Goal: Task Accomplishment & Management: Use online tool/utility

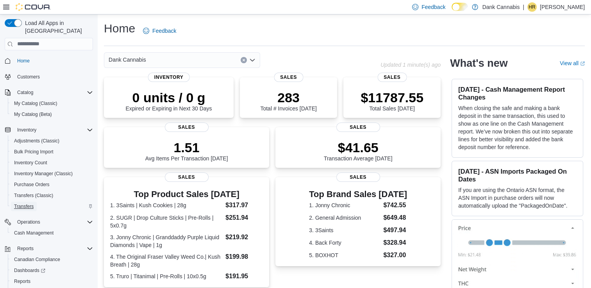
click at [24, 204] on span "Transfers" at bounding box center [24, 207] width 20 height 6
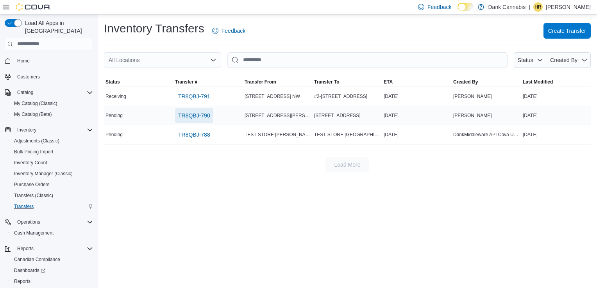
click at [205, 114] on span "TR8QBJ-790" at bounding box center [194, 116] width 32 height 8
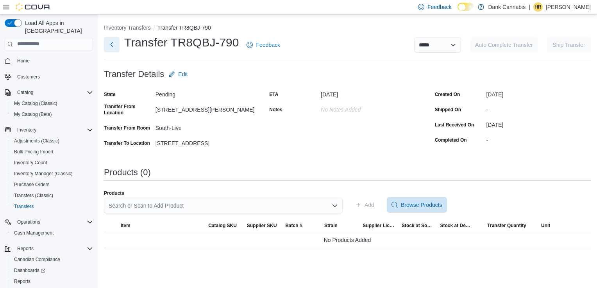
click at [113, 41] on button "Next" at bounding box center [112, 45] width 16 height 16
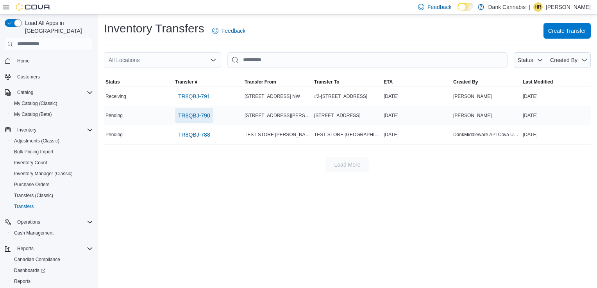
click at [195, 115] on span "TR8QBJ-790" at bounding box center [194, 116] width 32 height 8
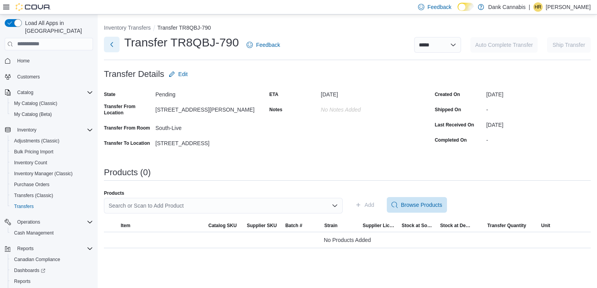
click at [112, 40] on button "Next" at bounding box center [112, 45] width 16 height 16
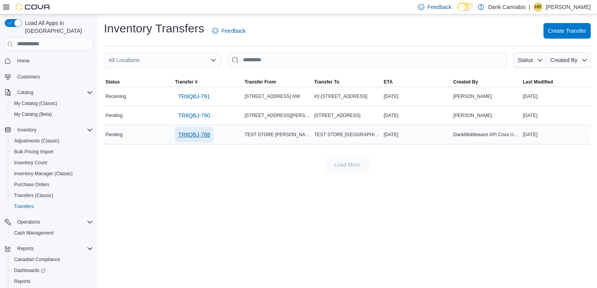
click at [200, 132] on span "TR8QBJ-788" at bounding box center [194, 135] width 32 height 8
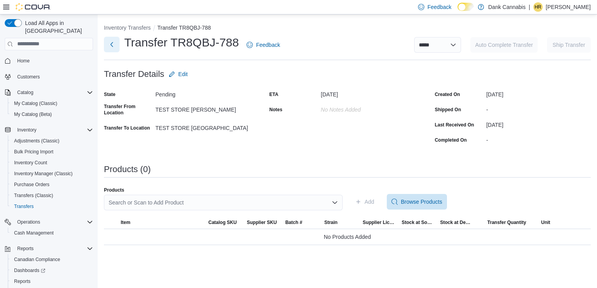
click at [109, 49] on button "Next" at bounding box center [112, 45] width 16 height 16
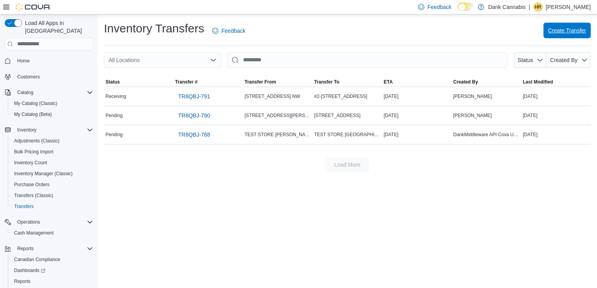
click at [557, 34] on span "Create Transfer" at bounding box center [567, 31] width 38 height 8
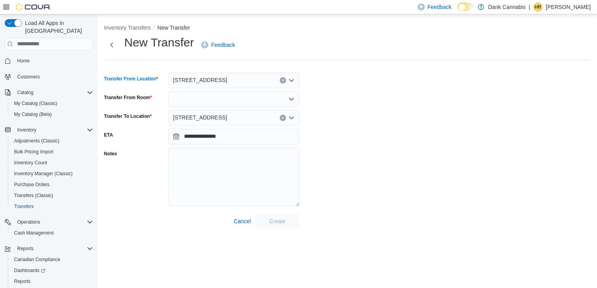
click at [292, 77] on icon "Open list of options" at bounding box center [291, 80] width 6 height 6
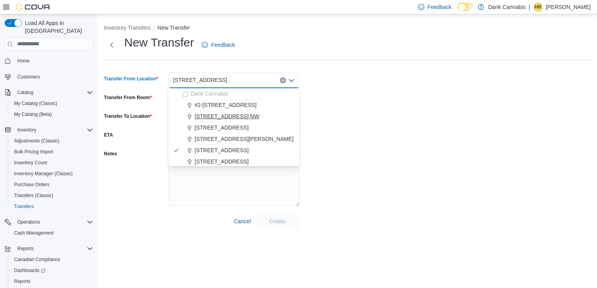
click at [249, 116] on span "[STREET_ADDRESS] NW" at bounding box center [227, 117] width 65 height 8
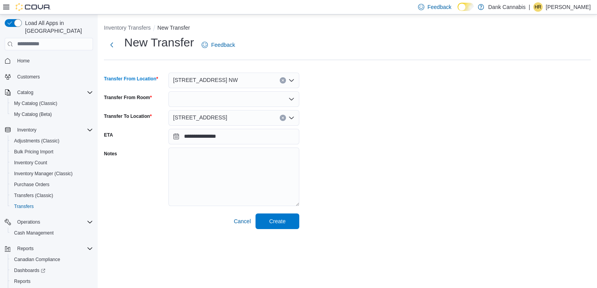
click at [293, 99] on icon "Open list of options" at bounding box center [291, 99] width 6 height 6
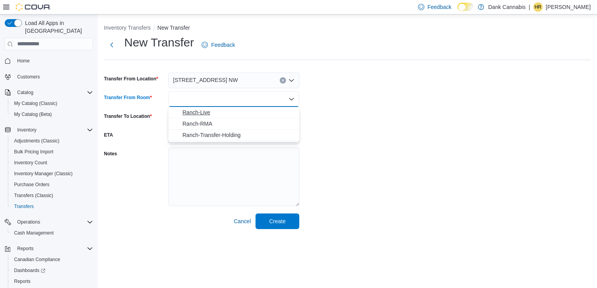
click at [256, 115] on span "Ranch-Live" at bounding box center [238, 113] width 112 height 8
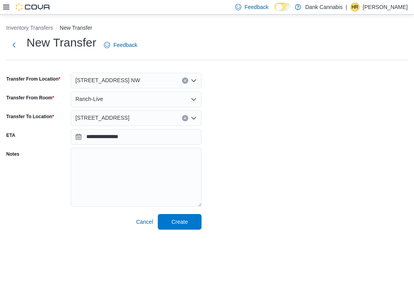
drag, startPoint x: 2, startPoint y: 152, endPoint x: 19, endPoint y: 147, distance: 17.8
click at [19, 147] on div "**********" at bounding box center [207, 124] width 414 height 221
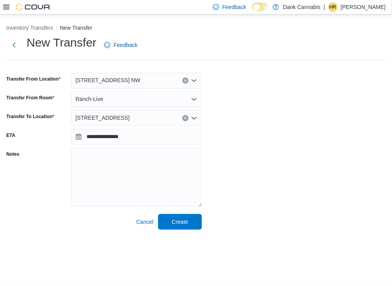
click at [284, 174] on div "**********" at bounding box center [195, 132] width 379 height 195
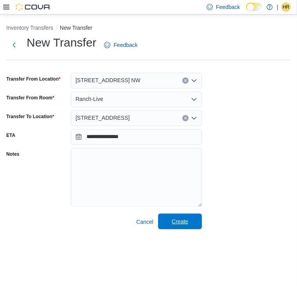
click at [167, 222] on span "Create" at bounding box center [180, 221] width 34 height 16
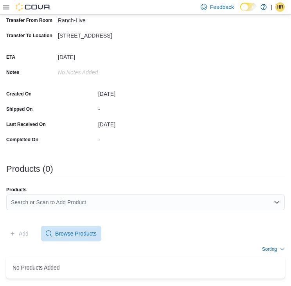
scroll to position [131, 0]
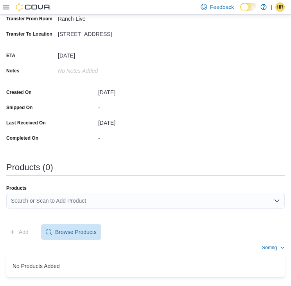
click at [34, 197] on div "Search or Scan to Add Product" at bounding box center [145, 201] width 278 height 16
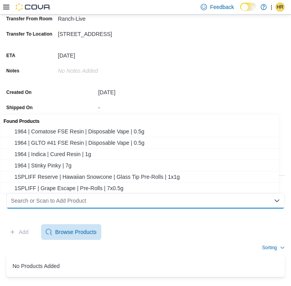
paste input "********"
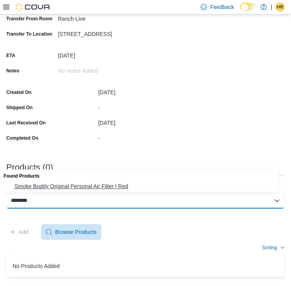
type input "********"
click at [64, 186] on span "Smoke Buddy Original Personal Air Filter | Red" at bounding box center [146, 186] width 265 height 8
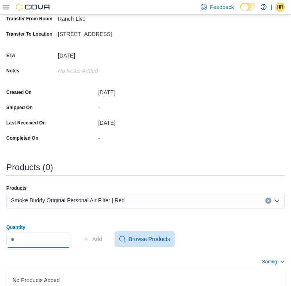
click at [34, 234] on input "Quantity" at bounding box center [38, 240] width 64 height 16
type input "*"
click at [97, 241] on span "Add" at bounding box center [92, 239] width 19 height 16
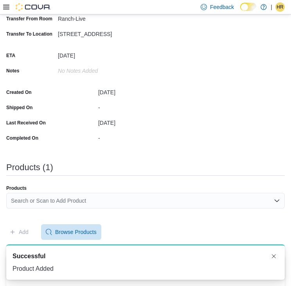
scroll to position [0, 0]
click at [61, 199] on div "Search or Scan to Add Product" at bounding box center [145, 201] width 278 height 16
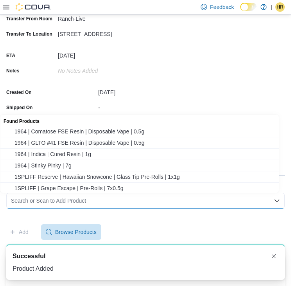
paste input "********"
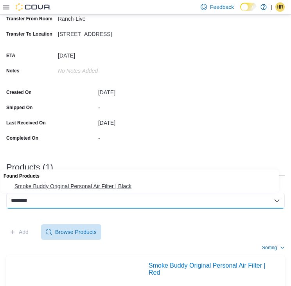
type input "********"
click at [49, 183] on span "Smoke Buddy Original Personal Air Filter | Black" at bounding box center [146, 186] width 265 height 8
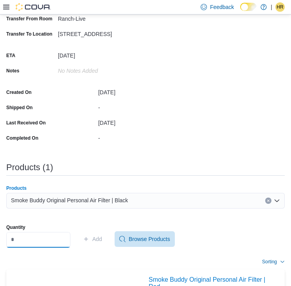
click at [41, 240] on input "Quantity" at bounding box center [38, 240] width 64 height 16
type input "*"
click at [101, 237] on span "Add" at bounding box center [97, 239] width 10 height 8
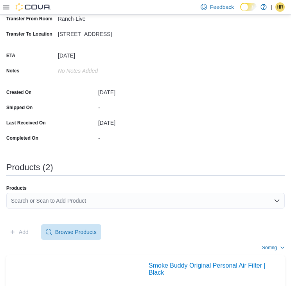
click at [134, 197] on div "Search or Scan to Add Product" at bounding box center [145, 201] width 278 height 16
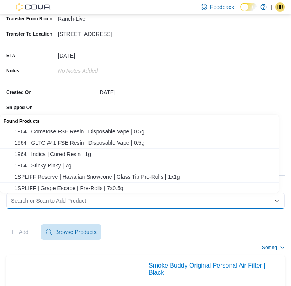
paste input "********"
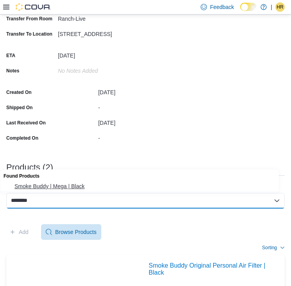
type input "********"
click at [84, 184] on span "Smoke Buddy | Mega | Black" at bounding box center [146, 186] width 265 height 8
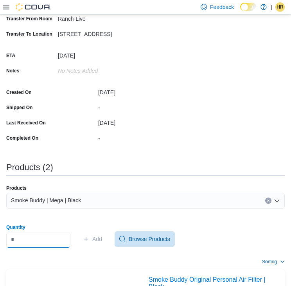
click at [46, 239] on input "Quantity" at bounding box center [38, 240] width 64 height 16
type input "*"
click at [102, 239] on span "Add" at bounding box center [97, 239] width 10 height 8
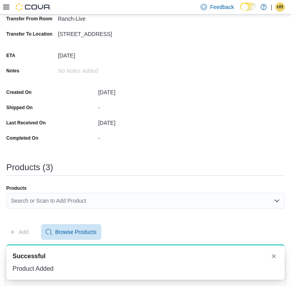
click at [67, 200] on div "Search or Scan to Add Product" at bounding box center [145, 201] width 278 height 16
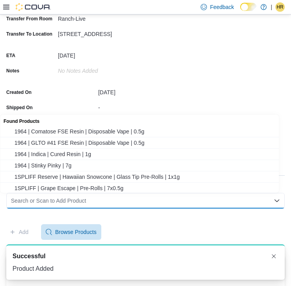
paste input "********"
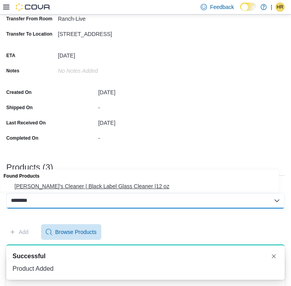
type input "********"
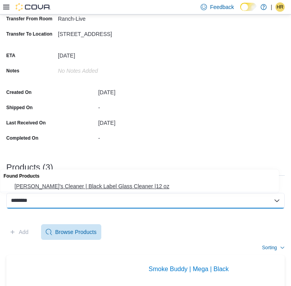
click at [63, 188] on span "[PERSON_NAME]'s Cleaner | Black Label Glass Cleaner |12 oz" at bounding box center [146, 186] width 265 height 8
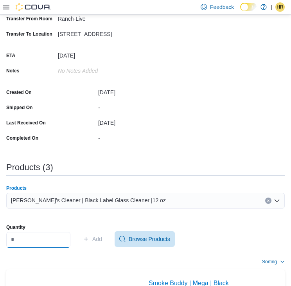
click at [47, 241] on input "Quantity" at bounding box center [38, 240] width 64 height 16
type input "*"
click at [100, 236] on span "Add" at bounding box center [97, 239] width 10 height 8
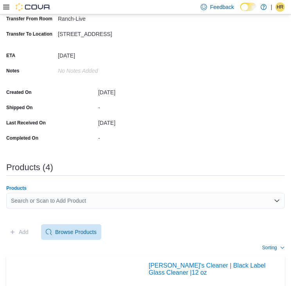
click at [68, 195] on div "Search or Scan to Add Product" at bounding box center [145, 201] width 278 height 16
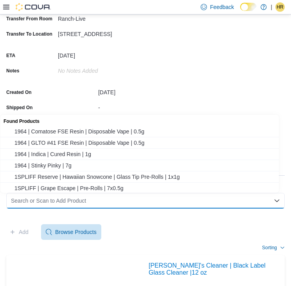
paste input "********"
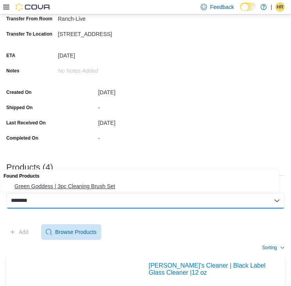
type input "********"
click at [69, 186] on span "Green Goddess | 3pc Cleaning Brush Set" at bounding box center [146, 186] width 265 height 8
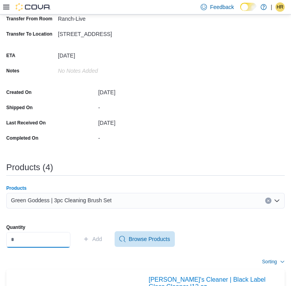
click at [47, 236] on input "Quantity" at bounding box center [38, 240] width 64 height 16
type input "*"
click at [102, 238] on span "Add" at bounding box center [97, 239] width 10 height 8
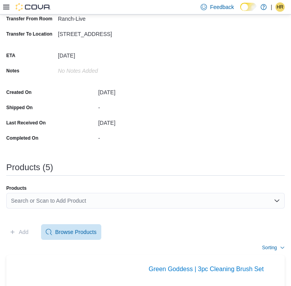
click at [69, 200] on div "Search or Scan to Add Product" at bounding box center [145, 201] width 278 height 16
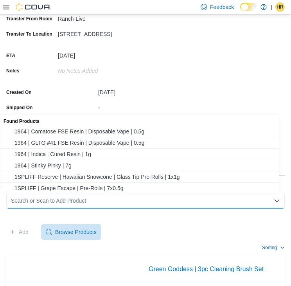
click at [69, 200] on div "Search or Scan to Add Product Combo box. Selected. Combo box input. Search or S…" at bounding box center [145, 201] width 278 height 16
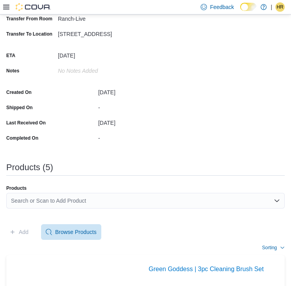
click at [57, 200] on div "Search or Scan to Add Product" at bounding box center [145, 201] width 278 height 16
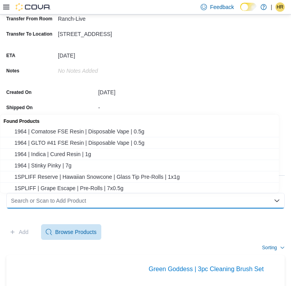
paste input "********"
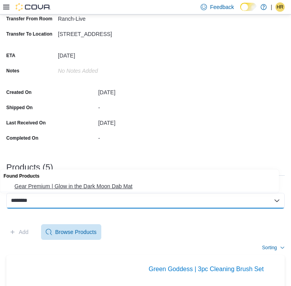
type input "********"
click at [67, 188] on span "Gear Premium | Glow in the Dark Moon Dab Mat" at bounding box center [146, 186] width 265 height 8
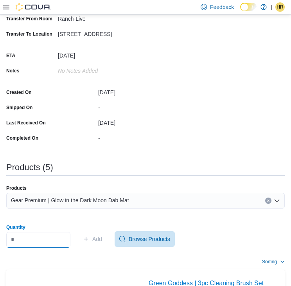
click at [33, 240] on input "Quantity" at bounding box center [38, 240] width 64 height 16
type input "*"
click at [102, 234] on span "Add" at bounding box center [92, 239] width 19 height 16
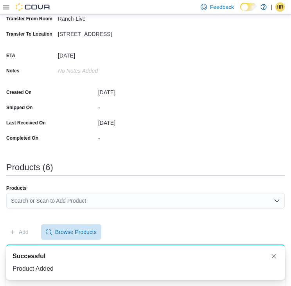
click at [78, 202] on div "Search or Scan to Add Product" at bounding box center [145, 201] width 278 height 16
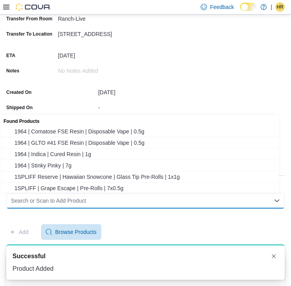
paste input "********"
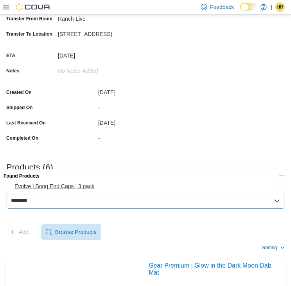
type input "********"
click at [39, 186] on span "Evolve | Bong End Caps | 3 pack" at bounding box center [146, 186] width 265 height 8
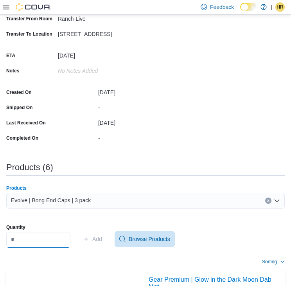
click at [41, 238] on input "Quantity" at bounding box center [38, 240] width 64 height 16
type input "*"
click at [100, 238] on span "Add" at bounding box center [97, 239] width 10 height 8
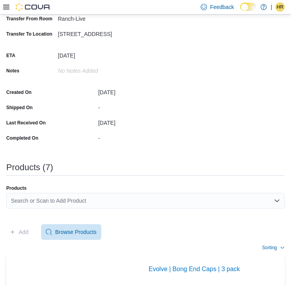
click at [63, 193] on div "Search or Scan to Add Product" at bounding box center [145, 201] width 278 height 16
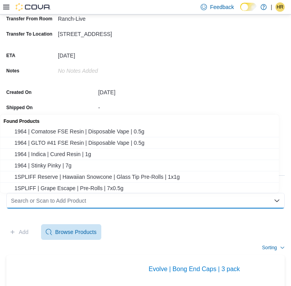
click at [63, 199] on div "Search or Scan to Add Product" at bounding box center [145, 201] width 278 height 16
paste input "********"
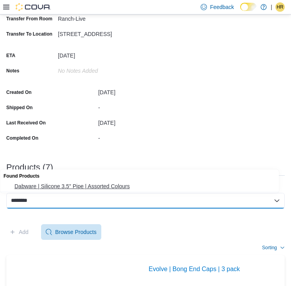
type input "********"
click at [52, 182] on span "Dabware | Silicone 3.5" Pipe | Assorted Colours" at bounding box center [146, 186] width 265 height 8
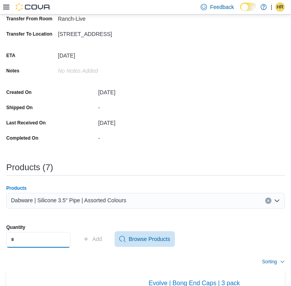
click at [44, 237] on input "Quantity" at bounding box center [38, 240] width 64 height 16
type input "*"
click at [101, 235] on span "Add" at bounding box center [97, 239] width 10 height 8
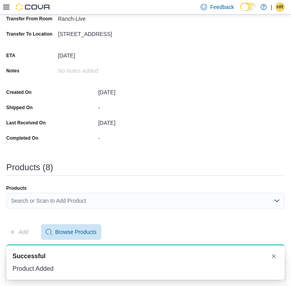
click at [116, 202] on div "Search or Scan to Add Product" at bounding box center [145, 201] width 278 height 16
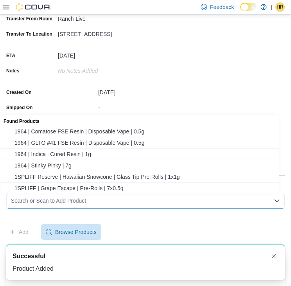
paste input "********"
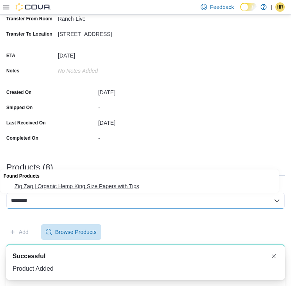
type input "********"
click at [59, 182] on span "Zig Zag | Organic Hemp King Size Papers with Tips" at bounding box center [146, 186] width 265 height 8
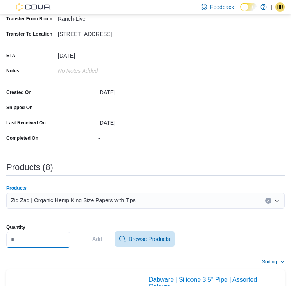
click at [31, 233] on input "Quantity" at bounding box center [38, 240] width 64 height 16
type input "*"
click at [102, 237] on span "Add" at bounding box center [97, 239] width 10 height 8
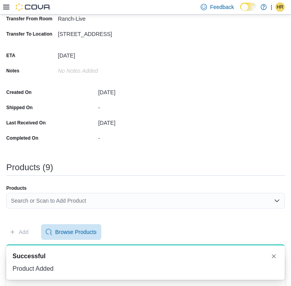
click at [106, 197] on div "Search or Scan to Add Product" at bounding box center [145, 201] width 278 height 16
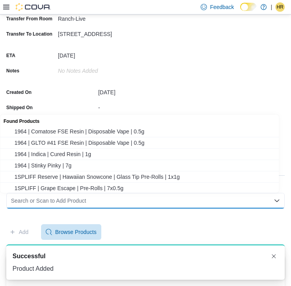
paste input "********"
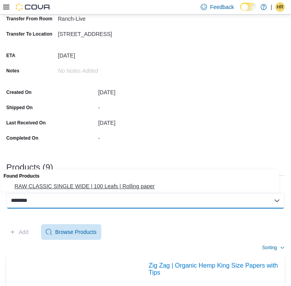
type input "********"
click at [63, 186] on span "RAW CLASSIC SINGLE WIDE | 100 Leafs | Rolling paper" at bounding box center [146, 186] width 265 height 8
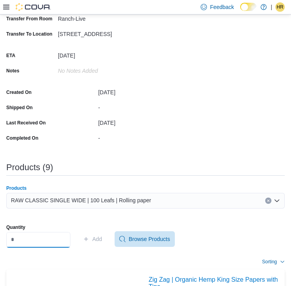
click at [48, 241] on input "Quantity" at bounding box center [38, 240] width 64 height 16
type input "*"
click at [89, 241] on icon "button" at bounding box center [86, 239] width 6 height 6
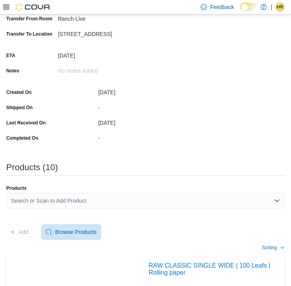
click at [59, 198] on div "Search or Scan to Add Product" at bounding box center [145, 201] width 278 height 16
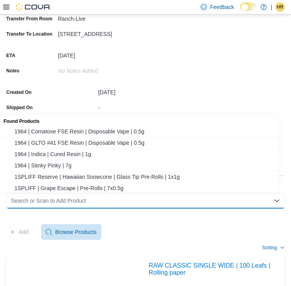
paste input "********"
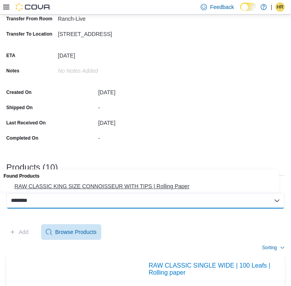
type input "********"
click at [63, 187] on span "RAW CLASSIC KING SIZE CONNOISSEUR WITH TIPS | Rolling Paper" at bounding box center [146, 186] width 265 height 8
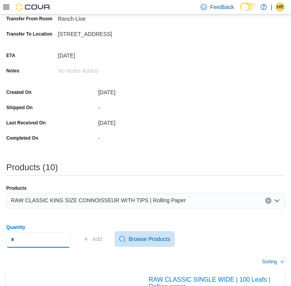
click at [66, 233] on input "Quantity" at bounding box center [38, 240] width 64 height 16
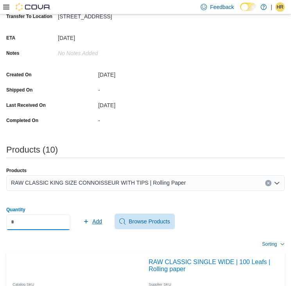
scroll to position [131, 0]
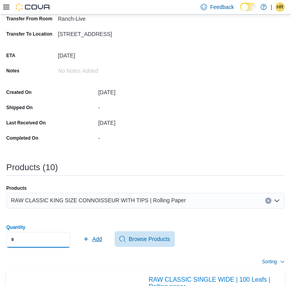
type input "**"
click at [100, 241] on span "Add" at bounding box center [97, 239] width 10 height 8
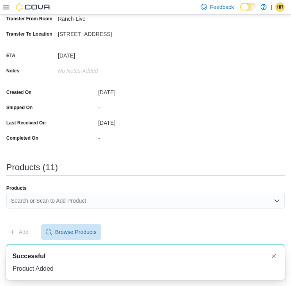
scroll to position [0, 0]
click at [77, 197] on div "Search or Scan to Add Product" at bounding box center [145, 201] width 278 height 16
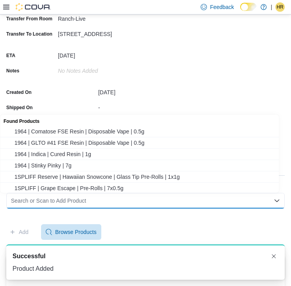
paste input "********"
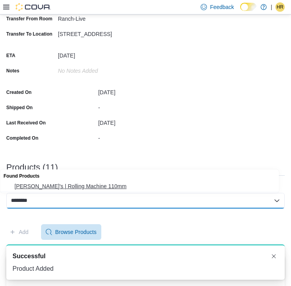
type input "********"
click at [68, 182] on span "[PERSON_NAME]'s | Rolling Machine 110mm" at bounding box center [146, 186] width 265 height 8
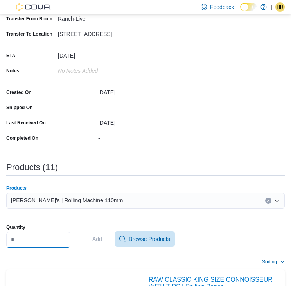
click at [39, 238] on input "Quantity" at bounding box center [38, 240] width 64 height 16
type input "*"
click at [102, 236] on span "Add" at bounding box center [97, 239] width 10 height 8
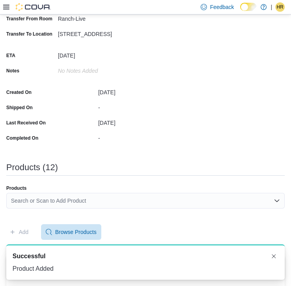
click at [74, 199] on div "Search or Scan to Add Product" at bounding box center [145, 201] width 278 height 16
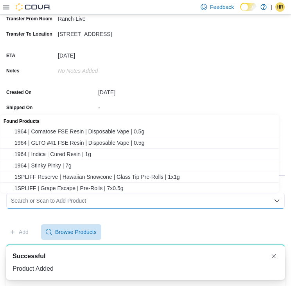
paste input "********"
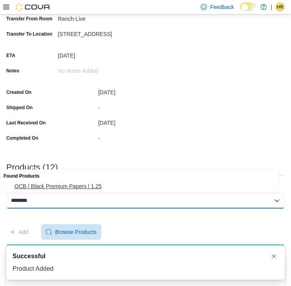
type input "********"
click at [55, 187] on span "OCB | Black Premium Papers | 1.25" at bounding box center [146, 186] width 265 height 8
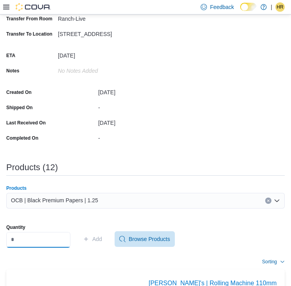
click at [55, 234] on input "Quantity" at bounding box center [38, 240] width 64 height 16
type input "**"
click at [102, 236] on span "Add" at bounding box center [97, 239] width 10 height 8
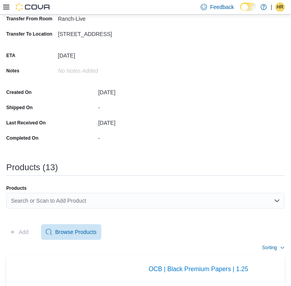
click at [102, 193] on div "Search or Scan to Add Product" at bounding box center [145, 201] width 278 height 16
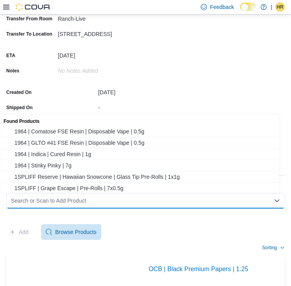
paste input "********"
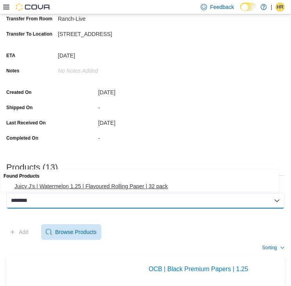
type input "********"
click at [49, 188] on span "Juicy J's | Watermelon 1.25 | Flavoured Rolling Paper | 32 pack" at bounding box center [146, 186] width 265 height 8
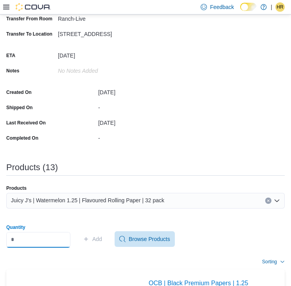
click at [47, 237] on input "Quantity" at bounding box center [38, 240] width 64 height 16
type input "*"
click at [99, 236] on span "Add" at bounding box center [97, 239] width 10 height 8
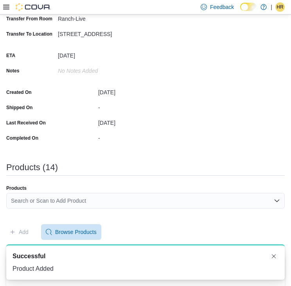
click at [23, 199] on div "Search or Scan to Add Product" at bounding box center [145, 201] width 278 height 16
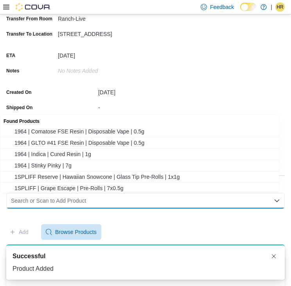
paste input "********"
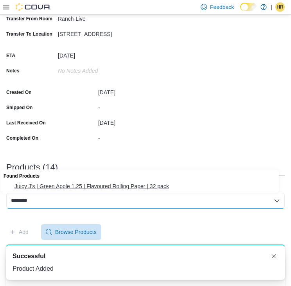
type input "********"
click at [48, 184] on span "Juicy J's | Green Apple 1.25 | Flavoured Rolling Paper | 32 pack" at bounding box center [146, 186] width 265 height 8
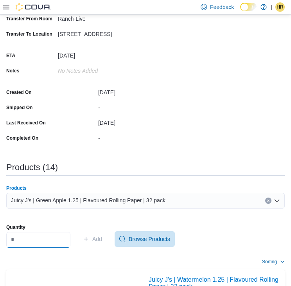
click at [54, 236] on input "Quantity" at bounding box center [38, 240] width 64 height 16
type input "*"
click at [102, 243] on span "Add" at bounding box center [92, 239] width 19 height 16
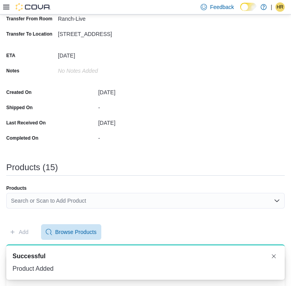
click at [56, 198] on div "Search or Scan to Add Product" at bounding box center [145, 201] width 278 height 16
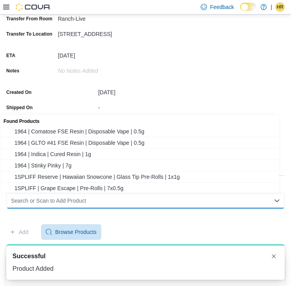
paste input "********"
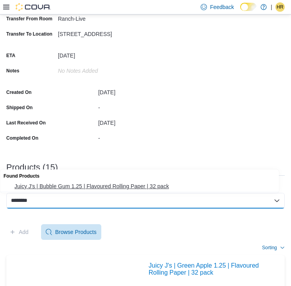
type input "********"
click at [56, 188] on span "Juicy J's | Bubble Gum 1.25 | Flavoured Rolling Paper | 32 pack" at bounding box center [146, 186] width 265 height 8
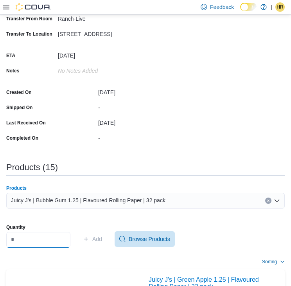
click at [33, 238] on input "Quantity" at bounding box center [38, 240] width 64 height 16
type input "*"
click at [100, 242] on span "Add" at bounding box center [92, 239] width 19 height 16
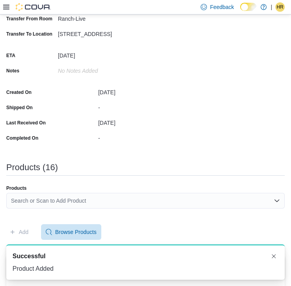
drag, startPoint x: 83, startPoint y: 193, endPoint x: 85, endPoint y: 198, distance: 5.2
click at [84, 194] on div "Search or Scan to Add Product" at bounding box center [145, 201] width 278 height 16
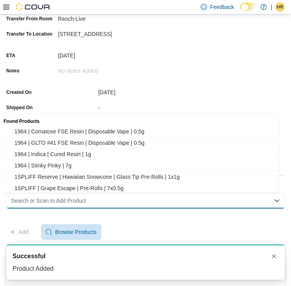
paste input "********"
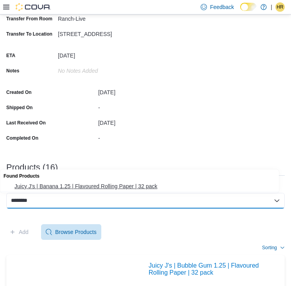
type input "********"
click at [57, 185] on span "Juicy J's | Banana 1.25 | Flavoured Rolling Paper | 32 pack" at bounding box center [146, 186] width 265 height 8
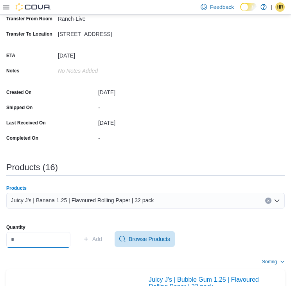
click at [36, 236] on input "Quantity" at bounding box center [38, 240] width 64 height 16
type input "**"
click at [102, 237] on span "Add" at bounding box center [97, 239] width 10 height 8
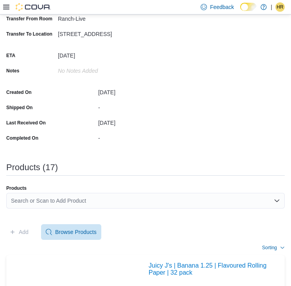
click at [131, 195] on div "Search or Scan to Add Product" at bounding box center [145, 201] width 278 height 16
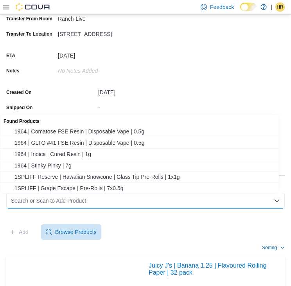
paste input "********"
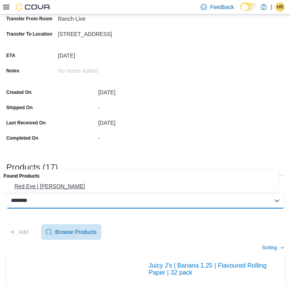
type input "********"
click at [64, 182] on span "Red Eye | [PERSON_NAME]" at bounding box center [146, 186] width 265 height 8
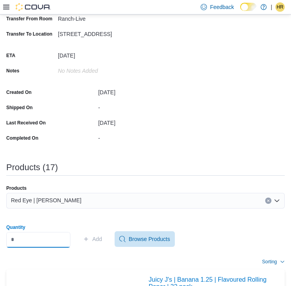
click at [46, 236] on input "Quantity" at bounding box center [38, 240] width 64 height 16
type input "*"
click at [102, 242] on span "Add" at bounding box center [92, 239] width 19 height 16
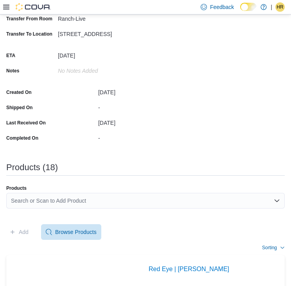
click at [133, 200] on div "Search or Scan to Add Product" at bounding box center [145, 201] width 278 height 16
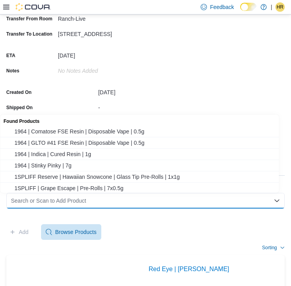
paste input "********"
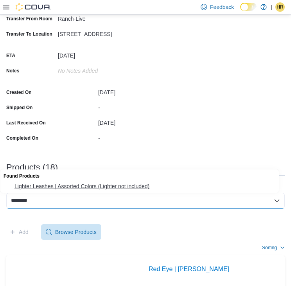
type input "********"
click at [92, 186] on span "Lighter Leashes | Assorted Colors (Lighter not included)" at bounding box center [146, 186] width 265 height 8
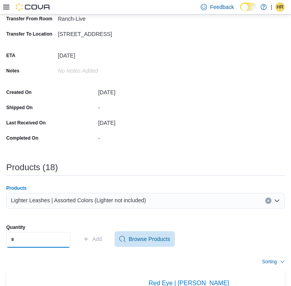
click at [49, 239] on input "Quantity" at bounding box center [38, 240] width 64 height 16
type input "*"
click at [102, 240] on span "Add" at bounding box center [97, 239] width 10 height 8
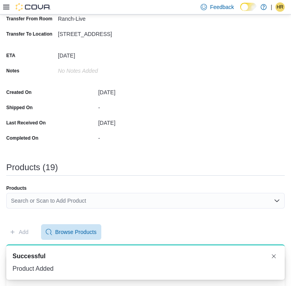
click at [59, 204] on div "Search or Scan to Add Product" at bounding box center [145, 201] width 278 height 16
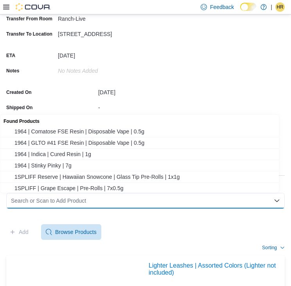
paste input "********"
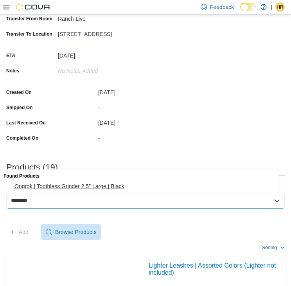
type input "********"
click at [49, 188] on span "Ongrok | Toothless Grinder 2.5" Large | Black" at bounding box center [146, 186] width 265 height 8
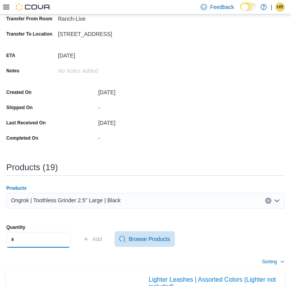
click at [41, 237] on input "Quantity" at bounding box center [38, 240] width 64 height 16
type input "*"
click at [99, 242] on span "Add" at bounding box center [97, 239] width 10 height 8
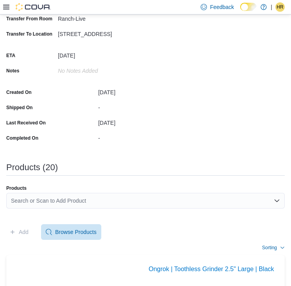
click at [44, 201] on div "Search or Scan to Add Product" at bounding box center [145, 201] width 278 height 16
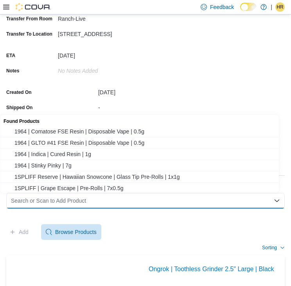
paste input "********"
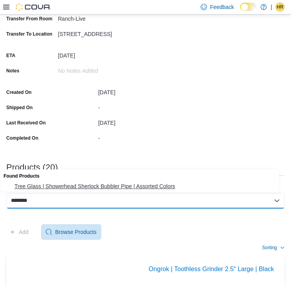
type input "********"
click at [42, 186] on span "Tree Glass | Showerhead Sherlock Bubbler Pipe | Assorted Colors" at bounding box center [146, 186] width 265 height 8
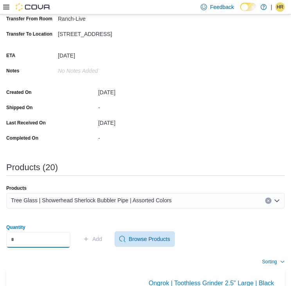
click at [53, 236] on input "Quantity" at bounding box center [38, 240] width 64 height 16
type input "*"
click at [97, 240] on span "Add" at bounding box center [92, 239] width 19 height 16
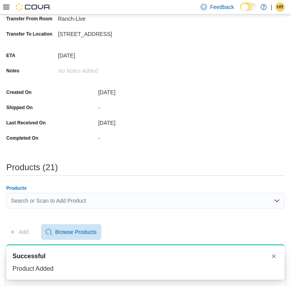
click at [61, 199] on div "Search or Scan to Add Product" at bounding box center [145, 201] width 278 height 16
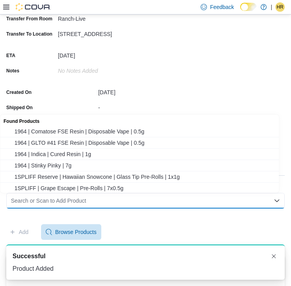
paste input "********"
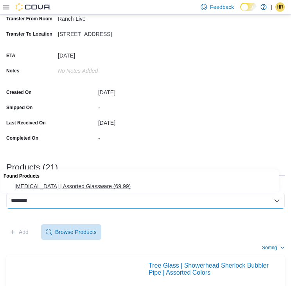
type input "********"
click at [26, 182] on span "[MEDICAL_DATA] | Assorted Glassware (69.99)" at bounding box center [146, 186] width 265 height 8
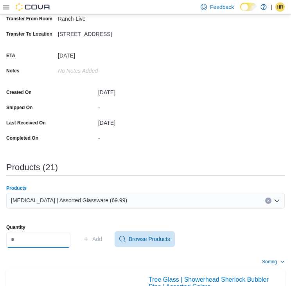
click at [23, 246] on input "Quantity" at bounding box center [38, 240] width 64 height 16
type input "*"
click at [102, 237] on span "Add" at bounding box center [97, 239] width 10 height 8
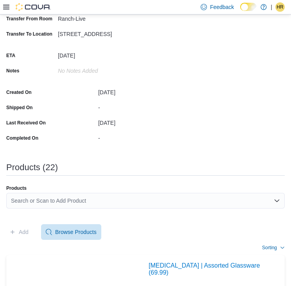
click at [73, 200] on div "Search or Scan to Add Product" at bounding box center [145, 201] width 278 height 16
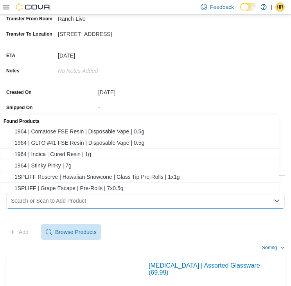
paste input "********"
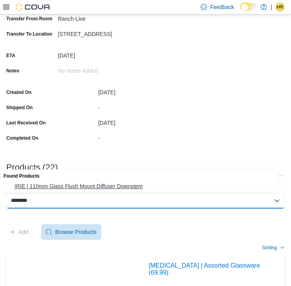
type input "********"
click at [62, 183] on span "IRIE | 110mm Glass Flush Mount Diffuser Downstem" at bounding box center [146, 186] width 265 height 8
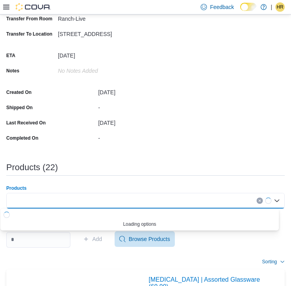
type input "*"
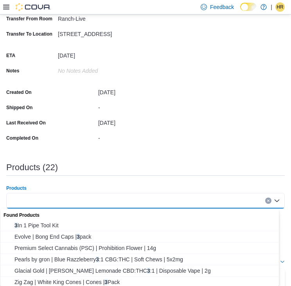
type input "*"
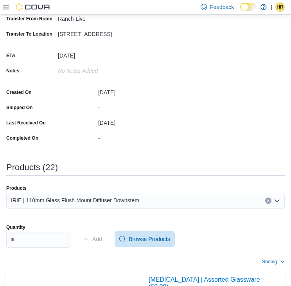
click at [56, 242] on input "Quantity" at bounding box center [38, 240] width 64 height 16
type input "*"
click at [102, 236] on span "Add" at bounding box center [97, 239] width 10 height 8
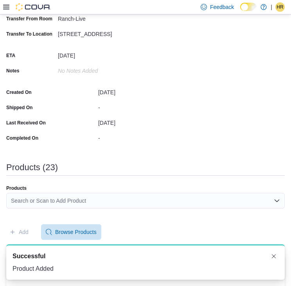
click at [117, 201] on div "Search or Scan to Add Product" at bounding box center [145, 201] width 278 height 16
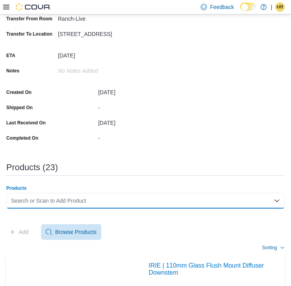
paste input "********"
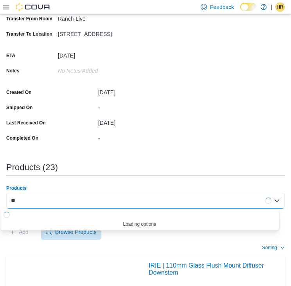
type input "*"
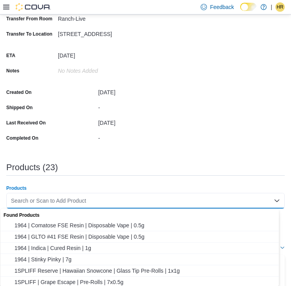
paste input "********"
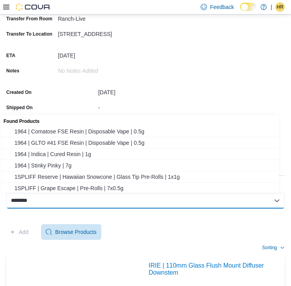
drag, startPoint x: 44, startPoint y: 201, endPoint x: -2, endPoint y: 187, distance: 48.3
click at [0, 154] on html "**********" at bounding box center [145, 12] width 291 height 286
click at [122, 225] on div "Add Browse Products" at bounding box center [145, 232] width 278 height 16
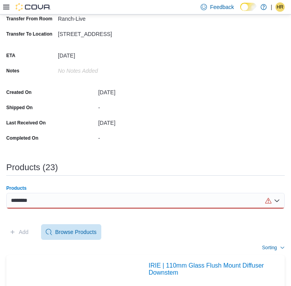
click at [103, 196] on div "********" at bounding box center [145, 201] width 278 height 16
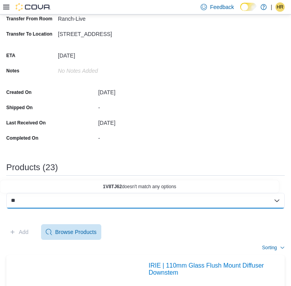
type input "*"
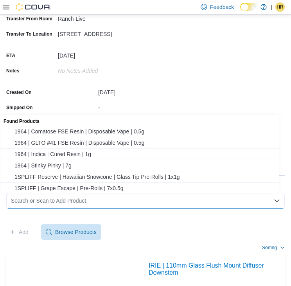
paste input "********"
type input "********"
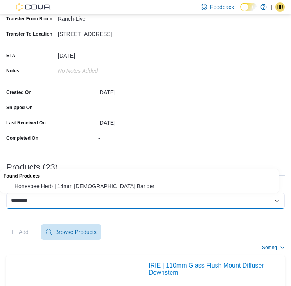
click at [66, 189] on span "Honeybee Herb | 14mm [DEMOGRAPHIC_DATA] Banger" at bounding box center [146, 186] width 265 height 8
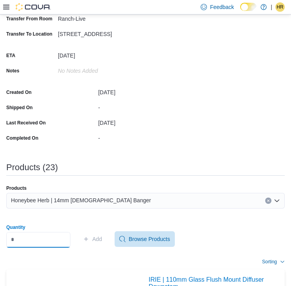
click at [30, 241] on input "Quantity" at bounding box center [38, 240] width 64 height 16
type input "*"
click at [102, 240] on span "Add" at bounding box center [97, 239] width 10 height 8
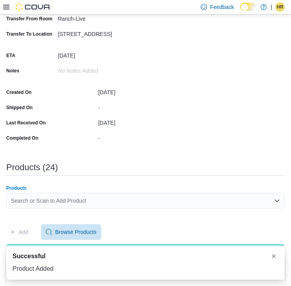
click at [61, 200] on div "Search or Scan to Add Product" at bounding box center [145, 201] width 278 height 16
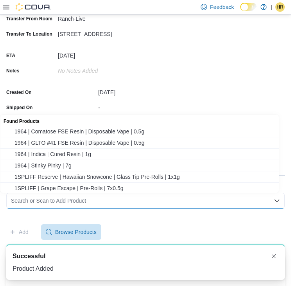
paste input "********"
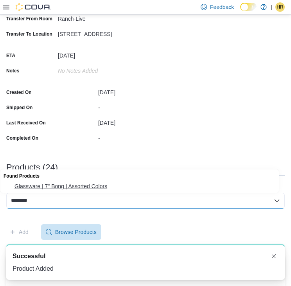
type input "********"
click at [60, 184] on span "Glassware | 7" Bong | Assorted Colors" at bounding box center [146, 186] width 265 height 8
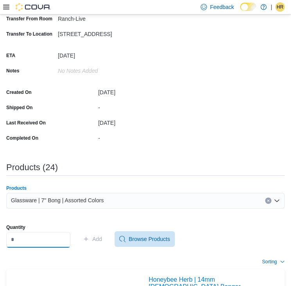
click at [29, 241] on input "Quantity" at bounding box center [38, 240] width 64 height 16
type input "*"
click at [102, 236] on span "Add" at bounding box center [97, 239] width 10 height 8
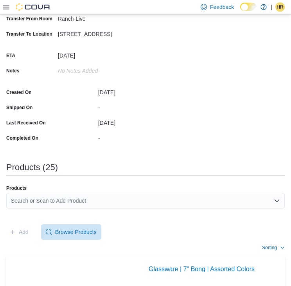
click at [39, 193] on div "Products Search or Scan to Add Product" at bounding box center [145, 200] width 278 height 30
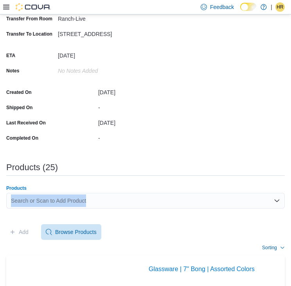
click at [40, 196] on div "Search or Scan to Add Product" at bounding box center [145, 201] width 278 height 16
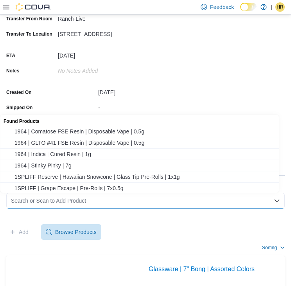
paste input "********"
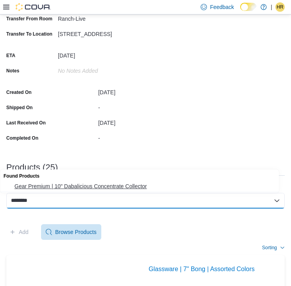
type input "********"
click at [47, 186] on span "Gear Premium | 10" Dabalicious Concentrate Collector" at bounding box center [146, 186] width 265 height 8
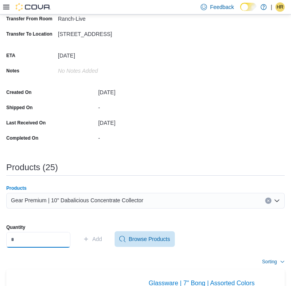
click at [26, 240] on input "Quantity" at bounding box center [38, 240] width 64 height 16
type input "*"
click at [100, 239] on span "Add" at bounding box center [97, 239] width 10 height 8
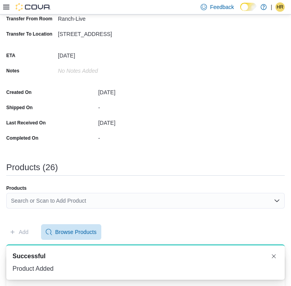
click at [208, 193] on div "Search or Scan to Add Product" at bounding box center [145, 201] width 278 height 16
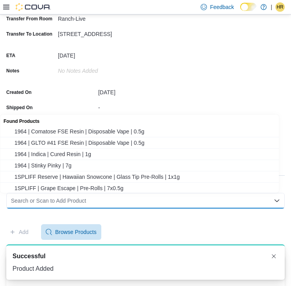
paste input "********"
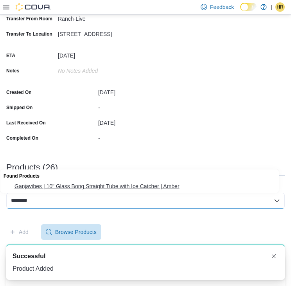
type input "********"
click at [63, 190] on button "Ganjavibes | 10" Glass Bong Straight Tube with Ice Catcher | Amber" at bounding box center [142, 186] width 284 height 11
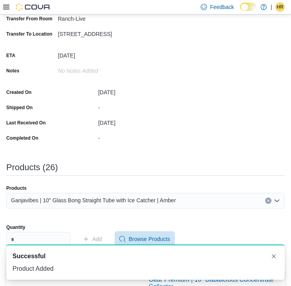
click at [73, 238] on div "A new notification appears Successful Product Added" at bounding box center [145, 262] width 291 height 48
click at [67, 239] on div "A new notification appears Successful Product Added" at bounding box center [145, 262] width 291 height 48
click at [45, 234] on input "Quantity" at bounding box center [38, 240] width 64 height 16
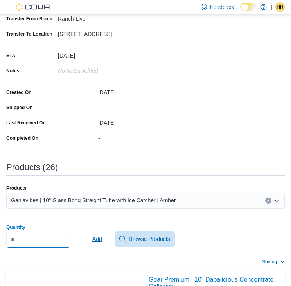
type input "*"
click at [100, 236] on span "Add" at bounding box center [97, 239] width 10 height 8
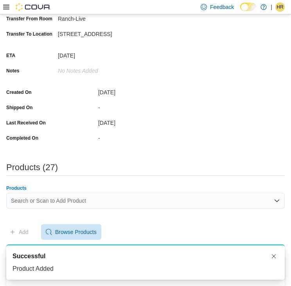
click at [98, 200] on div "Search or Scan to Add Product" at bounding box center [145, 201] width 278 height 16
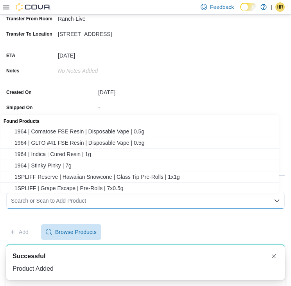
paste input "********"
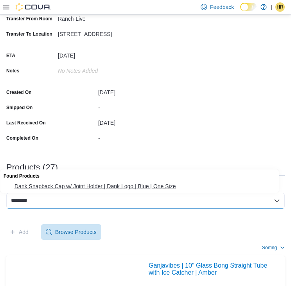
type input "********"
click at [88, 186] on span "Dank Snapback Cap w/ Joint Holder | Dank Logo | Blue | One Size" at bounding box center [146, 186] width 265 height 8
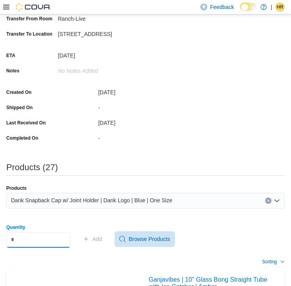
click at [53, 234] on input "Quantity" at bounding box center [38, 240] width 64 height 16
type input "*"
click at [101, 243] on span "Add" at bounding box center [92, 239] width 19 height 16
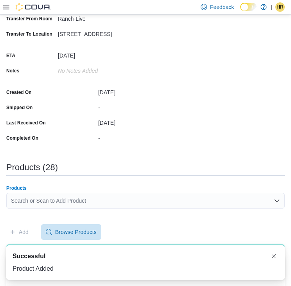
click at [116, 202] on div "Search or Scan to Add Product" at bounding box center [145, 201] width 278 height 16
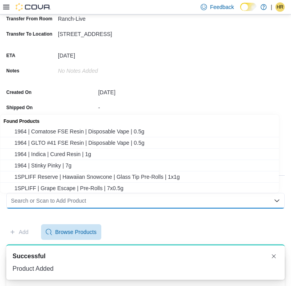
paste input "********"
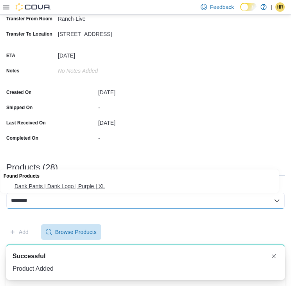
type input "********"
click at [105, 184] on span "Dank Pants | Dank Logo | Purple | XL" at bounding box center [146, 186] width 265 height 8
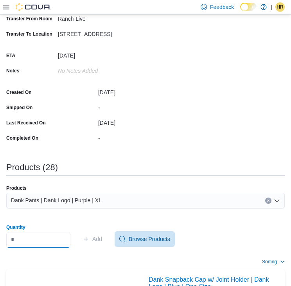
click at [52, 240] on input "Quantity" at bounding box center [38, 240] width 64 height 16
type input "*"
click at [98, 238] on span "Add" at bounding box center [92, 239] width 19 height 16
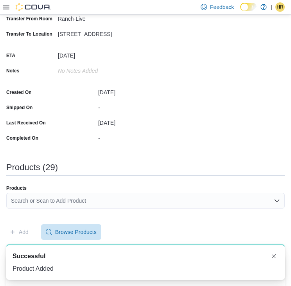
click at [46, 197] on div "Search or Scan to Add Product" at bounding box center [145, 201] width 278 height 16
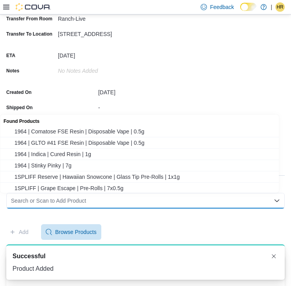
paste input "********"
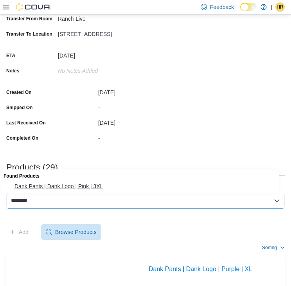
type input "********"
click at [47, 186] on span "Dank Pants | Dank Logo | Pink | 3XL" at bounding box center [146, 186] width 265 height 8
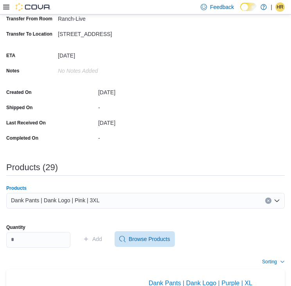
type input "*"
click at [59, 245] on input "Quantity" at bounding box center [38, 240] width 64 height 16
type input "*"
click at [102, 238] on span "Add" at bounding box center [97, 239] width 10 height 8
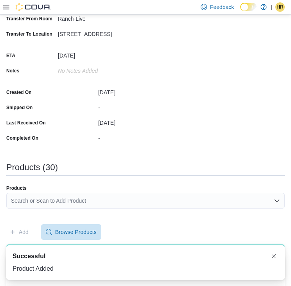
click at [136, 199] on div "Search or Scan to Add Product" at bounding box center [145, 201] width 278 height 16
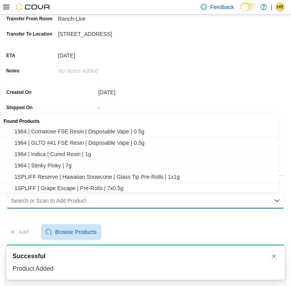
paste input "********"
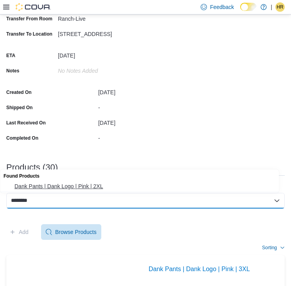
type input "********"
click at [80, 189] on span "Dank Pants | Dank Logo | Pink | 2XL" at bounding box center [146, 186] width 265 height 8
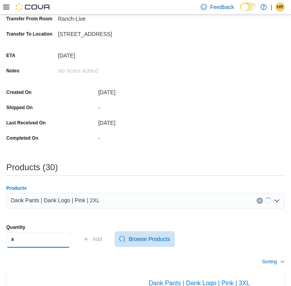
click at [53, 235] on input "Quantity" at bounding box center [38, 240] width 64 height 16
type input "*"
click at [102, 238] on span "Add" at bounding box center [97, 239] width 10 height 8
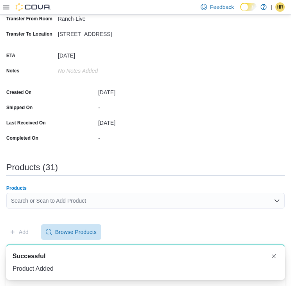
click at [89, 205] on div "Search or Scan to Add Product" at bounding box center [145, 201] width 278 height 16
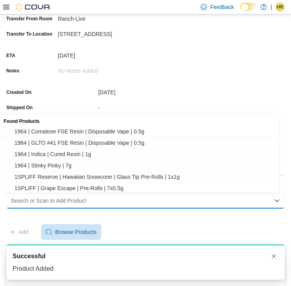
paste input "********"
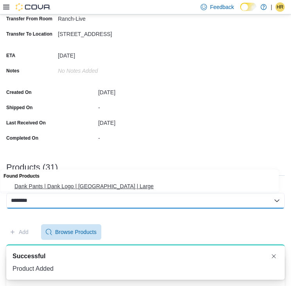
type input "********"
click at [76, 188] on span "Dank Pants | Dank Logo | [GEOGRAPHIC_DATA] | Large" at bounding box center [146, 186] width 265 height 8
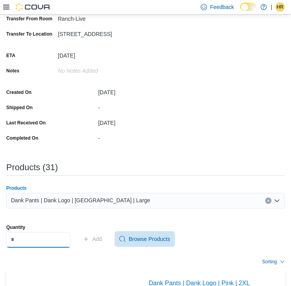
click at [57, 241] on input "Quantity" at bounding box center [38, 240] width 64 height 16
type input "*"
click at [101, 235] on span "Add" at bounding box center [97, 239] width 10 height 8
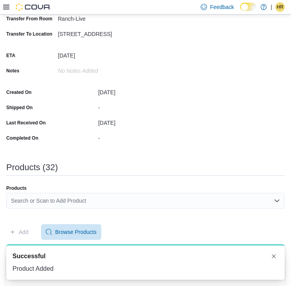
click at [52, 197] on div "Search or Scan to Add Product" at bounding box center [145, 201] width 278 height 16
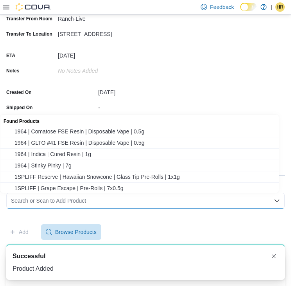
paste input "********"
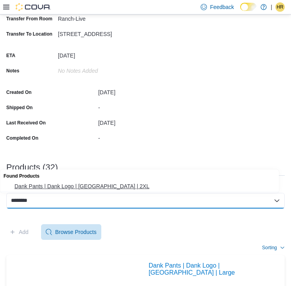
type input "********"
click at [53, 186] on span "Dank Pants | Dank Logo | [GEOGRAPHIC_DATA] | 2XL" at bounding box center [146, 186] width 265 height 8
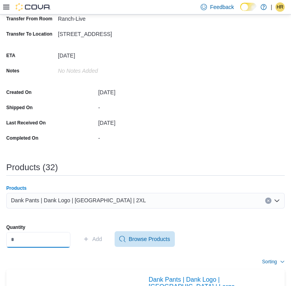
click at [47, 241] on input "Quantity" at bounding box center [38, 240] width 64 height 16
type input "*"
click at [98, 234] on span "Add" at bounding box center [92, 239] width 19 height 16
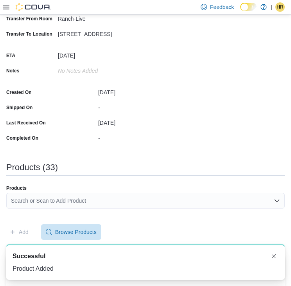
click at [45, 195] on div "Search or Scan to Add Product" at bounding box center [145, 201] width 278 height 16
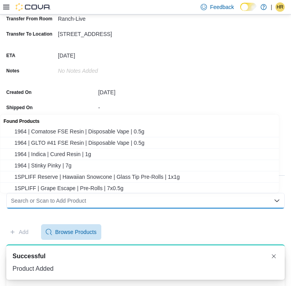
paste input "********"
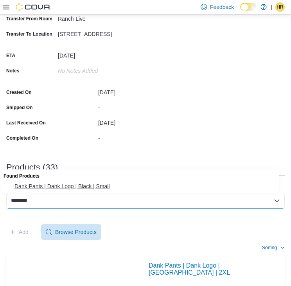
type input "********"
click at [43, 184] on span "Dank Pants | Dank Logo | Black | Small" at bounding box center [146, 186] width 265 height 8
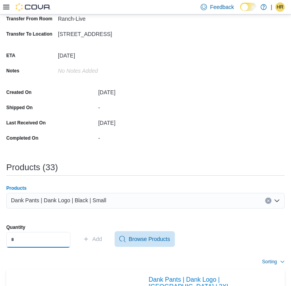
click at [44, 236] on input "Quantity" at bounding box center [38, 240] width 64 height 16
type input "*"
click at [102, 242] on span "Add" at bounding box center [97, 239] width 10 height 8
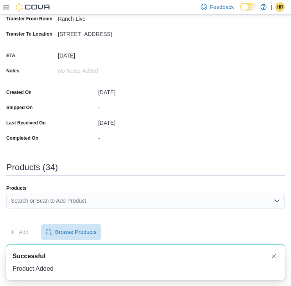
click at [73, 205] on div "Search or Scan to Add Product" at bounding box center [145, 201] width 278 height 16
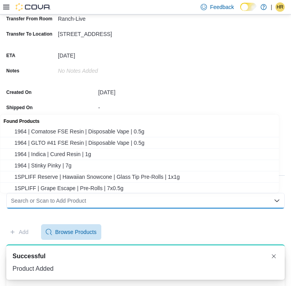
paste input "********"
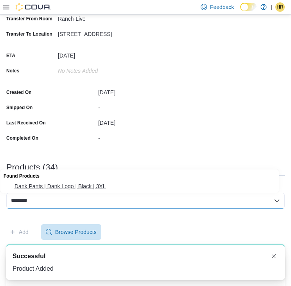
type input "********"
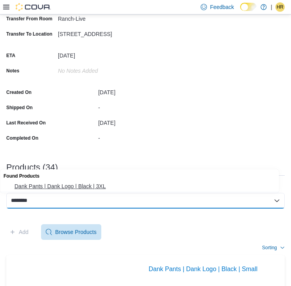
click at [69, 186] on span "Dank Pants | Dank Logo | Black | 3XL" at bounding box center [146, 186] width 265 height 8
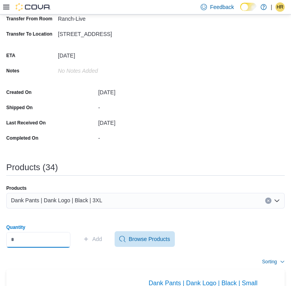
click at [29, 241] on input "Quantity" at bounding box center [38, 240] width 64 height 16
type input "*"
click at [102, 238] on span "Add" at bounding box center [97, 239] width 10 height 8
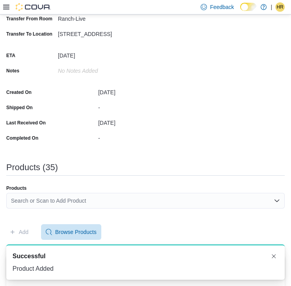
click at [57, 197] on div "Search or Scan to Add Product" at bounding box center [145, 201] width 278 height 16
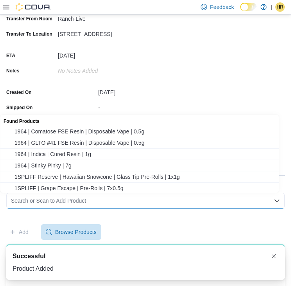
paste input "********"
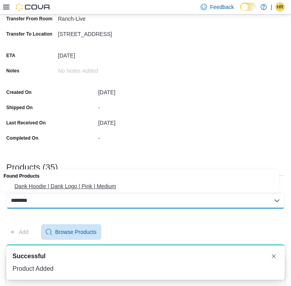
type input "********"
click at [63, 184] on span "Dank Hoodie | Dank Logo | Pink | Medium" at bounding box center [146, 186] width 265 height 8
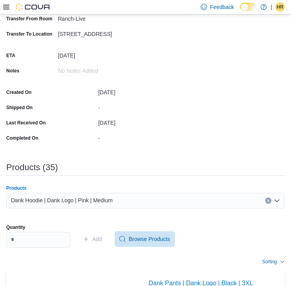
type input "*"
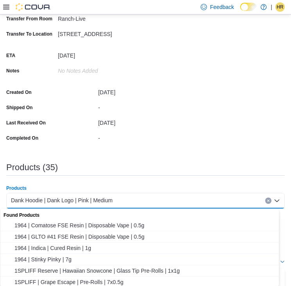
click at [113, 164] on div "Products (35)" at bounding box center [145, 167] width 278 height 9
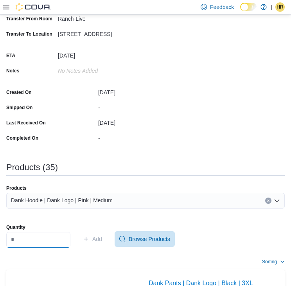
click at [28, 240] on input "Quantity" at bounding box center [38, 240] width 64 height 16
type input "*"
click at [98, 242] on span "Add" at bounding box center [92, 239] width 19 height 16
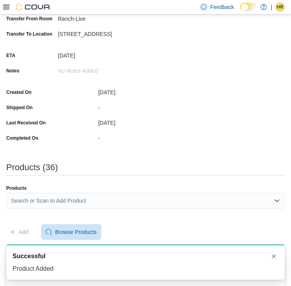
click at [43, 199] on div "Search or Scan to Add Product" at bounding box center [145, 201] width 278 height 16
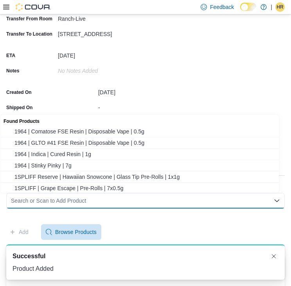
paste input "********"
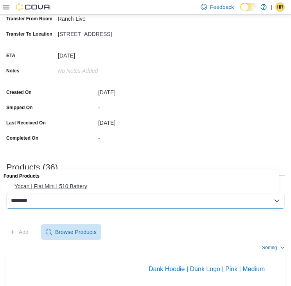
type input "********"
click at [59, 186] on span "Yocan | Flat Mini | 510 Battery" at bounding box center [146, 186] width 265 height 8
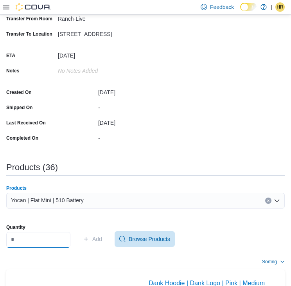
click at [45, 236] on input "Quantity" at bounding box center [38, 240] width 64 height 16
type input "**"
click at [93, 242] on span "Add" at bounding box center [92, 239] width 19 height 16
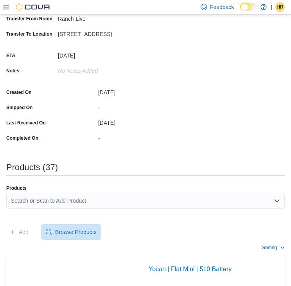
click at [107, 198] on div "Search or Scan to Add Product" at bounding box center [145, 201] width 278 height 16
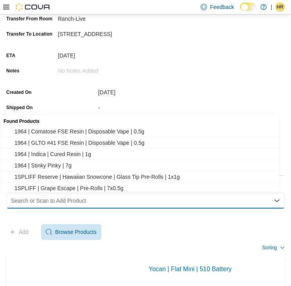
paste input "********"
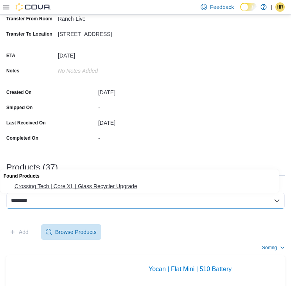
type input "********"
click at [85, 186] on span "Crossing Tech | Core XL | Glass Recycler Upgrade" at bounding box center [146, 186] width 265 height 8
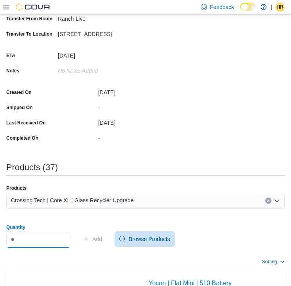
click at [57, 233] on input "Quantity" at bounding box center [38, 240] width 64 height 16
type input "*"
click at [102, 240] on span "Add" at bounding box center [97, 239] width 10 height 8
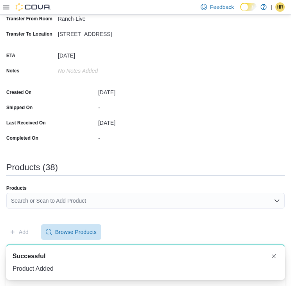
click at [54, 196] on div "Search or Scan to Add Product" at bounding box center [145, 201] width 278 height 16
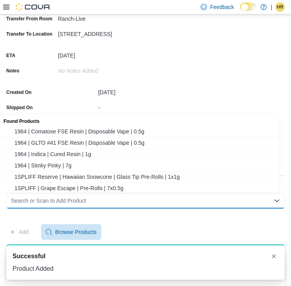
paste input "********"
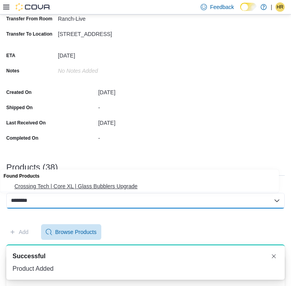
type input "********"
click at [58, 187] on span "Crossing Tech | Core XL | Glass Bubblers Upgrade" at bounding box center [146, 186] width 265 height 8
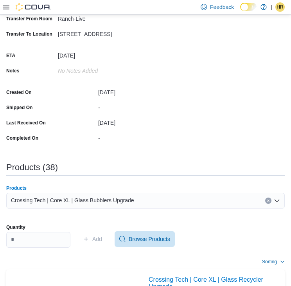
type input "*"
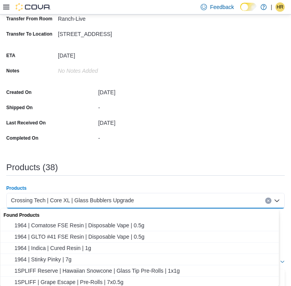
click at [99, 163] on div "Products (38)" at bounding box center [145, 167] width 278 height 9
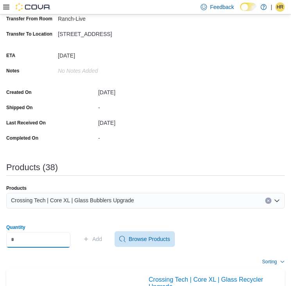
click at [41, 242] on input "Quantity" at bounding box center [38, 240] width 64 height 16
type input "*"
click at [102, 238] on span "Add" at bounding box center [97, 239] width 10 height 8
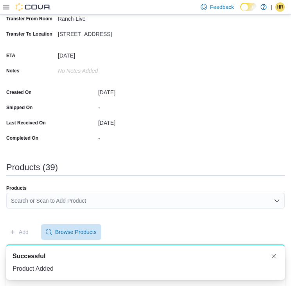
click at [53, 201] on div "Search or Scan to Add Product" at bounding box center [145, 201] width 278 height 16
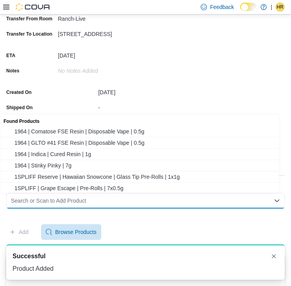
paste input "********"
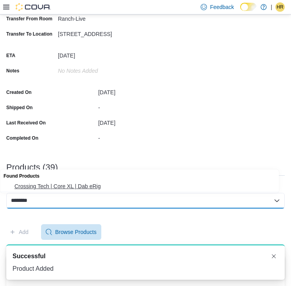
type input "********"
click at [53, 190] on span "Crossing Tech | Core XL | Dab eRig" at bounding box center [146, 186] width 265 height 8
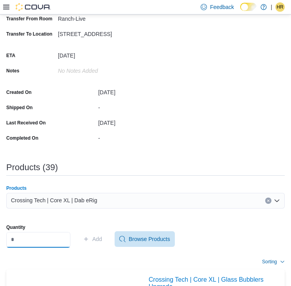
click at [45, 240] on input "Quantity" at bounding box center [38, 240] width 64 height 16
type input "*"
click at [97, 235] on span "Add" at bounding box center [92, 239] width 19 height 16
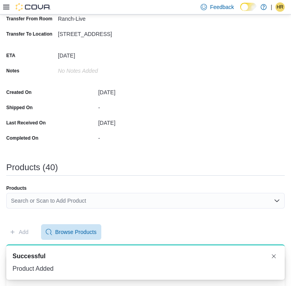
click at [32, 201] on div "Search or Scan to Add Product" at bounding box center [145, 201] width 278 height 16
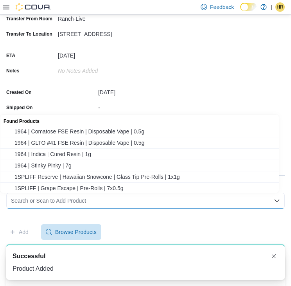
paste input "********"
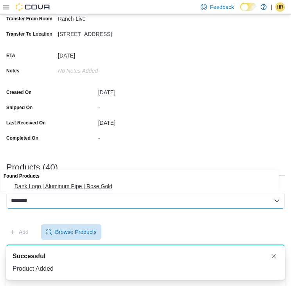
type input "********"
click at [49, 184] on span "Dank Logo | Aluminum Pipe | Rose Gold" at bounding box center [146, 186] width 265 height 8
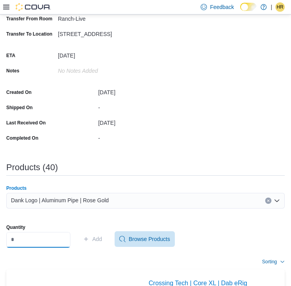
click at [47, 232] on input "Quantity" at bounding box center [38, 240] width 64 height 16
type input "*"
click at [97, 239] on span "Add" at bounding box center [92, 239] width 19 height 16
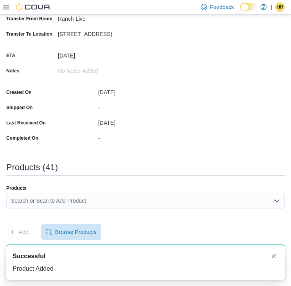
click at [73, 198] on div "Search or Scan to Add Product" at bounding box center [145, 201] width 278 height 16
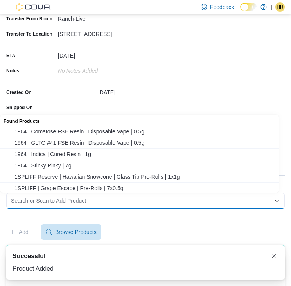
paste input "********"
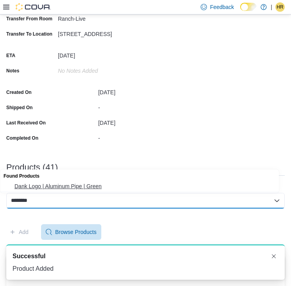
type input "********"
click at [60, 181] on button "Dank Logo | Aluminum Pipe | Green" at bounding box center [142, 186] width 284 height 11
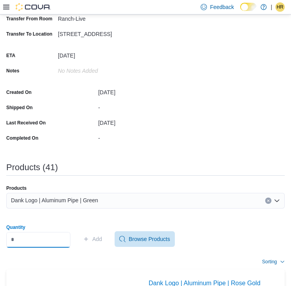
click at [37, 239] on input "Quantity" at bounding box center [38, 240] width 64 height 16
type input "*"
click at [89, 241] on icon "button" at bounding box center [86, 239] width 6 height 6
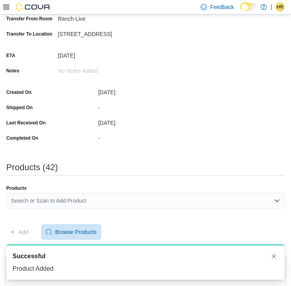
click at [40, 198] on div "Search or Scan to Add Product" at bounding box center [145, 201] width 278 height 16
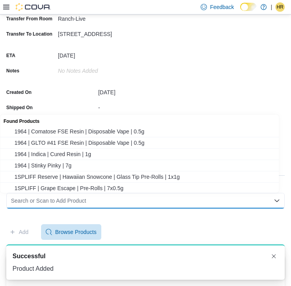
paste input "********"
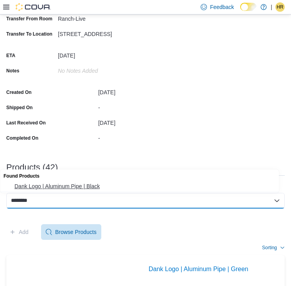
type input "********"
click at [72, 187] on span "Dank Logo | Aluminum Pipe | Black" at bounding box center [146, 186] width 265 height 8
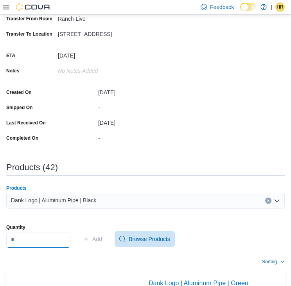
click at [42, 239] on input "Quantity" at bounding box center [38, 240] width 64 height 16
type input "*"
click at [102, 236] on span "Add" at bounding box center [97, 239] width 10 height 8
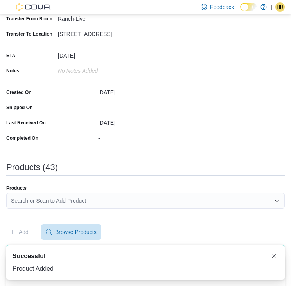
click at [117, 201] on div "Search or Scan to Add Product" at bounding box center [145, 201] width 278 height 16
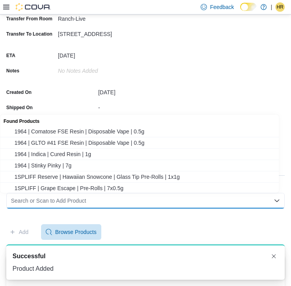
paste input "********"
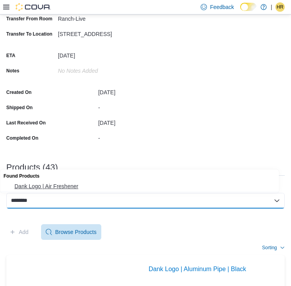
type input "********"
click at [70, 186] on span "Dank Logo | Air Freshener" at bounding box center [146, 186] width 265 height 8
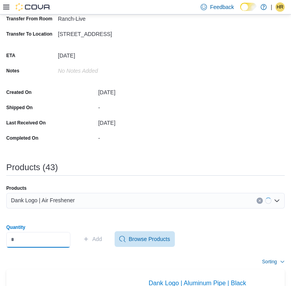
click at [25, 234] on input "Quantity" at bounding box center [38, 240] width 64 height 16
type input "**"
click at [88, 239] on icon "button" at bounding box center [86, 239] width 4 height 4
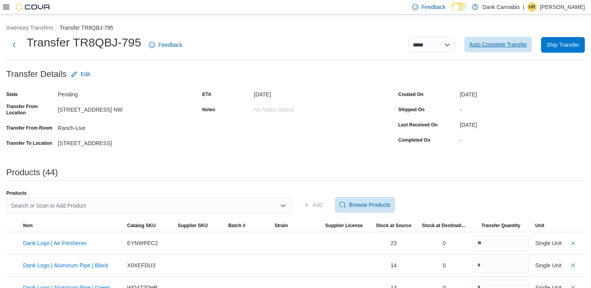
click at [500, 43] on span "Auto Complete Transfer" at bounding box center [498, 45] width 58 height 8
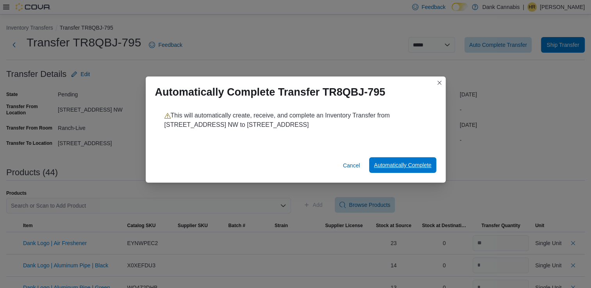
click at [393, 165] on span "Automatically Complete" at bounding box center [402, 165] width 57 height 8
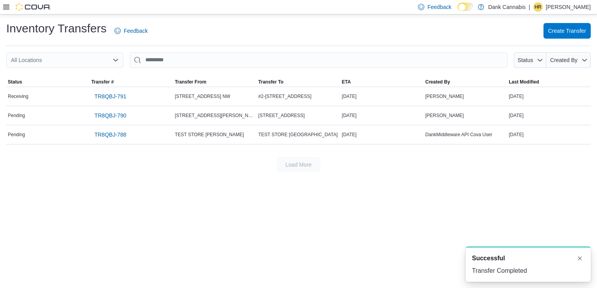
click at [5, 7] on icon at bounding box center [6, 7] width 6 height 5
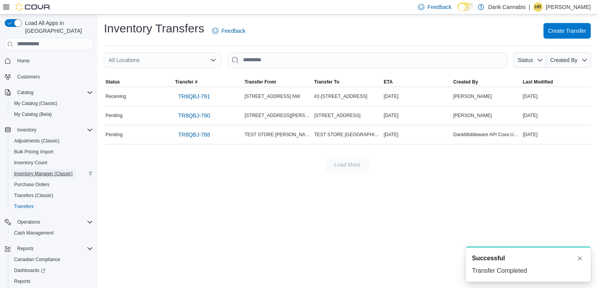
click at [55, 171] on span "Inventory Manager (Classic)" at bounding box center [43, 174] width 59 height 6
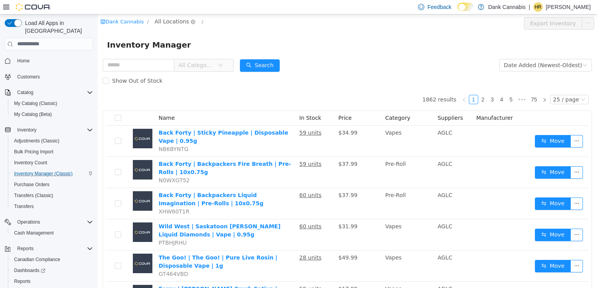
click at [170, 23] on span "All Locations" at bounding box center [172, 21] width 34 height 9
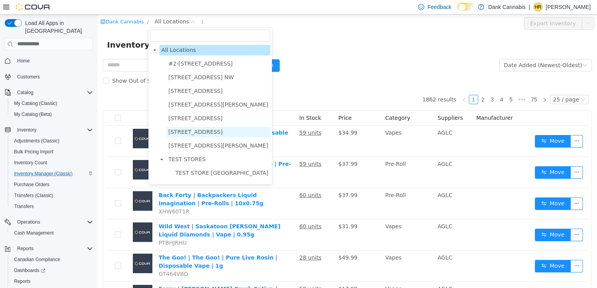
click at [223, 132] on span "[STREET_ADDRESS]" at bounding box center [195, 132] width 54 height 6
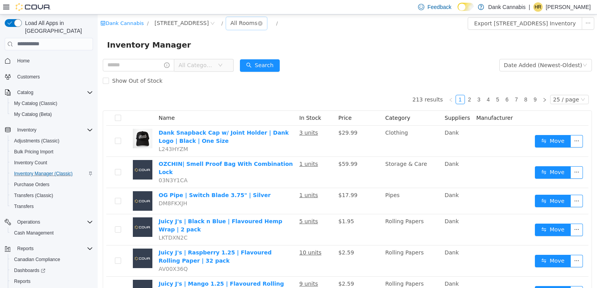
click at [255, 23] on div "All Rooms" at bounding box center [244, 23] width 27 height 12
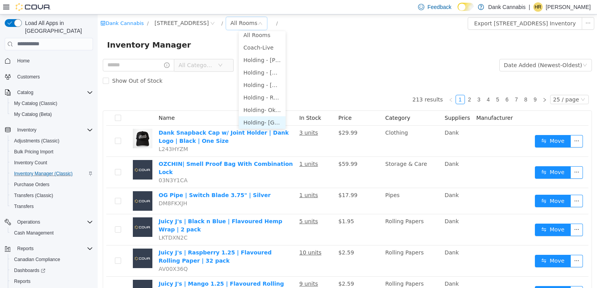
scroll to position [5, 0]
click at [264, 93] on li "Holding - Ranchlands" at bounding box center [262, 96] width 47 height 13
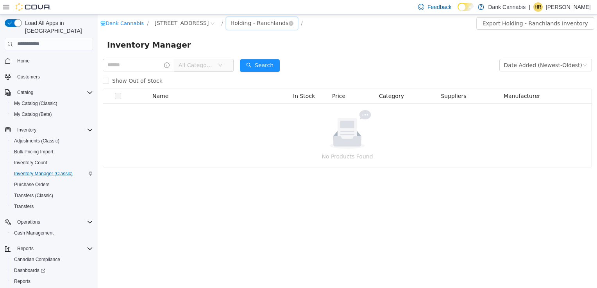
click at [274, 24] on div "Holding - Ranchlands" at bounding box center [260, 23] width 58 height 12
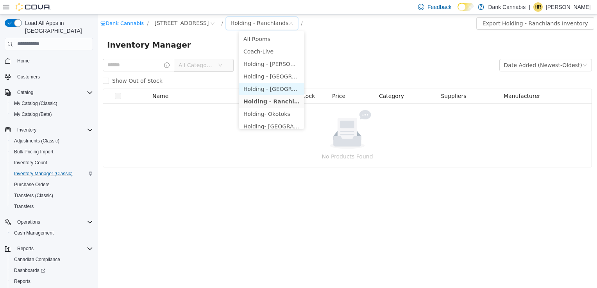
click at [282, 89] on li "Holding - [GEOGRAPHIC_DATA]" at bounding box center [272, 88] width 66 height 13
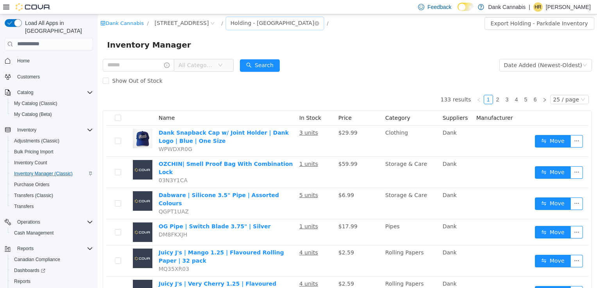
click at [279, 21] on div "Holding - [GEOGRAPHIC_DATA]" at bounding box center [273, 23] width 84 height 12
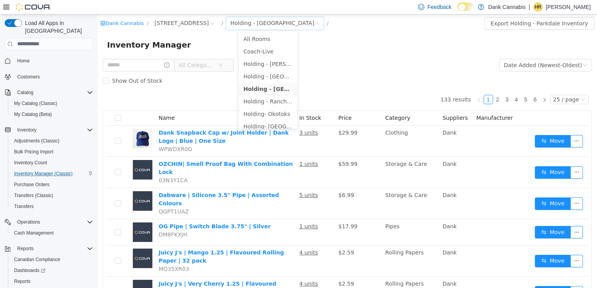
click at [366, 66] on form "All Categories Date Added (Newest-Oldest) Search Show Out of Stock" at bounding box center [347, 72] width 489 height 31
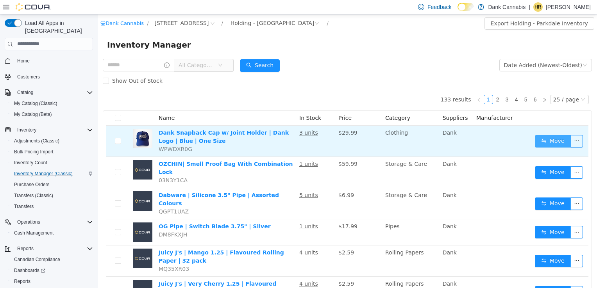
click at [554, 138] on button "Move" at bounding box center [553, 141] width 36 height 13
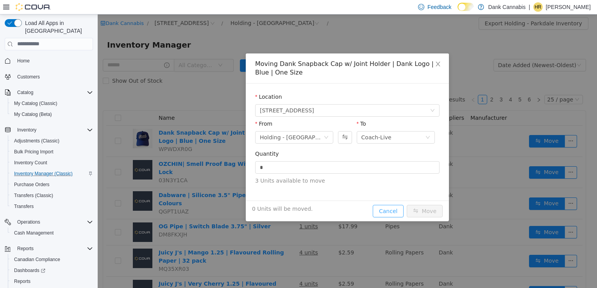
click at [388, 207] on button "Cancel" at bounding box center [388, 211] width 31 height 13
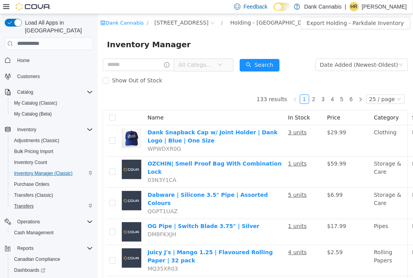
click at [41, 202] on div "Transfers" at bounding box center [52, 206] width 82 height 9
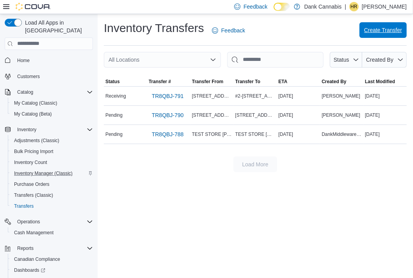
click at [373, 29] on span "Create Transfer" at bounding box center [384, 30] width 38 height 8
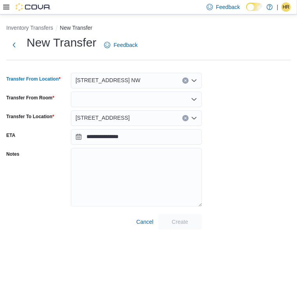
click at [194, 79] on icon "Open list of options" at bounding box center [194, 80] width 6 height 6
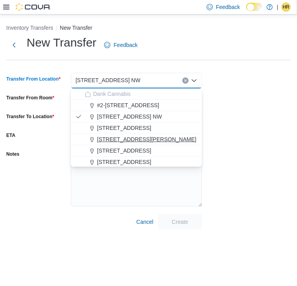
click at [134, 141] on span "[STREET_ADDRESS][PERSON_NAME]" at bounding box center [146, 139] width 99 height 8
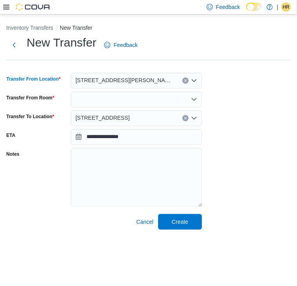
click at [194, 100] on icon "Open list of options" at bounding box center [193, 99] width 5 height 2
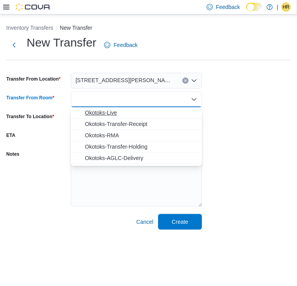
click at [130, 111] on span "Okotoks-Live" at bounding box center [141, 113] width 112 height 8
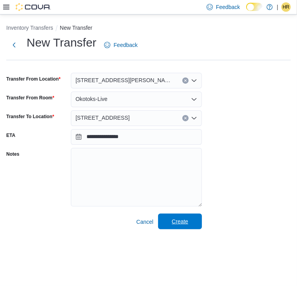
click at [177, 220] on span "Create" at bounding box center [180, 221] width 16 height 8
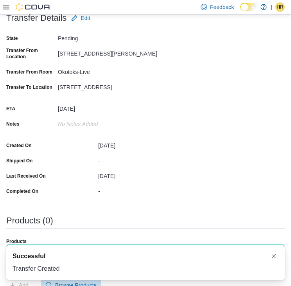
scroll to position [117, 0]
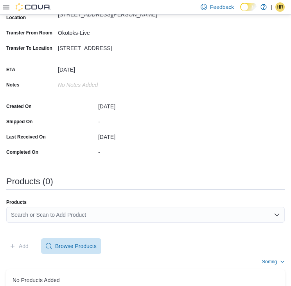
click at [89, 213] on div "Search or Scan to Add Product" at bounding box center [145, 215] width 278 height 16
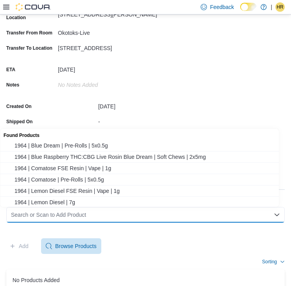
paste input "********"
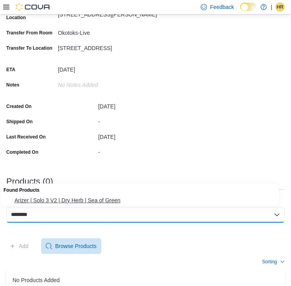
type input "********"
click at [93, 201] on span "Arizer | Solo 3 V2 | Dry Herb | Sea of Green" at bounding box center [146, 200] width 265 height 8
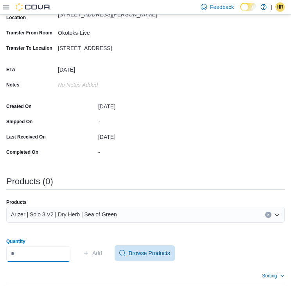
click at [43, 257] on input "Quantity" at bounding box center [38, 254] width 64 height 16
type input "*"
click at [102, 255] on span "Add" at bounding box center [97, 253] width 10 height 8
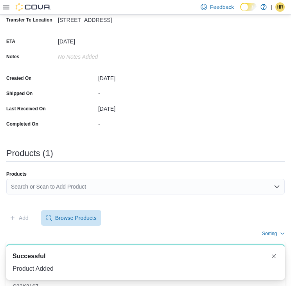
scroll to position [0, 0]
click at [49, 182] on div "Search or Scan to Add Product" at bounding box center [145, 187] width 278 height 16
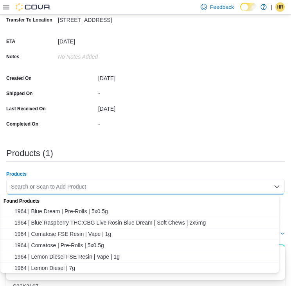
paste input "********"
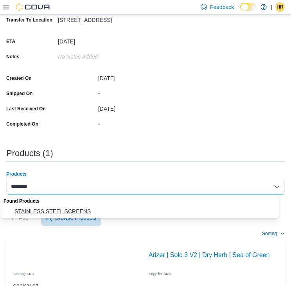
type input "********"
click at [42, 211] on span "STAINLESS STEEL SCREENS" at bounding box center [146, 211] width 265 height 8
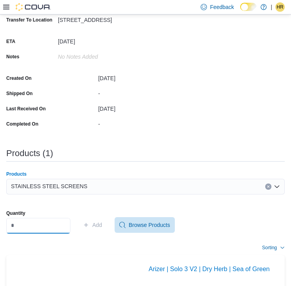
click at [33, 224] on input "Quantity" at bounding box center [38, 226] width 64 height 16
type input "**"
click at [102, 223] on span "Add" at bounding box center [97, 225] width 10 height 8
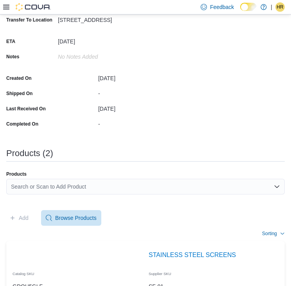
click at [58, 183] on div "Search or Scan to Add Product" at bounding box center [145, 187] width 278 height 16
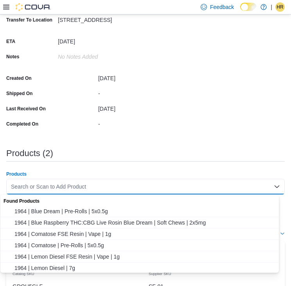
paste input "********"
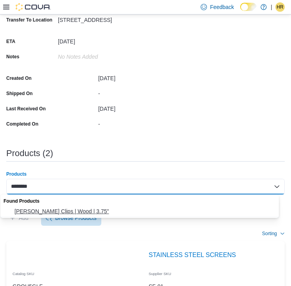
type input "********"
click at [47, 209] on span "[PERSON_NAME] Clips | Wood | 3.75"" at bounding box center [146, 211] width 265 height 8
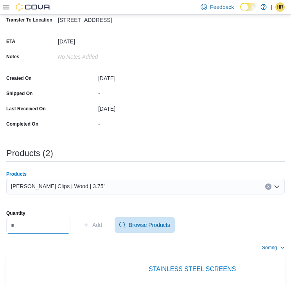
click at [52, 220] on input "Quantity" at bounding box center [38, 226] width 64 height 16
type input "*"
click at [102, 229] on span "Add" at bounding box center [92, 225] width 19 height 16
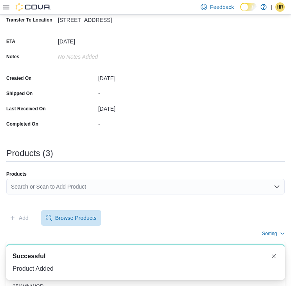
click at [120, 186] on div "Search or Scan to Add Product" at bounding box center [145, 187] width 278 height 16
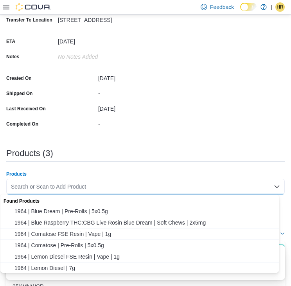
paste input "********"
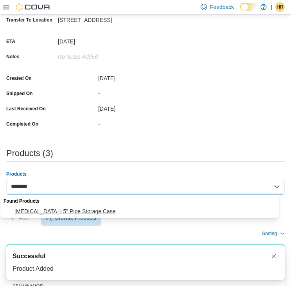
type input "********"
click at [66, 208] on span "[MEDICAL_DATA] | 5" Pipe Storage Case" at bounding box center [146, 211] width 265 height 8
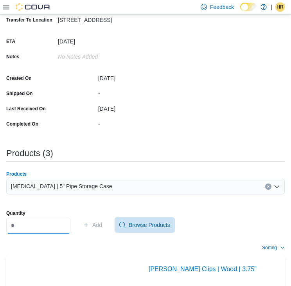
click at [41, 223] on input "Quantity" at bounding box center [38, 226] width 64 height 16
type input "*"
click at [97, 225] on span "Add" at bounding box center [92, 225] width 19 height 16
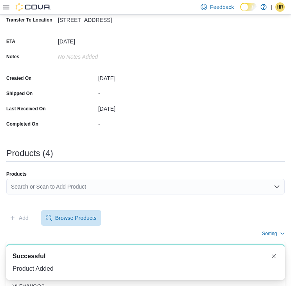
click at [64, 184] on div "Search or Scan to Add Product" at bounding box center [145, 187] width 278 height 16
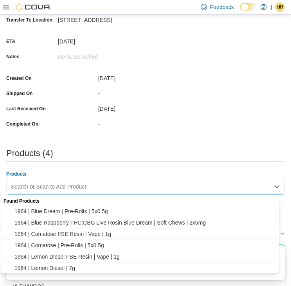
paste input "********"
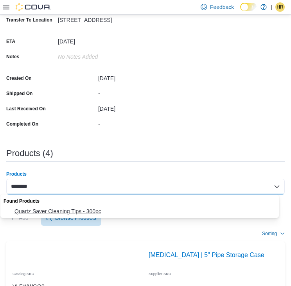
type input "********"
click at [46, 210] on span "Quartz Saver Cleaning Tips - 300pc" at bounding box center [146, 211] width 265 height 8
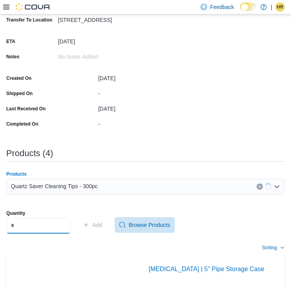
click at [39, 227] on input "Quantity" at bounding box center [38, 226] width 64 height 16
type input "*"
click at [102, 226] on span "Add" at bounding box center [97, 225] width 10 height 8
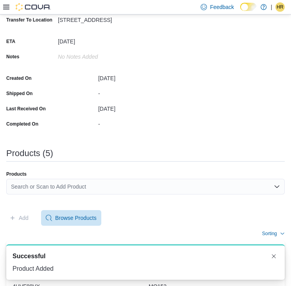
click at [27, 185] on div "Search or Scan to Add Product" at bounding box center [145, 187] width 278 height 16
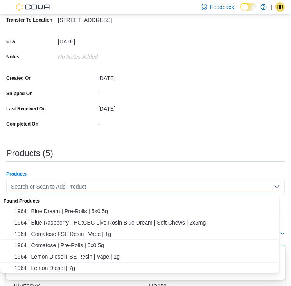
paste input "********"
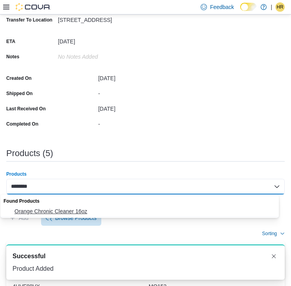
type input "********"
click at [38, 208] on span "Orange Chronic Cleaner 16oz" at bounding box center [146, 211] width 265 height 8
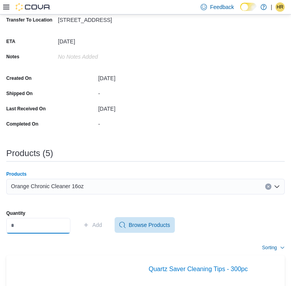
click at [36, 219] on input "Quantity" at bounding box center [38, 226] width 64 height 16
type input "*"
click at [97, 224] on span "Add" at bounding box center [92, 225] width 19 height 16
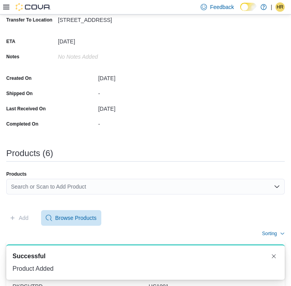
click at [50, 186] on div "Search or Scan to Add Product" at bounding box center [145, 187] width 278 height 16
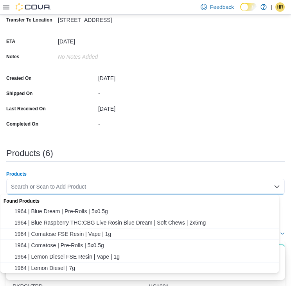
paste input "********"
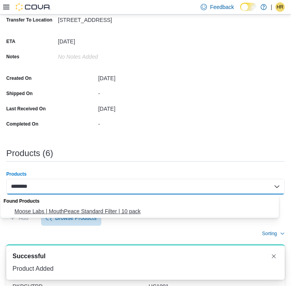
type input "********"
click at [47, 209] on span "Moose Labs | MouthPeace Standard Filter | 10 pack" at bounding box center [146, 211] width 265 height 8
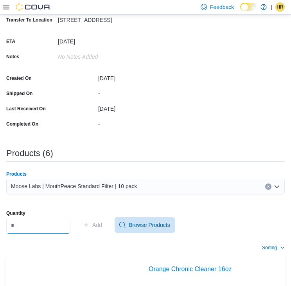
click at [44, 222] on input "Quantity" at bounding box center [38, 226] width 64 height 16
type input "*"
click at [102, 227] on span "Add" at bounding box center [97, 225] width 10 height 8
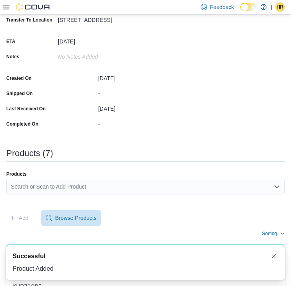
click at [49, 186] on div "Search or Scan to Add Product" at bounding box center [145, 187] width 278 height 16
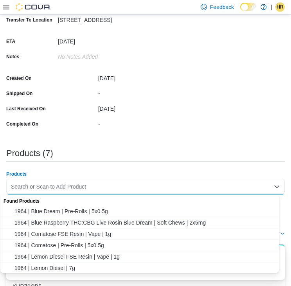
paste input "********"
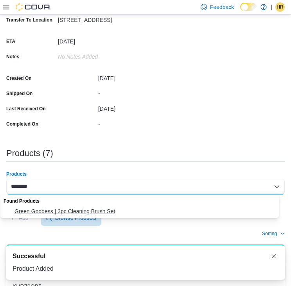
type input "********"
click at [45, 206] on button "Green Goddess | 3pc Cleaning Brush Set" at bounding box center [142, 211] width 284 height 11
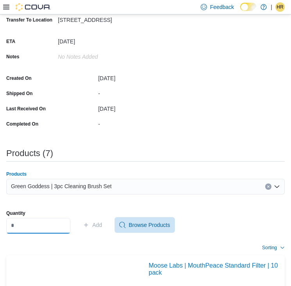
click at [56, 224] on input "Quantity" at bounding box center [38, 226] width 64 height 16
type input "*"
click at [100, 225] on span "Add" at bounding box center [97, 225] width 10 height 8
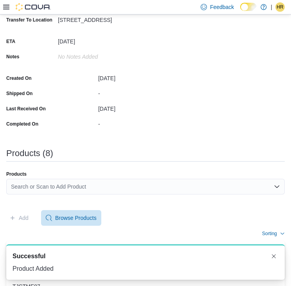
click at [42, 189] on div "Search or Scan to Add Product" at bounding box center [145, 187] width 278 height 16
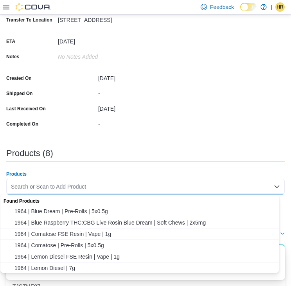
paste input "********"
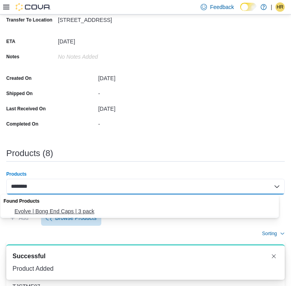
type input "********"
click at [42, 209] on span "Evolve | Bong End Caps | 3 pack" at bounding box center [146, 211] width 265 height 8
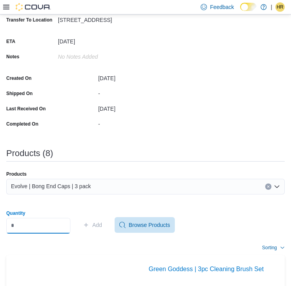
click at [43, 232] on input "Quantity" at bounding box center [38, 226] width 64 height 16
type input "*"
click at [102, 225] on span "Add" at bounding box center [97, 225] width 10 height 8
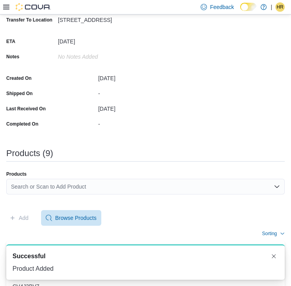
click at [103, 182] on div "Search or Scan to Add Product" at bounding box center [145, 187] width 278 height 16
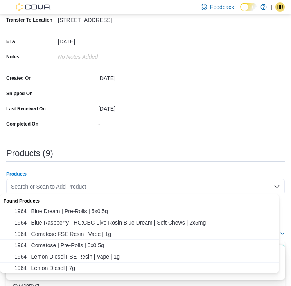
paste input "********"
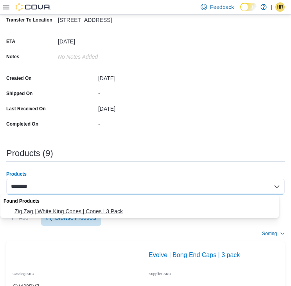
type input "********"
click at [52, 208] on span "Zig Zag | White King Cones | Cones | 3 Pack" at bounding box center [146, 211] width 265 height 8
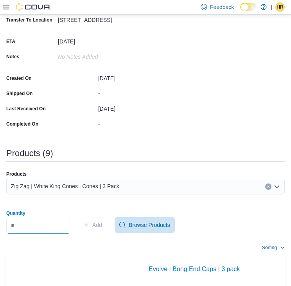
click at [50, 230] on input "Quantity" at bounding box center [38, 226] width 64 height 16
type input "*"
click at [102, 223] on span "Add" at bounding box center [97, 225] width 10 height 8
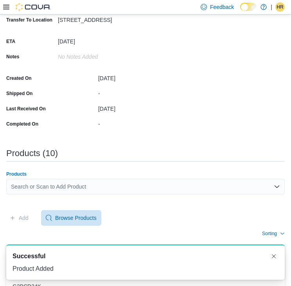
click at [45, 184] on div "Search or Scan to Add Product" at bounding box center [145, 187] width 278 height 16
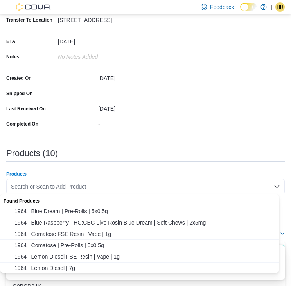
paste input "********"
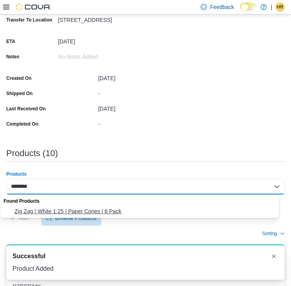
type input "********"
click at [47, 209] on span "Zig Zag | White 1.25 | Paper Cones | 6 Pack" at bounding box center [146, 211] width 265 height 8
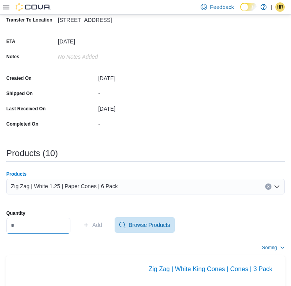
click at [57, 224] on input "Quantity" at bounding box center [38, 226] width 64 height 16
type input "*"
click at [102, 222] on span "Add" at bounding box center [97, 225] width 10 height 8
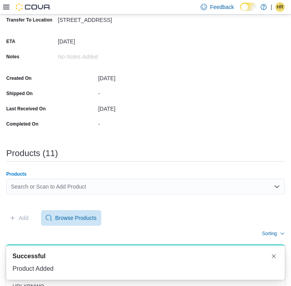
click at [60, 183] on div "Search or Scan to Add Product" at bounding box center [145, 187] width 278 height 16
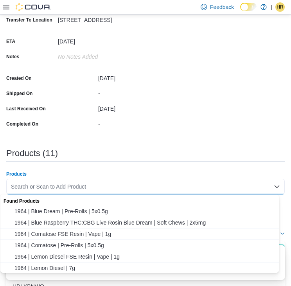
paste input "********"
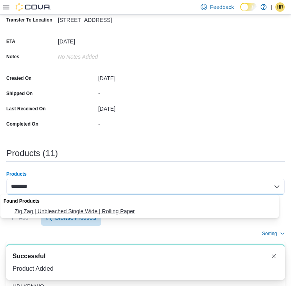
type input "********"
click at [47, 206] on button "Zig Zag | Unbleached Single Wide | Rolling Paper" at bounding box center [142, 211] width 284 height 11
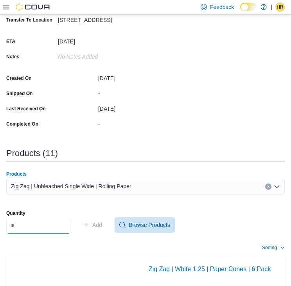
click at [25, 227] on input "Quantity" at bounding box center [38, 226] width 64 height 16
type input "**"
click at [88, 224] on icon "button" at bounding box center [86, 225] width 4 height 4
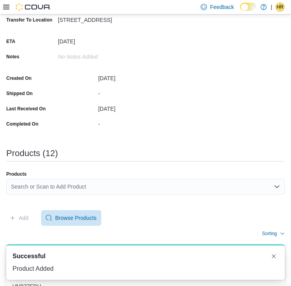
click at [39, 189] on div "Search or Scan to Add Product" at bounding box center [145, 187] width 278 height 16
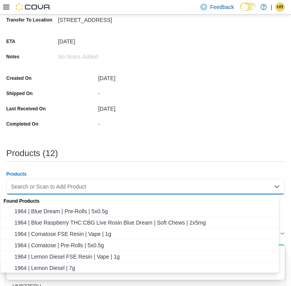
paste input "********"
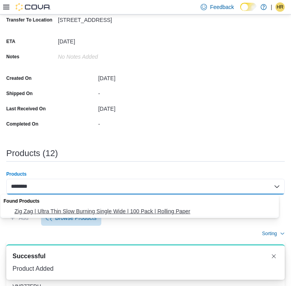
type input "********"
click at [39, 209] on span "Zig Zag | Ultra Thin Slow Burning Single Wide | 100 Pack | Rolling Paper" at bounding box center [146, 211] width 265 height 8
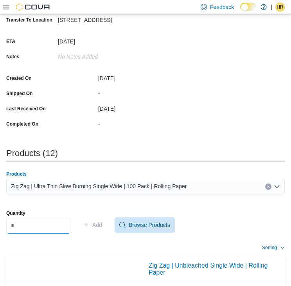
click at [41, 224] on input "Quantity" at bounding box center [38, 226] width 64 height 16
type input "*"
click at [100, 227] on span "Add" at bounding box center [97, 225] width 10 height 8
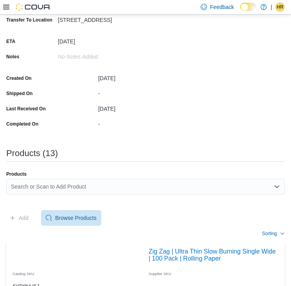
click at [86, 189] on div "Search or Scan to Add Product" at bounding box center [145, 187] width 278 height 16
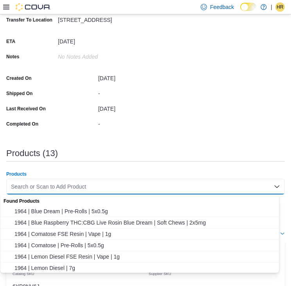
paste input "********"
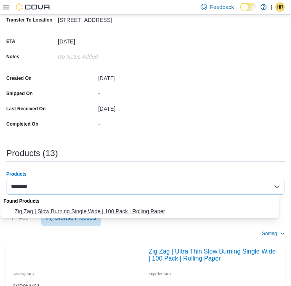
type input "********"
click at [69, 208] on span "Zig Zag | Slow Burning Single Wide | 100 Pack | Rolling Paper" at bounding box center [146, 211] width 265 height 8
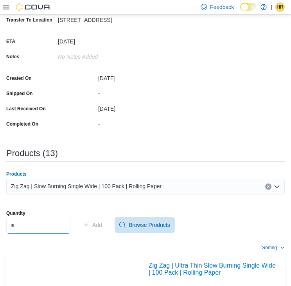
click at [55, 231] on input "Quantity" at bounding box center [38, 226] width 64 height 16
type input "**"
click at [102, 226] on span "Add" at bounding box center [97, 225] width 10 height 8
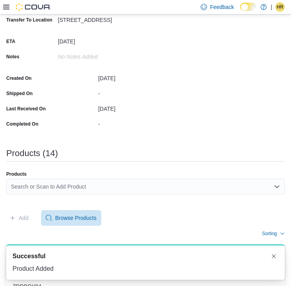
click at [66, 184] on div "Search or Scan to Add Product" at bounding box center [145, 187] width 278 height 16
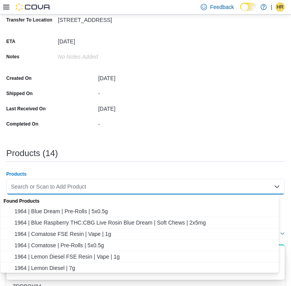
paste input "********"
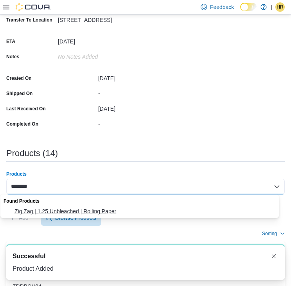
type input "********"
click at [57, 209] on span "Zig Zag | 1.25 Unbleached | Rolling Paper" at bounding box center [146, 211] width 265 height 8
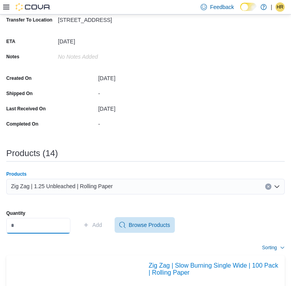
click at [63, 224] on input "Quantity" at bounding box center [38, 226] width 64 height 16
type input "**"
click at [100, 227] on span "Add" at bounding box center [97, 225] width 10 height 8
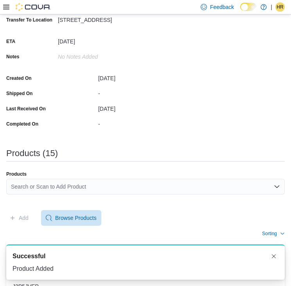
click at [86, 186] on div "Search or Scan to Add Product" at bounding box center [145, 187] width 278 height 16
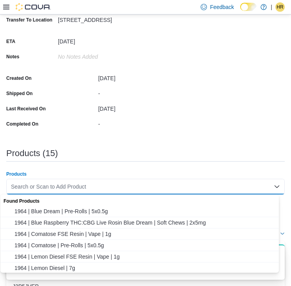
paste input "********"
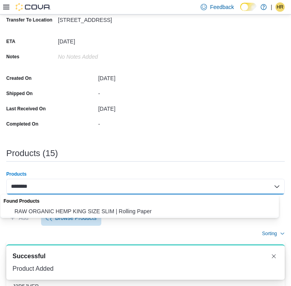
type input "********"
click at [61, 208] on span "RAW ORGANIC HEMP KING SIZE SLIM | Rolling Paper" at bounding box center [146, 211] width 265 height 8
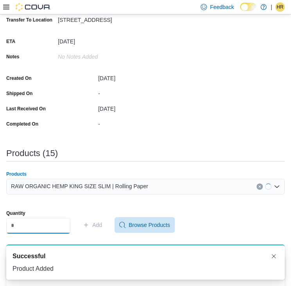
click at [44, 226] on input "Quantity" at bounding box center [38, 226] width 64 height 16
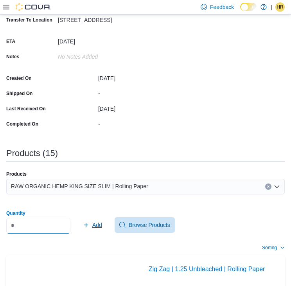
type input "**"
click at [102, 222] on span "Add" at bounding box center [97, 225] width 10 height 8
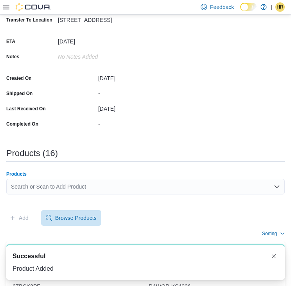
click at [59, 184] on div "Search or Scan to Add Product" at bounding box center [145, 187] width 278 height 16
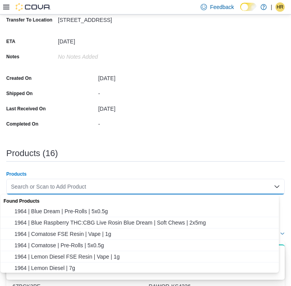
paste input "********"
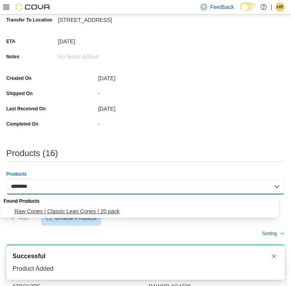
type input "********"
click at [58, 209] on span "Raw Cones | Classic Lean Cones | 20 pack" at bounding box center [146, 211] width 265 height 8
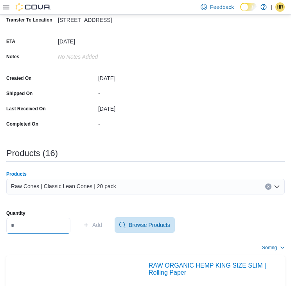
click at [50, 223] on input "Quantity" at bounding box center [38, 226] width 64 height 16
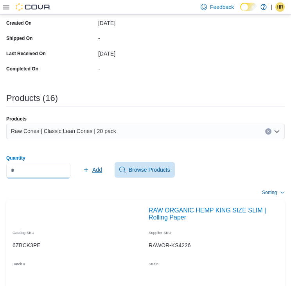
scroll to position [145, 0]
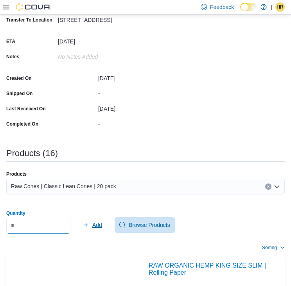
type input "**"
click at [102, 222] on span "Add" at bounding box center [97, 225] width 10 height 8
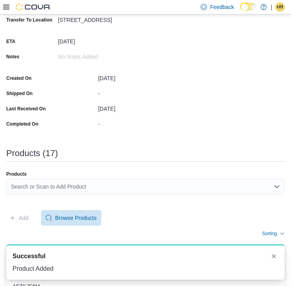
click at [60, 184] on div "Search or Scan to Add Product" at bounding box center [145, 187] width 278 height 16
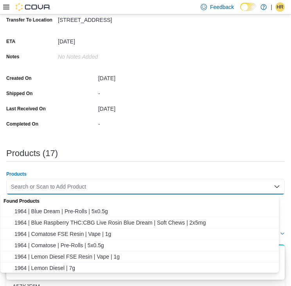
paste input "********"
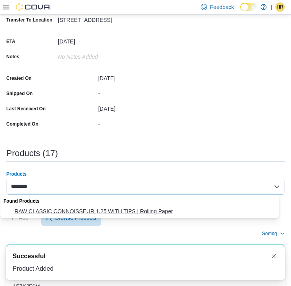
type input "********"
click at [50, 207] on span "RAW CLASSIC CONNOISSEUR 1.25 WITH TIPS | Rolling Paper" at bounding box center [146, 211] width 265 height 8
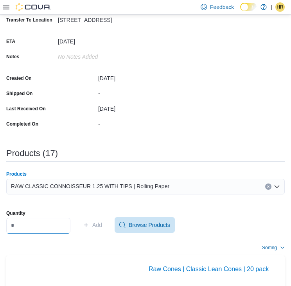
click at [36, 228] on input "Quantity" at bounding box center [38, 226] width 64 height 16
type input "**"
click at [102, 224] on span "Add" at bounding box center [97, 225] width 10 height 8
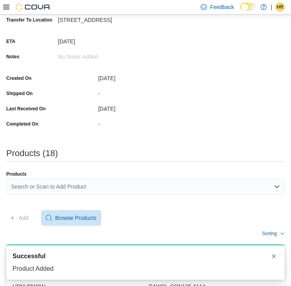
click at [99, 186] on div "Search or Scan to Add Product" at bounding box center [145, 187] width 278 height 16
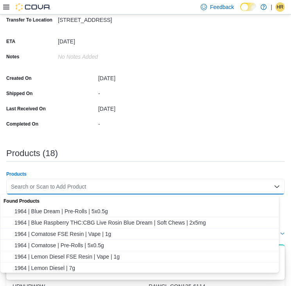
paste input "********"
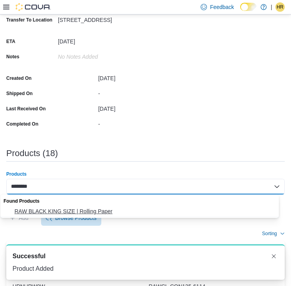
type input "********"
click at [85, 207] on span "RAW BLACK KING SIZE | Rolling Paper" at bounding box center [146, 211] width 265 height 8
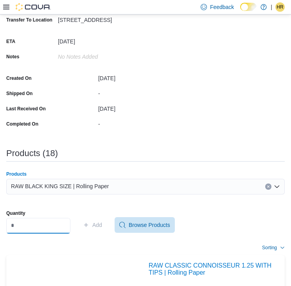
click at [45, 231] on input "Quantity" at bounding box center [38, 226] width 64 height 16
type input "**"
click at [101, 227] on span "Add" at bounding box center [97, 225] width 10 height 8
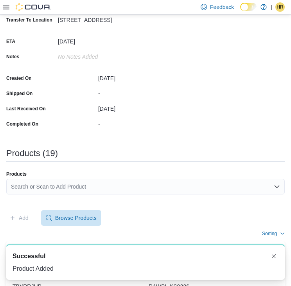
click at [77, 186] on div "Search or Scan to Add Product" at bounding box center [145, 187] width 278 height 16
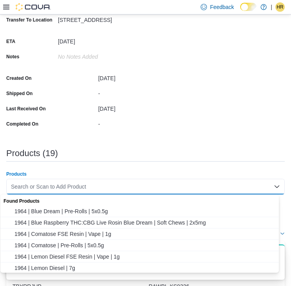
paste input "********"
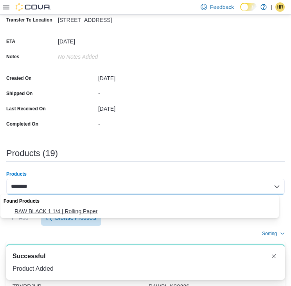
type input "********"
click at [65, 209] on span "RAW BLACK 1 1/4 | Rolling Paper" at bounding box center [146, 211] width 265 height 8
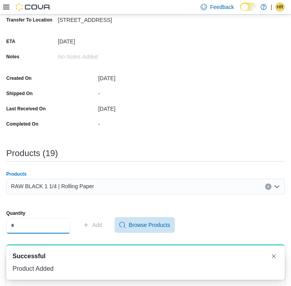
click at [53, 228] on input "Quantity" at bounding box center [38, 226] width 64 height 16
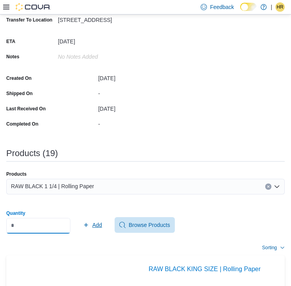
type input "**"
click at [97, 229] on span "Add" at bounding box center [92, 225] width 19 height 16
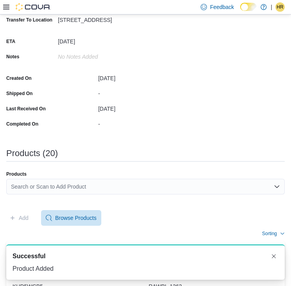
click at [86, 184] on div "Search or Scan to Add Product" at bounding box center [145, 187] width 278 height 16
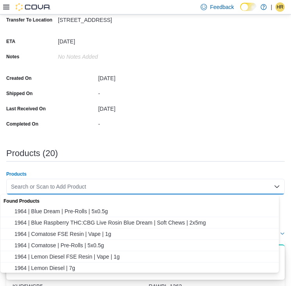
paste input "********"
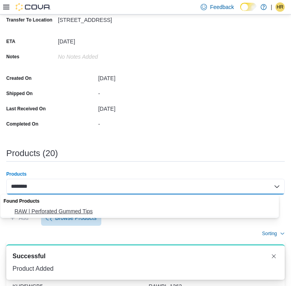
type input "********"
click at [73, 208] on span "RAW | Perforated Gummed Tips" at bounding box center [146, 211] width 265 height 8
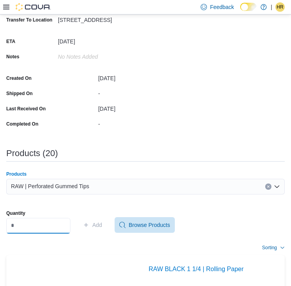
click at [70, 224] on input "Quantity" at bounding box center [38, 226] width 64 height 16
click at [88, 225] on icon "button" at bounding box center [86, 225] width 4 height 4
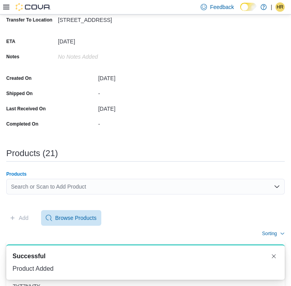
click at [38, 182] on div "Search or Scan to Add Product" at bounding box center [145, 187] width 278 height 16
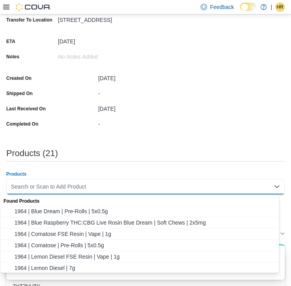
paste input "********"
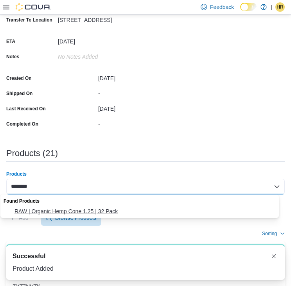
click at [34, 211] on span "RAW | Organic Hemp Cone 1.25 | 32 Pack" at bounding box center [146, 211] width 265 height 8
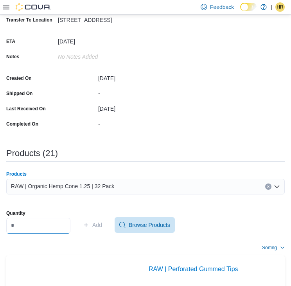
click at [48, 222] on input "Quantity" at bounding box center [38, 226] width 64 height 16
click at [97, 222] on span "Add" at bounding box center [92, 225] width 19 height 16
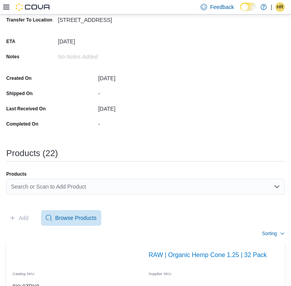
click at [164, 183] on div "Search or Scan to Add Product" at bounding box center [145, 187] width 278 height 16
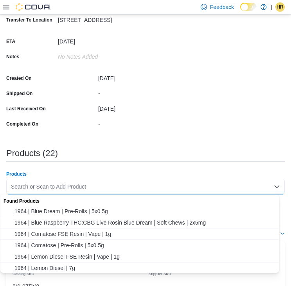
paste input "********"
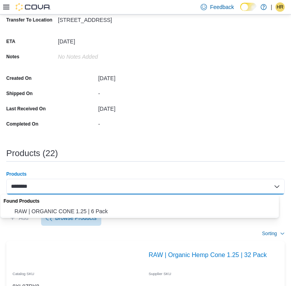
click at [19, 185] on input "********" at bounding box center [26, 186] width 30 height 9
click at [36, 211] on span "RAW | ORGANIC CONE 1.25 | 6 Pack" at bounding box center [146, 211] width 265 height 8
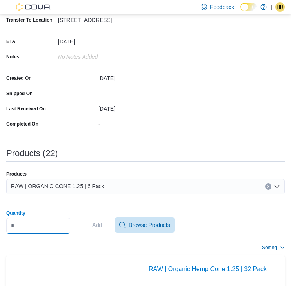
click at [36, 228] on input "Quantity" at bounding box center [38, 226] width 64 height 16
click at [97, 223] on span "Add" at bounding box center [92, 225] width 19 height 16
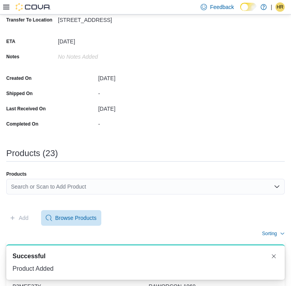
click at [84, 181] on div "Search or Scan to Add Product" at bounding box center [145, 187] width 278 height 16
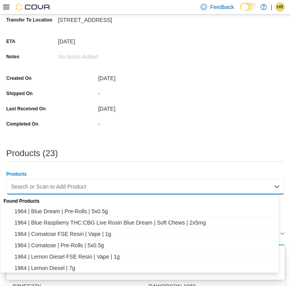
paste input "********"
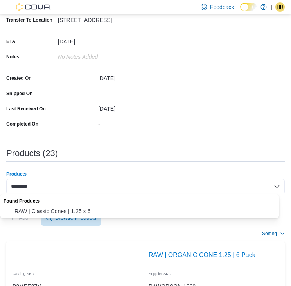
click at [64, 208] on span "RAW | Classic Cones | 1.25 x 6" at bounding box center [146, 211] width 265 height 8
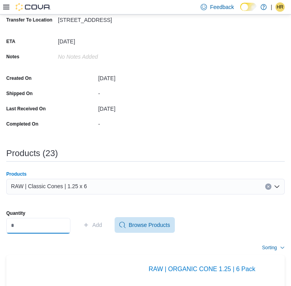
click at [58, 225] on input "Quantity" at bounding box center [38, 226] width 64 height 16
click at [95, 229] on span "Add" at bounding box center [92, 225] width 19 height 16
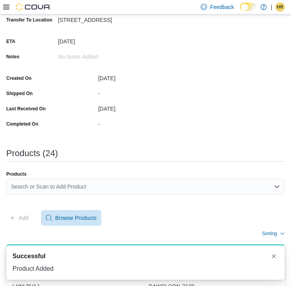
click at [89, 186] on div "Search or Scan to Add Product" at bounding box center [145, 187] width 278 height 16
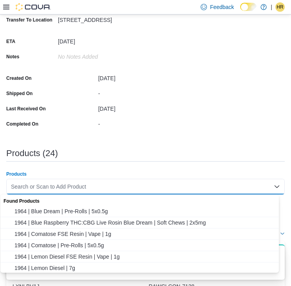
paste input "********"
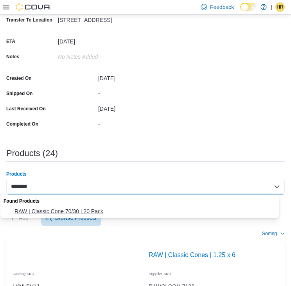
click at [75, 210] on span "RAW | Classic Cone 70/30 | 20 Pack" at bounding box center [146, 211] width 265 height 8
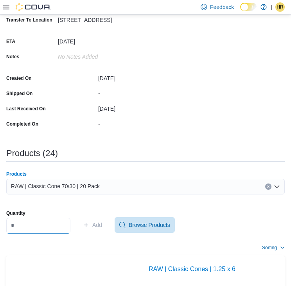
click at [67, 220] on input "Quantity" at bounding box center [38, 226] width 64 height 16
click at [102, 225] on span "Add" at bounding box center [97, 225] width 10 height 8
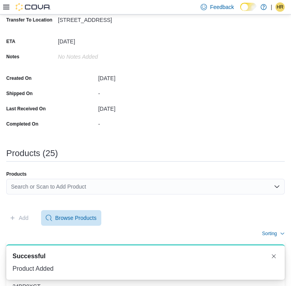
click at [88, 190] on div "Search or Scan to Add Product" at bounding box center [145, 187] width 278 height 16
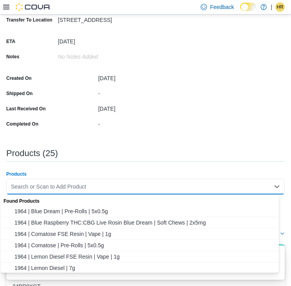
paste input "********"
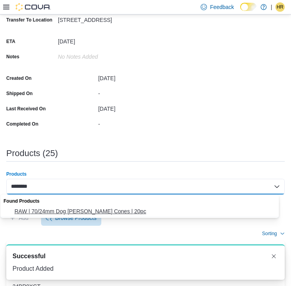
click at [78, 208] on span "RAW | 70/24mm Dog [PERSON_NAME] Cones | 20pc" at bounding box center [146, 211] width 265 height 8
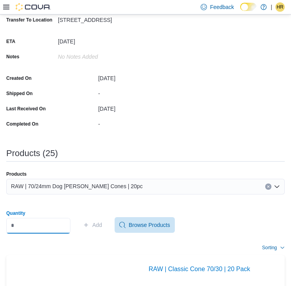
click at [45, 227] on input "Quantity" at bounding box center [38, 226] width 64 height 16
click at [97, 225] on span "Add" at bounding box center [92, 225] width 19 height 16
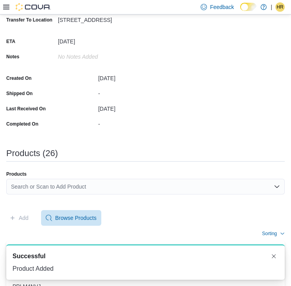
click at [53, 183] on div "Search or Scan to Add Product" at bounding box center [145, 187] width 278 height 16
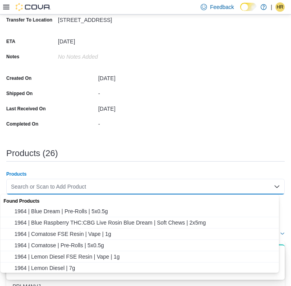
paste input "********"
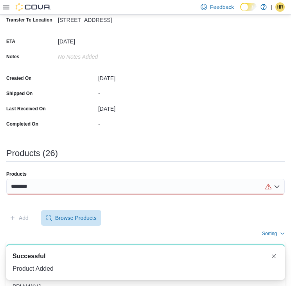
click at [50, 186] on div "********" at bounding box center [145, 187] width 278 height 16
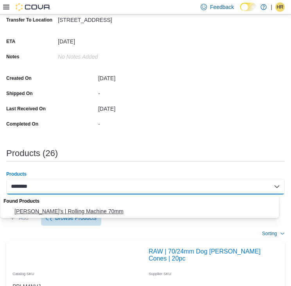
click at [45, 211] on span "[PERSON_NAME]'s | Rolling Machine 70mm" at bounding box center [146, 211] width 265 height 8
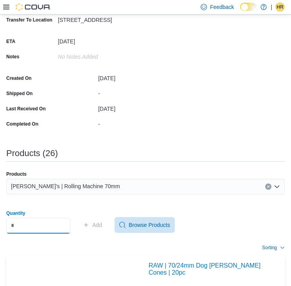
click at [38, 226] on input "Quantity" at bounding box center [38, 226] width 64 height 16
click at [102, 224] on span "Add" at bounding box center [97, 225] width 10 height 8
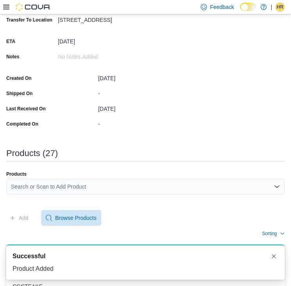
click at [52, 189] on div "Search or Scan to Add Product" at bounding box center [145, 187] width 278 height 16
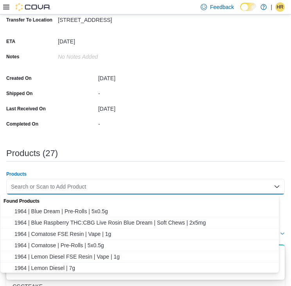
paste input "********"
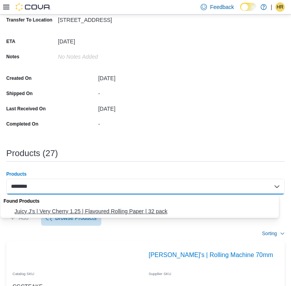
click at [44, 208] on span "Juicy J's | Very Cherry 1.25 | Flavoured Rolling Paper | 32 pack" at bounding box center [146, 211] width 265 height 8
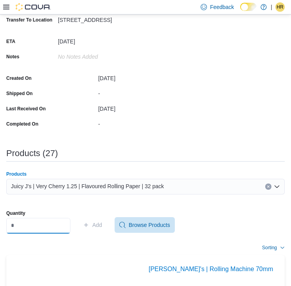
click at [46, 227] on input "Quantity" at bounding box center [38, 226] width 64 height 16
click at [102, 222] on span "Add" at bounding box center [97, 225] width 10 height 8
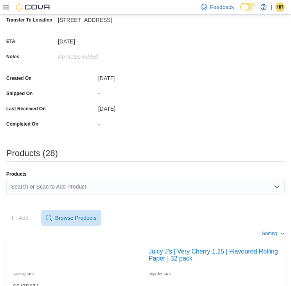
click at [109, 187] on div "Search or Scan to Add Product" at bounding box center [145, 187] width 278 height 16
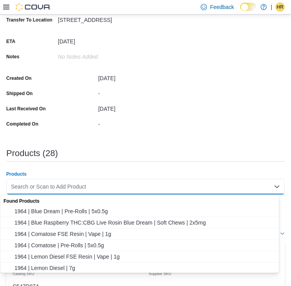
paste input "********"
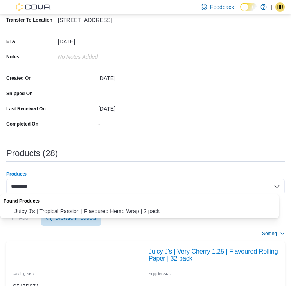
click at [57, 209] on span "Juicy J's | Tropical Passion | Flavoured Hemp Wrap | 2 pack" at bounding box center [146, 211] width 265 height 8
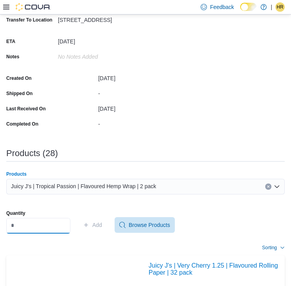
click at [45, 225] on input "Quantity" at bounding box center [38, 226] width 64 height 16
click at [102, 225] on span "Add" at bounding box center [97, 225] width 10 height 8
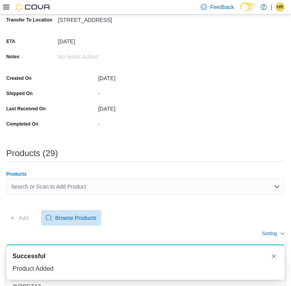
click at [34, 184] on div "Search or Scan to Add Product" at bounding box center [145, 187] width 278 height 16
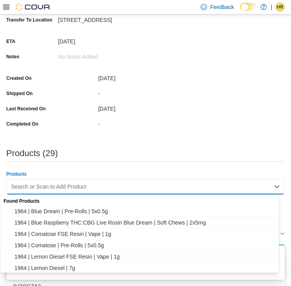
paste input "********"
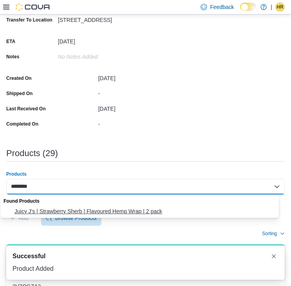
click at [37, 208] on span "Juicy J's | Strawberry Sherb | Flavoured Hemp Wrap | 2 pack" at bounding box center [146, 211] width 265 height 8
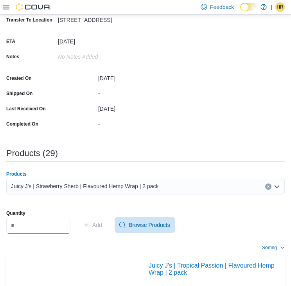
click at [58, 218] on input "Quantity" at bounding box center [38, 226] width 64 height 16
click at [98, 226] on span "Add" at bounding box center [92, 225] width 19 height 16
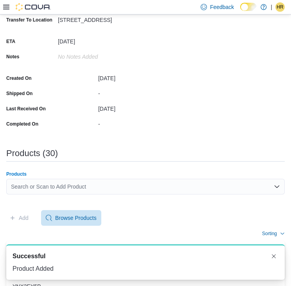
click at [36, 184] on div "Search or Scan to Add Product" at bounding box center [145, 187] width 278 height 16
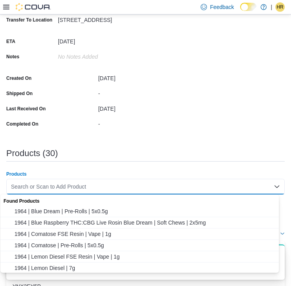
paste input "********"
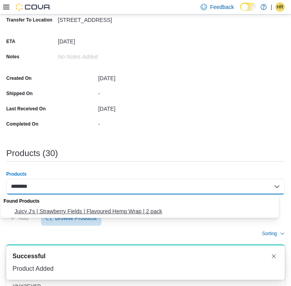
click at [37, 210] on span "Juicy J's | Strawberry Fields | Flavoured Hemp Wrap | 2 pack" at bounding box center [146, 211] width 265 height 8
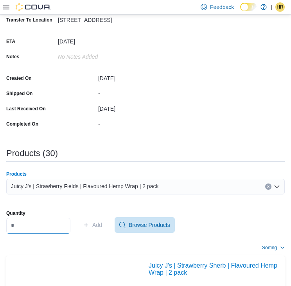
click at [38, 231] on input "Quantity" at bounding box center [38, 226] width 64 height 16
click at [102, 222] on span "Add" at bounding box center [97, 225] width 10 height 8
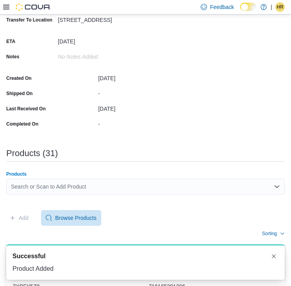
click at [24, 184] on div "Search or Scan to Add Product" at bounding box center [145, 187] width 278 height 16
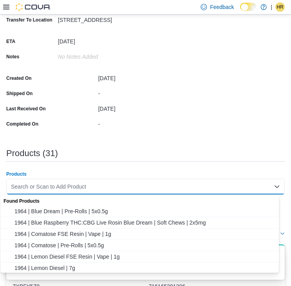
paste input "********"
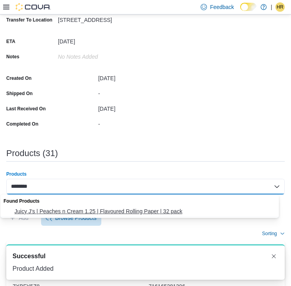
click at [39, 206] on button "Juicy J's | Peaches n Cream 1.25 | Flavoured Rolling Paper | 32 pack" at bounding box center [142, 211] width 284 height 11
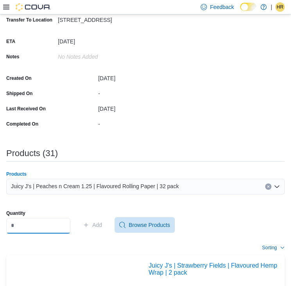
click at [52, 228] on input "Quantity" at bounding box center [38, 226] width 64 height 16
click at [102, 225] on span "Add" at bounding box center [97, 225] width 10 height 8
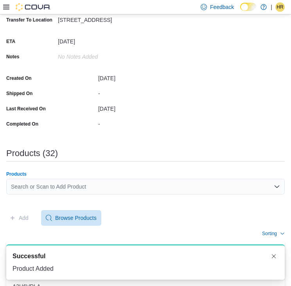
click at [49, 193] on div "Search or Scan to Add Product" at bounding box center [145, 187] width 278 height 16
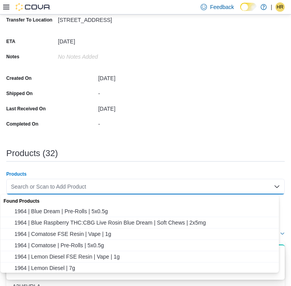
paste input "********"
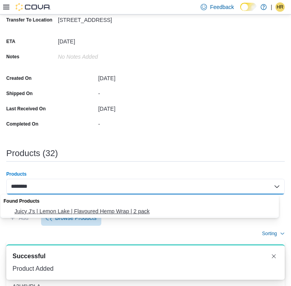
click at [47, 212] on span "Juicy J's | Lemon Lake | Flavoured Hemp Wrap | 2 pack" at bounding box center [146, 211] width 265 height 8
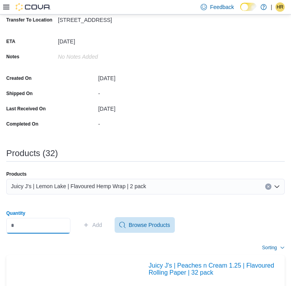
click at [51, 223] on input "Quantity" at bounding box center [38, 226] width 64 height 16
click at [98, 224] on span "Add" at bounding box center [92, 225] width 19 height 16
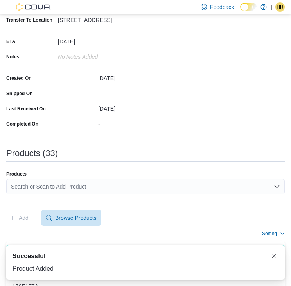
click at [84, 192] on div "Search or Scan to Add Product" at bounding box center [145, 187] width 278 height 16
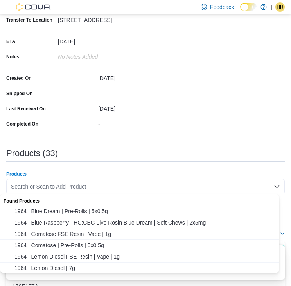
paste input "********"
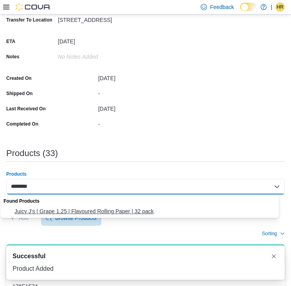
click at [56, 207] on span "Juicy J's | Grape 1.25 | Flavoured Rolling Paper | 32 pack" at bounding box center [146, 211] width 265 height 8
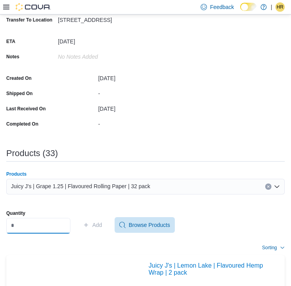
click at [20, 223] on input "Quantity" at bounding box center [38, 226] width 64 height 16
click at [100, 226] on span "Add" at bounding box center [97, 225] width 10 height 8
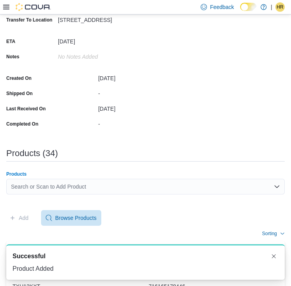
click at [111, 187] on div "Search or Scan to Add Product" at bounding box center [145, 187] width 278 height 16
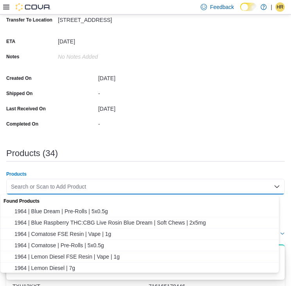
paste input "********"
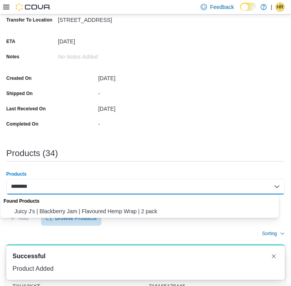
click at [34, 206] on button "Juicy J's | Blackberry Jam | Flavoured Hemp Wrap | 2 pack" at bounding box center [142, 211] width 284 height 11
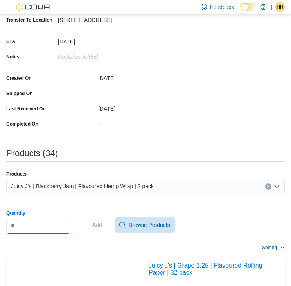
click at [34, 227] on input "Quantity" at bounding box center [38, 226] width 64 height 16
click at [102, 228] on span "Add" at bounding box center [97, 225] width 10 height 8
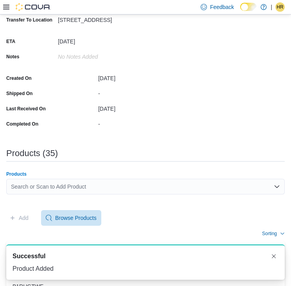
click at [91, 187] on div "Search or Scan to Add Product" at bounding box center [145, 187] width 278 height 16
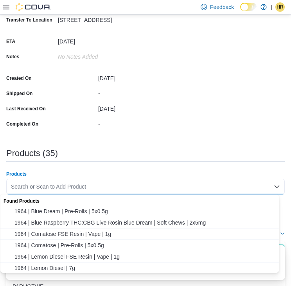
paste input "********"
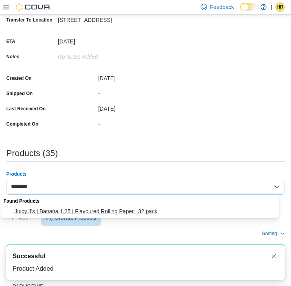
click at [70, 207] on span "Juicy J's | Banana 1.25 | Flavoured Rolling Paper | 32 pack" at bounding box center [146, 211] width 265 height 8
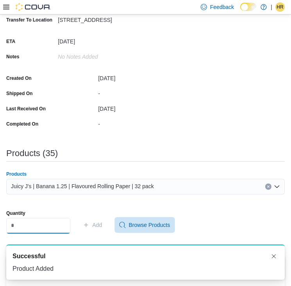
click at [22, 225] on input "Quantity" at bounding box center [38, 226] width 64 height 16
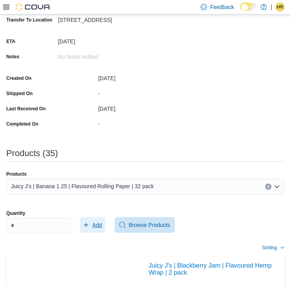
click at [102, 222] on span "Add" at bounding box center [97, 225] width 10 height 8
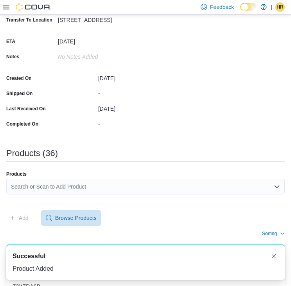
click at [91, 190] on div "Search or Scan to Add Product" at bounding box center [145, 187] width 278 height 16
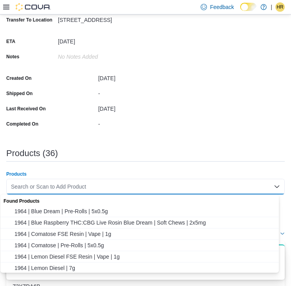
paste input "********"
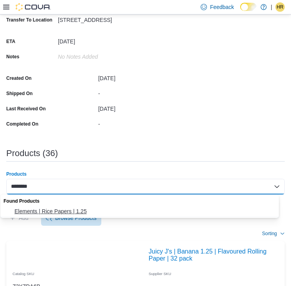
click at [69, 209] on span "Elements | Rice Papers | 1.25" at bounding box center [146, 211] width 265 height 8
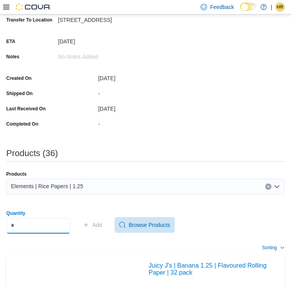
click at [54, 223] on input "Quantity" at bounding box center [38, 226] width 64 height 16
click at [100, 226] on span "Add" at bounding box center [97, 225] width 10 height 8
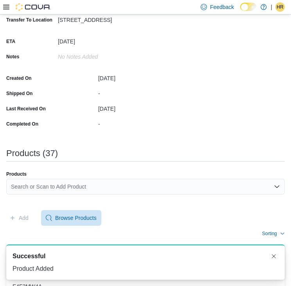
click at [102, 186] on div "Search or Scan to Add Product" at bounding box center [145, 187] width 278 height 16
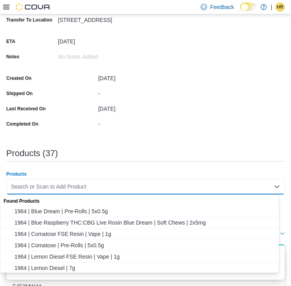
paste input "********"
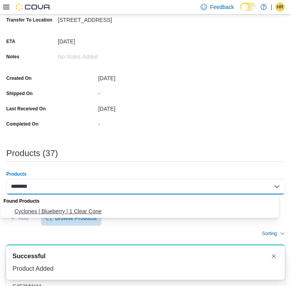
click at [59, 211] on span "Cyclones | Blueberry | 1 Clear Cone" at bounding box center [146, 211] width 265 height 8
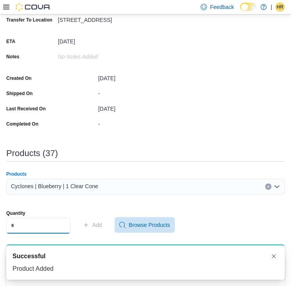
click at [52, 223] on input "Quantity" at bounding box center [38, 226] width 64 height 16
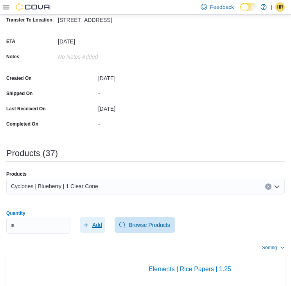
click at [102, 225] on span "Add" at bounding box center [97, 225] width 10 height 8
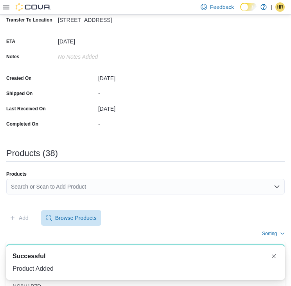
click at [89, 186] on div "Search or Scan to Add Product" at bounding box center [145, 187] width 278 height 16
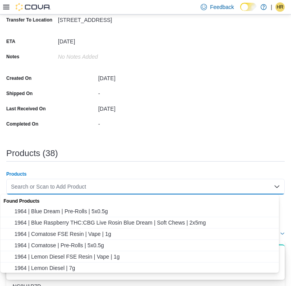
paste input "********"
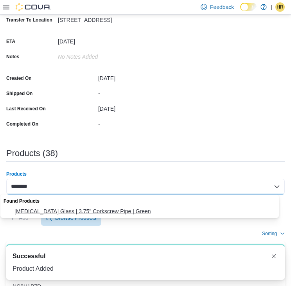
click at [69, 211] on span "[MEDICAL_DATA] Glass | 3.75" Corkscrew Pipe | Green" at bounding box center [146, 211] width 265 height 8
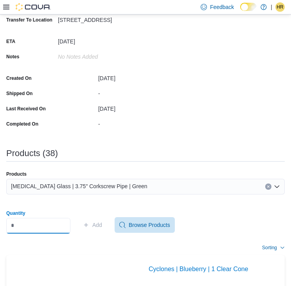
click at [23, 222] on input "Quantity" at bounding box center [38, 226] width 64 height 16
click at [98, 228] on span "Add" at bounding box center [92, 225] width 19 height 16
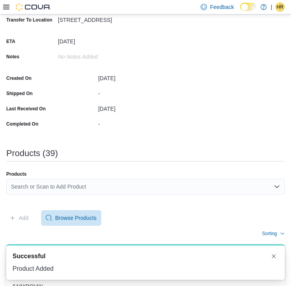
click at [143, 183] on div "Search or Scan to Add Product" at bounding box center [145, 187] width 278 height 16
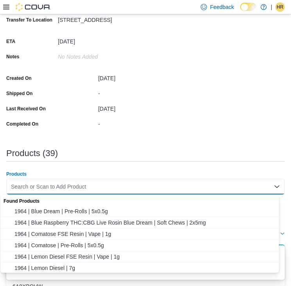
paste input "********"
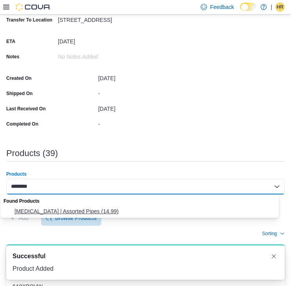
click at [85, 209] on span "[MEDICAL_DATA] | Assorted Pipes (14.99)" at bounding box center [146, 211] width 265 height 8
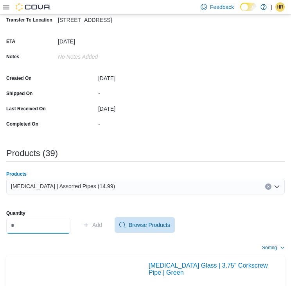
click at [47, 227] on input "Quantity" at bounding box center [38, 226] width 64 height 16
click at [97, 226] on span "Add" at bounding box center [92, 225] width 19 height 16
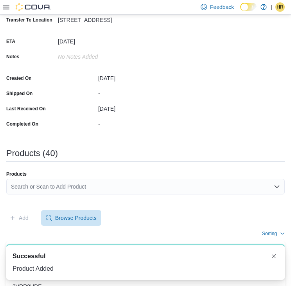
click at [89, 186] on div "Search or Scan to Add Product" at bounding box center [145, 187] width 278 height 16
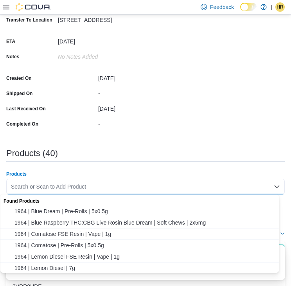
paste input "********"
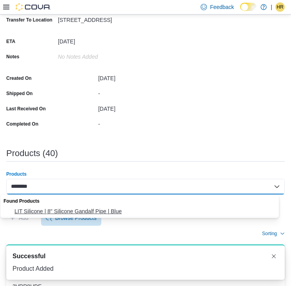
click at [70, 208] on span "LIT Silicone | 8" Silicone Gandalf Pipe | Blue" at bounding box center [146, 211] width 265 height 8
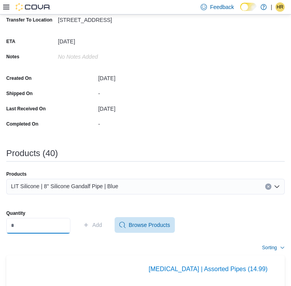
click at [49, 227] on input "Quantity" at bounding box center [38, 226] width 64 height 16
click at [100, 220] on span "Add" at bounding box center [92, 225] width 19 height 16
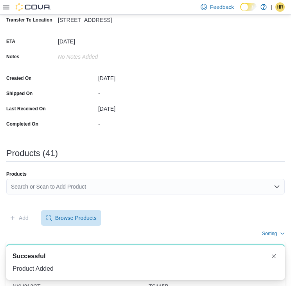
click at [81, 186] on div "Search or Scan to Add Product" at bounding box center [145, 187] width 278 height 16
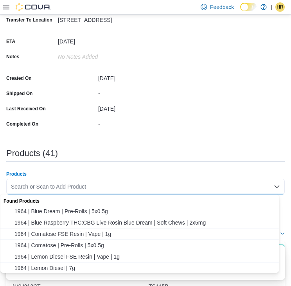
paste input "********"
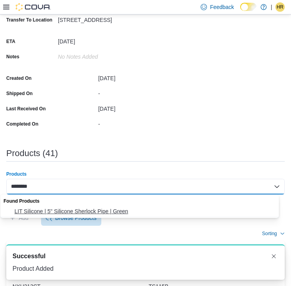
click at [68, 209] on span "LIT Silicone | 5" Silicone Sherlock Pipe | Green" at bounding box center [146, 211] width 265 height 8
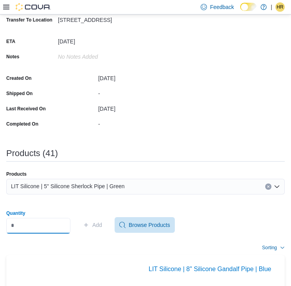
click at [58, 220] on input "Quantity" at bounding box center [38, 226] width 64 height 16
click at [97, 228] on span "Add" at bounding box center [92, 225] width 19 height 16
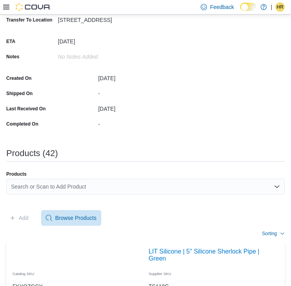
click at [98, 186] on div "Search or Scan to Add Product" at bounding box center [145, 187] width 278 height 16
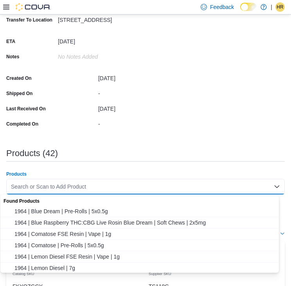
paste input "********"
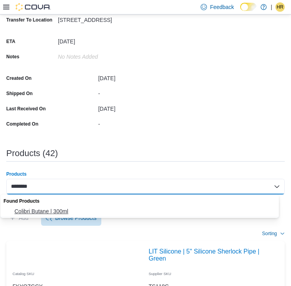
click at [74, 208] on span "Colibri Butane | 300ml" at bounding box center [146, 211] width 265 height 8
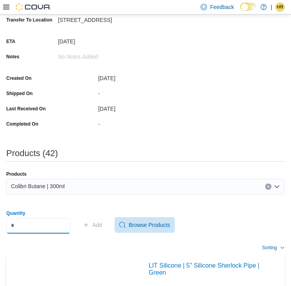
click at [65, 223] on input "Quantity" at bounding box center [38, 226] width 64 height 16
click at [102, 226] on span "Add" at bounding box center [97, 225] width 10 height 8
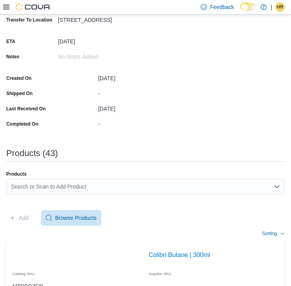
scroll to position [130, 0]
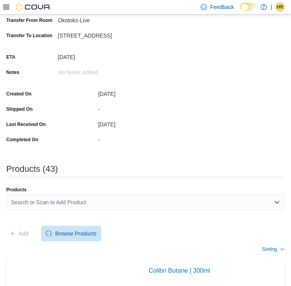
click at [201, 200] on div "Search or Scan to Add Product" at bounding box center [145, 202] width 278 height 16
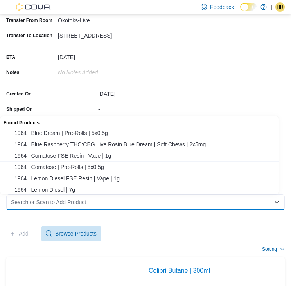
paste input "********"
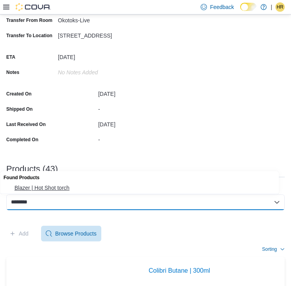
click at [47, 185] on span "Blazer | Hot Shot torch" at bounding box center [146, 188] width 265 height 8
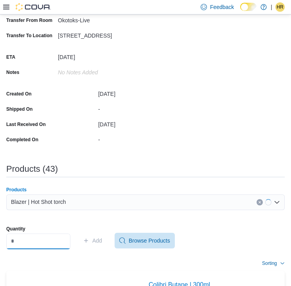
click at [24, 239] on input "Quantity" at bounding box center [38, 241] width 64 height 16
click at [97, 242] on span "Add" at bounding box center [92, 241] width 19 height 16
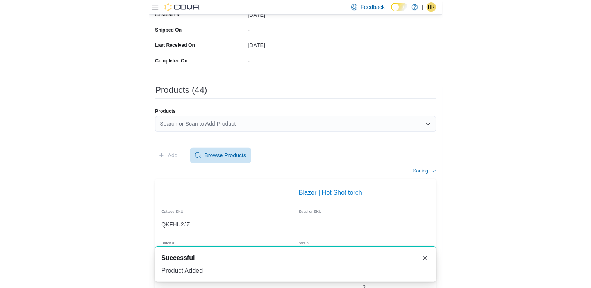
scroll to position [208, 0]
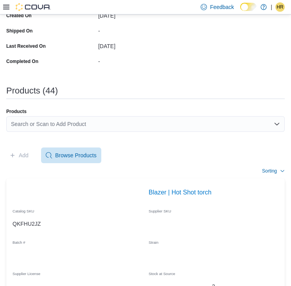
click at [45, 125] on div "Search or Scan to Add Product" at bounding box center [145, 124] width 278 height 16
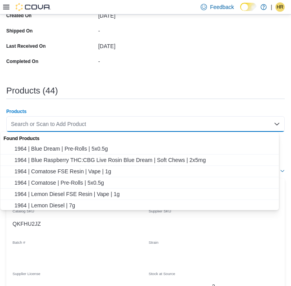
paste input "********"
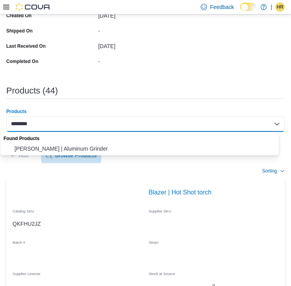
click at [48, 145] on span "[PERSON_NAME] | Aluminum Grinder" at bounding box center [146, 149] width 265 height 8
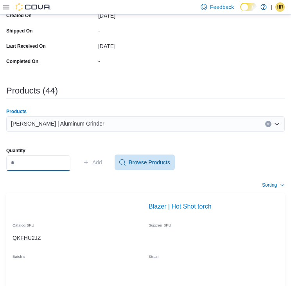
click at [45, 160] on input "Quantity" at bounding box center [38, 163] width 64 height 16
click at [92, 157] on span "Add" at bounding box center [92, 162] width 19 height 16
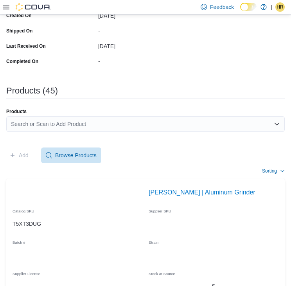
click at [100, 118] on div "Search or Scan to Add Product" at bounding box center [145, 124] width 278 height 16
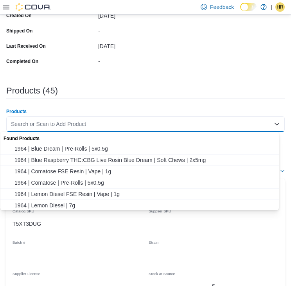
paste input "********"
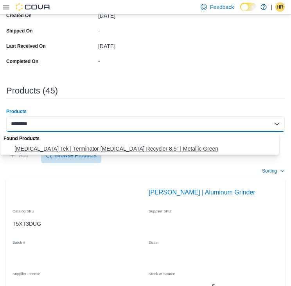
click at [72, 146] on span "[MEDICAL_DATA] Tek | Terminator [MEDICAL_DATA] Recycler 8.5" | Metallic Green" at bounding box center [146, 149] width 265 height 8
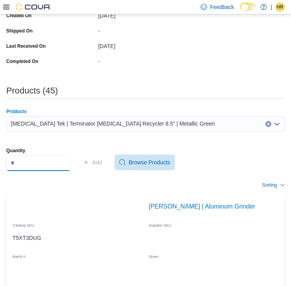
click at [30, 159] on input "Quantity" at bounding box center [38, 163] width 64 height 16
click at [89, 163] on icon "button" at bounding box center [86, 162] width 6 height 6
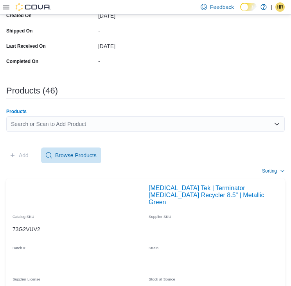
click at [97, 123] on div "Search or Scan to Add Product" at bounding box center [145, 124] width 278 height 16
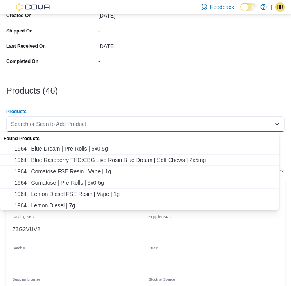
paste input "********"
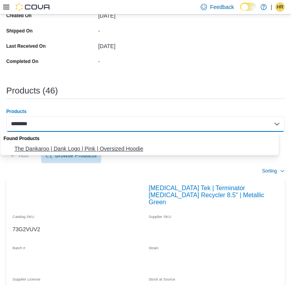
click at [71, 147] on span "The Dankaroo | Dank Logo | Pink | Oversized Hoodie" at bounding box center [146, 149] width 265 height 8
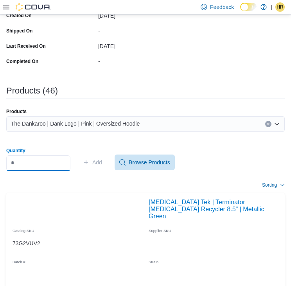
click at [40, 164] on input "Quantity" at bounding box center [38, 163] width 64 height 16
click at [102, 157] on span "Add" at bounding box center [92, 162] width 19 height 16
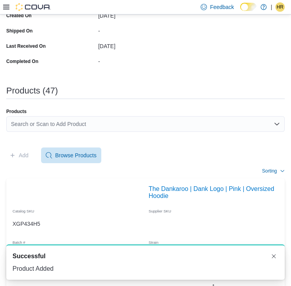
click at [41, 120] on div "Search or Scan to Add Product" at bounding box center [145, 124] width 278 height 16
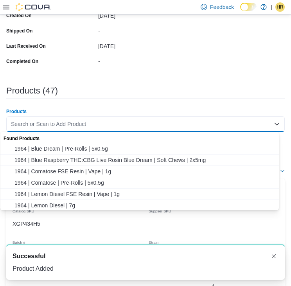
paste input "********"
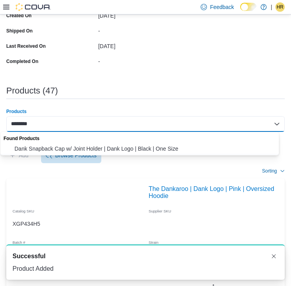
click at [54, 143] on button "Dank Snapback Cap w/ Joint Holder | Dank Logo | Black | One Size" at bounding box center [142, 148] width 284 height 11
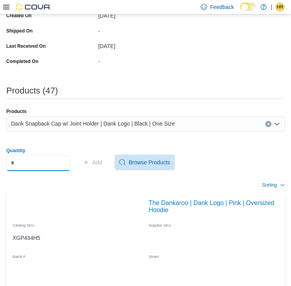
click at [47, 165] on input "Quantity" at bounding box center [38, 163] width 64 height 16
click at [102, 164] on span "Add" at bounding box center [97, 162] width 10 height 8
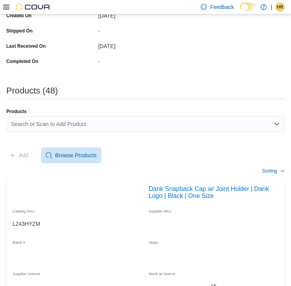
click at [146, 121] on div "Search or Scan to Add Product" at bounding box center [145, 124] width 278 height 16
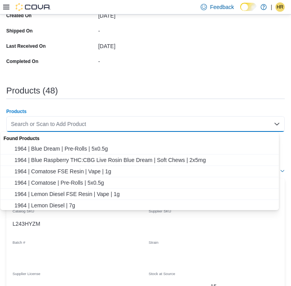
paste input "********"
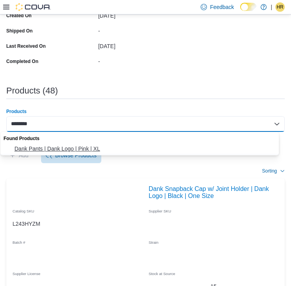
click at [66, 150] on span "Dank Pants | Dank Logo | Pink | XL" at bounding box center [146, 149] width 265 height 8
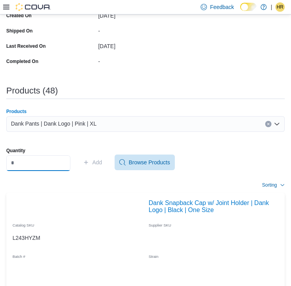
click at [54, 165] on input "Quantity" at bounding box center [38, 163] width 64 height 16
click at [98, 156] on span "Add" at bounding box center [92, 162] width 19 height 16
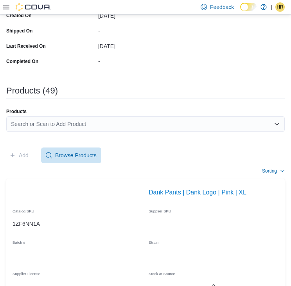
click at [53, 123] on div "Search or Scan to Add Product" at bounding box center [145, 124] width 278 height 16
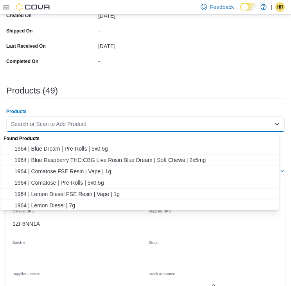
paste input "********"
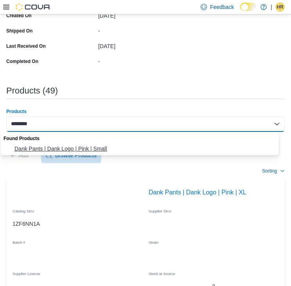
click at [54, 147] on span "Dank Pants | Dank Logo | Pink | Small" at bounding box center [146, 149] width 265 height 8
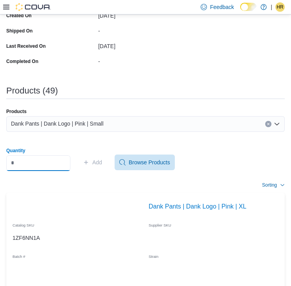
click at [43, 166] on input "Quantity" at bounding box center [38, 163] width 64 height 16
click at [95, 157] on span "Add" at bounding box center [92, 162] width 19 height 16
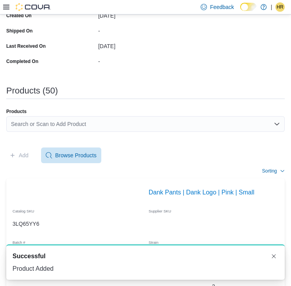
click at [34, 120] on div "Search or Scan to Add Product" at bounding box center [145, 124] width 278 height 16
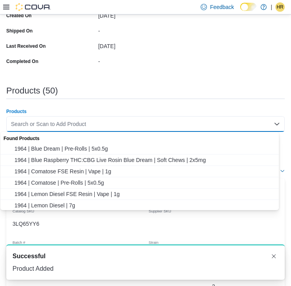
paste input "********"
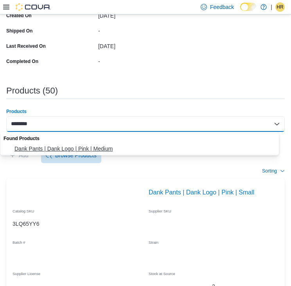
click at [50, 148] on span "Dank Pants | Dank Logo | Pink | Medium" at bounding box center [146, 149] width 265 height 8
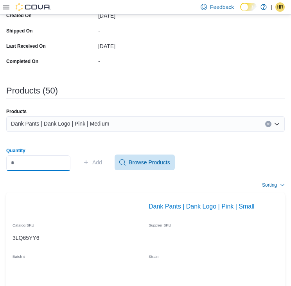
click at [44, 161] on input "Quantity" at bounding box center [38, 163] width 64 height 16
click at [97, 164] on span "Add" at bounding box center [92, 162] width 19 height 16
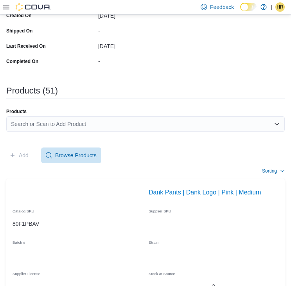
click at [47, 123] on div "Search or Scan to Add Product" at bounding box center [145, 124] width 278 height 16
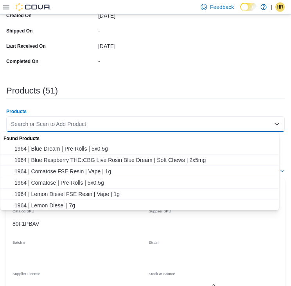
paste input "********"
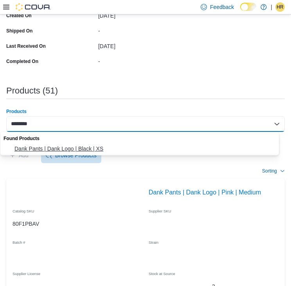
click at [45, 145] on span "Dank Pants | Dank Logo | Black | XS" at bounding box center [146, 149] width 265 height 8
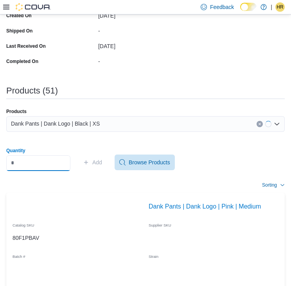
click at [47, 159] on input "Quantity" at bounding box center [38, 163] width 64 height 16
click at [97, 167] on span "Add" at bounding box center [92, 162] width 19 height 16
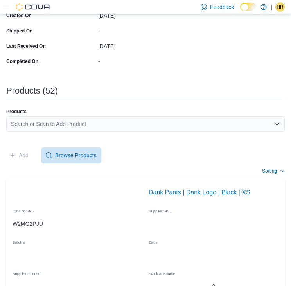
click at [67, 126] on div "Search or Scan to Add Product" at bounding box center [145, 124] width 278 height 16
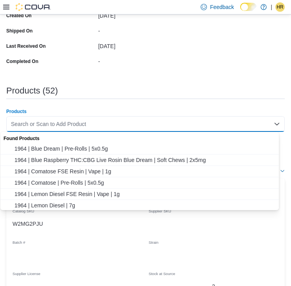
paste input "********"
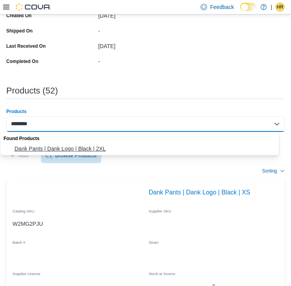
click at [43, 151] on span "Dank Pants | Dank Logo | Black | 2XL" at bounding box center [146, 149] width 265 height 8
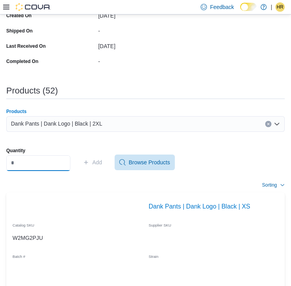
click at [41, 163] on input "Quantity" at bounding box center [38, 163] width 64 height 16
click at [102, 161] on span "Add" at bounding box center [97, 162] width 10 height 8
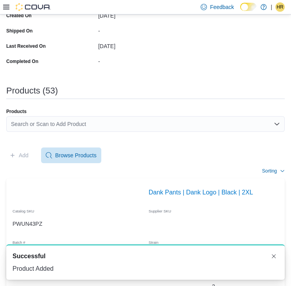
click at [56, 122] on div "Search or Scan to Add Product" at bounding box center [145, 124] width 278 height 16
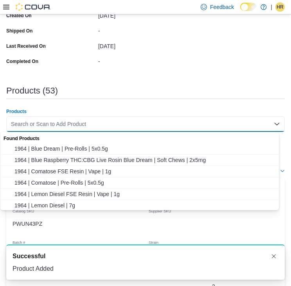
paste
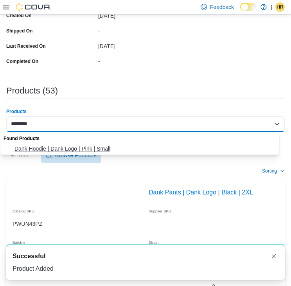
click at [39, 147] on span "Dank Hoodie | Dank Logo | Pink | Small" at bounding box center [146, 149] width 265 height 8
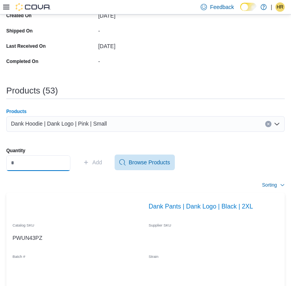
click at [30, 162] on input "Quantity" at bounding box center [38, 163] width 64 height 16
click at [102, 160] on span "Add" at bounding box center [97, 162] width 10 height 8
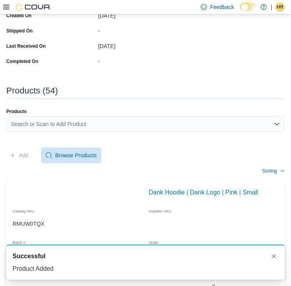
click at [71, 124] on div "Search or Scan to Add Product" at bounding box center [145, 124] width 278 height 16
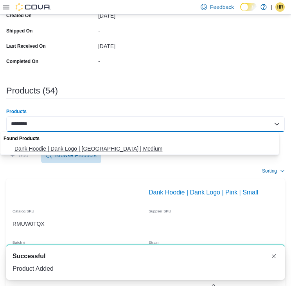
click at [41, 147] on span "Dank Hoodie | Dank Logo | [GEOGRAPHIC_DATA] | Medium" at bounding box center [146, 149] width 265 height 8
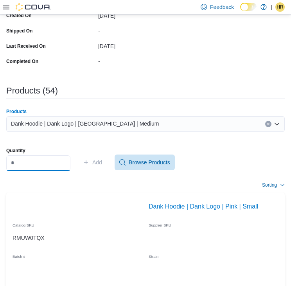
click at [19, 162] on input "Quantity" at bounding box center [38, 163] width 64 height 16
click at [102, 161] on span "Add" at bounding box center [97, 162] width 10 height 8
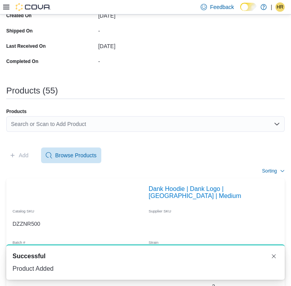
click at [72, 129] on div "Search or Scan to Add Product" at bounding box center [145, 124] width 278 height 16
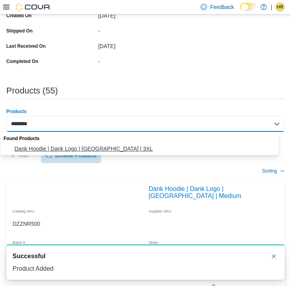
click at [60, 151] on span "Dank Hoodie | Dank Logo | [GEOGRAPHIC_DATA] | 3XL" at bounding box center [146, 149] width 265 height 8
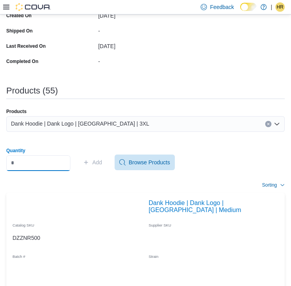
drag, startPoint x: 12, startPoint y: 155, endPoint x: 18, endPoint y: 161, distance: 8.0
click at [12, 155] on input "Quantity" at bounding box center [38, 163] width 64 height 16
click at [102, 159] on span "Add" at bounding box center [97, 162] width 10 height 8
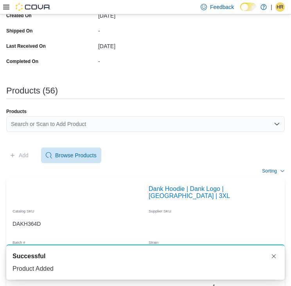
click at [80, 120] on div "Search or Scan to Add Product" at bounding box center [145, 124] width 278 height 16
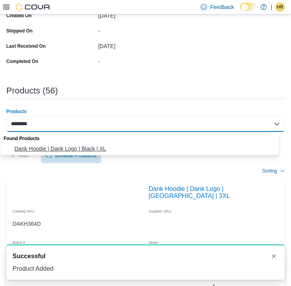
click at [30, 153] on button "Dank Hoodie | Dank Logo | Black | XL" at bounding box center [142, 148] width 284 height 11
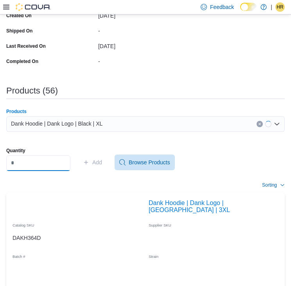
click at [26, 160] on input "Quantity" at bounding box center [38, 163] width 64 height 16
click at [97, 164] on span "Add" at bounding box center [92, 162] width 19 height 16
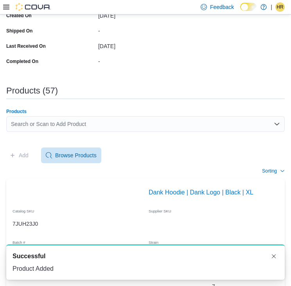
click at [77, 124] on div "Search or Scan to Add Product" at bounding box center [145, 124] width 278 height 16
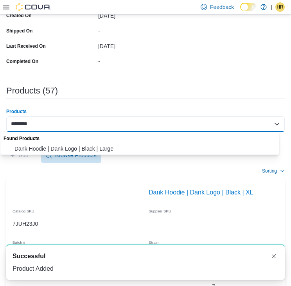
click at [36, 148] on span "Dank Hoodie | Dank Logo | Black | Large" at bounding box center [146, 149] width 265 height 8
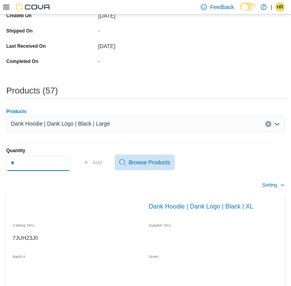
click at [36, 160] on input "Quantity" at bounding box center [38, 163] width 64 height 16
click at [102, 165] on span "Add" at bounding box center [97, 162] width 10 height 8
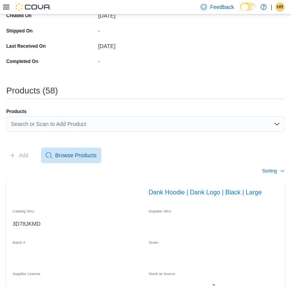
click at [142, 121] on div "Search or Scan to Add Product" at bounding box center [145, 124] width 278 height 16
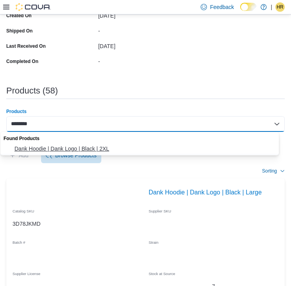
click at [36, 149] on span "Dank Hoodie | Dank Logo | Black | 2XL" at bounding box center [146, 149] width 265 height 8
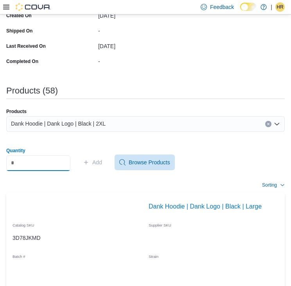
click at [39, 162] on input "Quantity" at bounding box center [38, 163] width 64 height 16
click at [102, 155] on span "Add" at bounding box center [92, 162] width 19 height 16
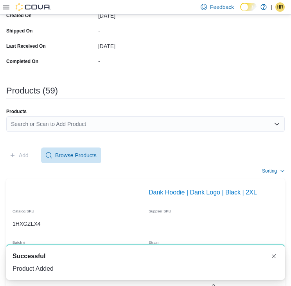
click at [34, 123] on div "Search or Scan to Add Product" at bounding box center [145, 124] width 278 height 16
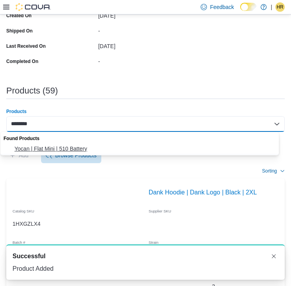
click at [54, 149] on span "Yocan | Flat Mini | 510 Battery" at bounding box center [146, 149] width 265 height 8
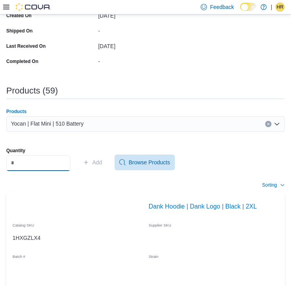
click at [27, 163] on input "Quantity" at bounding box center [38, 163] width 64 height 16
click at [102, 163] on span "Add" at bounding box center [97, 162] width 10 height 8
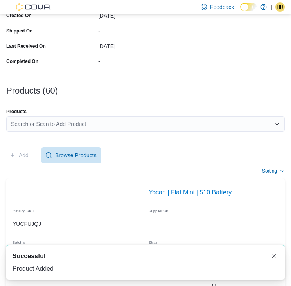
click at [75, 126] on div "Search or Scan to Add Product" at bounding box center [145, 124] width 278 height 16
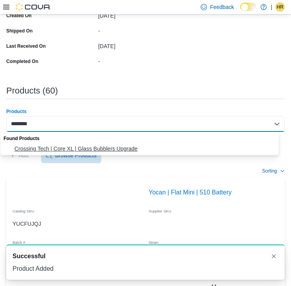
click at [59, 149] on span "Crossing Tech | Core XL | Glass Bubblers Upgrade" at bounding box center [146, 149] width 265 height 8
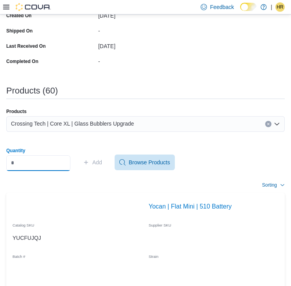
click at [56, 163] on input "Quantity" at bounding box center [38, 163] width 64 height 16
click at [93, 167] on span "Add" at bounding box center [92, 162] width 19 height 16
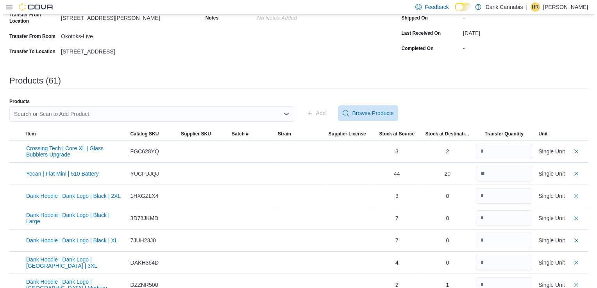
scroll to position [0, 0]
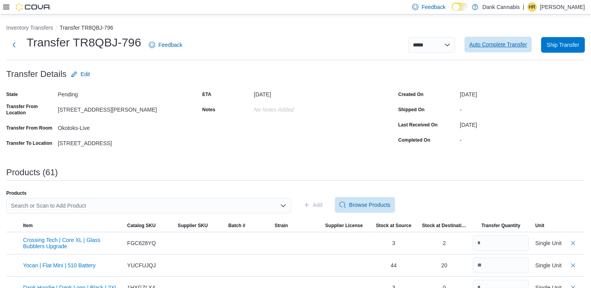
click at [498, 47] on span "Auto Complete Transfer" at bounding box center [498, 45] width 58 height 8
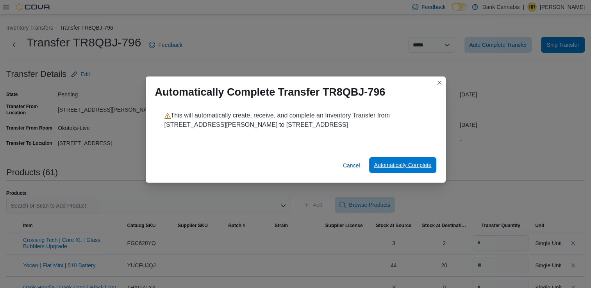
click at [411, 163] on span "Automatically Complete" at bounding box center [402, 165] width 57 height 8
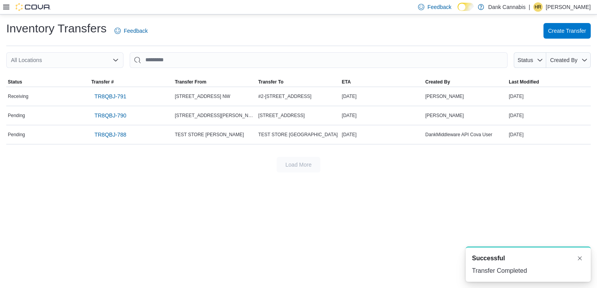
click at [6, 7] on icon at bounding box center [6, 7] width 6 height 5
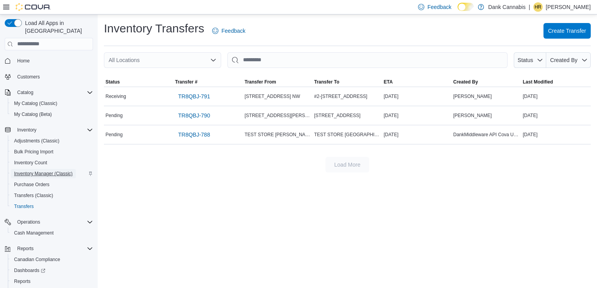
click at [65, 171] on span "Inventory Manager (Classic)" at bounding box center [43, 174] width 59 height 6
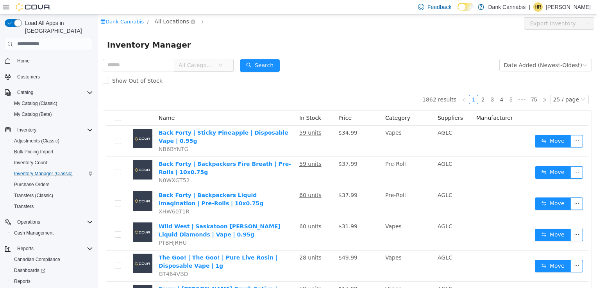
click at [161, 17] on span "All Locations" at bounding box center [172, 21] width 34 height 9
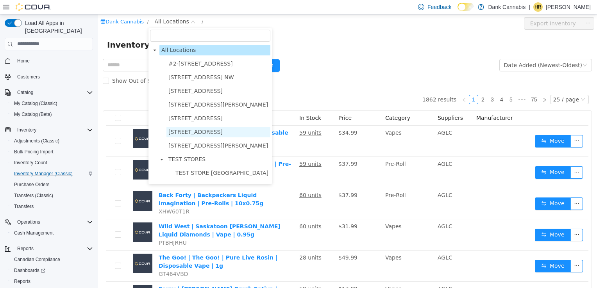
click at [222, 130] on span "[STREET_ADDRESS]" at bounding box center [195, 132] width 54 height 6
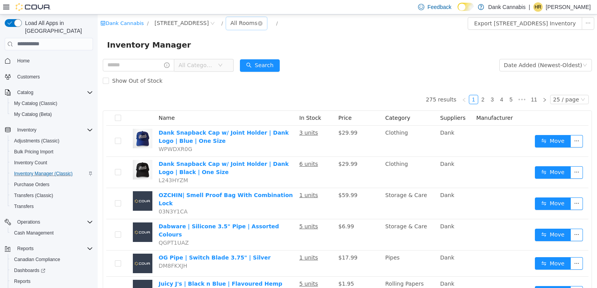
click at [251, 24] on div "All Rooms" at bounding box center [244, 23] width 27 height 12
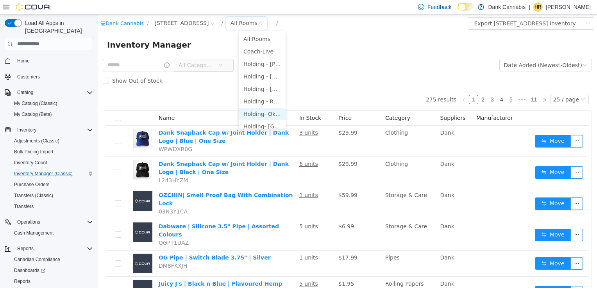
scroll to position [5, 0]
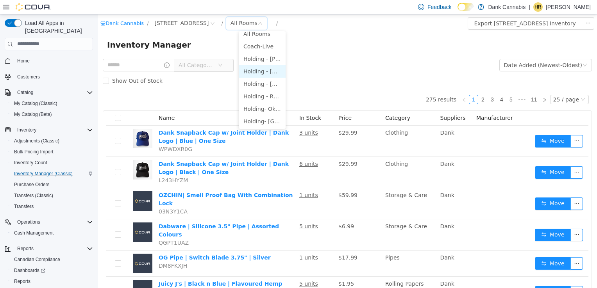
click at [260, 70] on li "Holding - [GEOGRAPHIC_DATA]" at bounding box center [262, 71] width 47 height 13
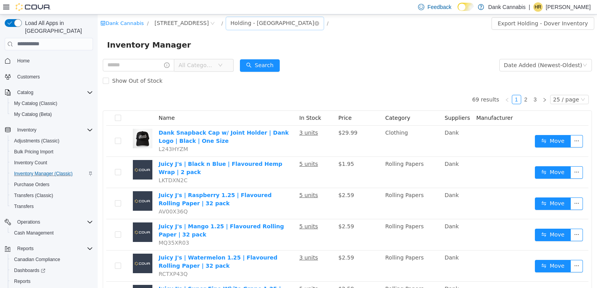
click at [277, 23] on div "Holding - [GEOGRAPHIC_DATA]" at bounding box center [273, 23] width 84 height 12
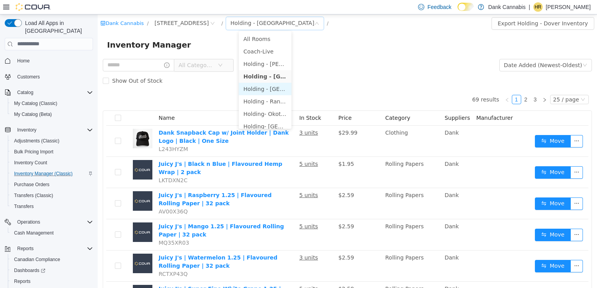
scroll to position [5, 0]
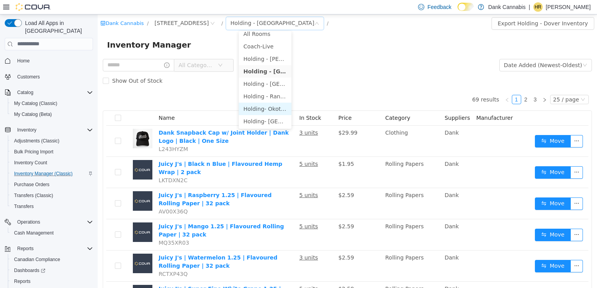
click at [276, 109] on li "Holding- Okotoks" at bounding box center [265, 108] width 53 height 13
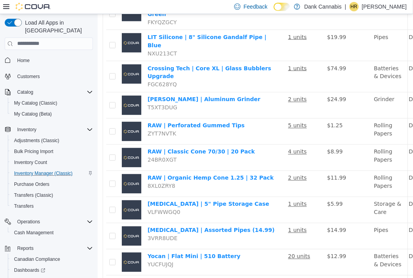
scroll to position [553, 0]
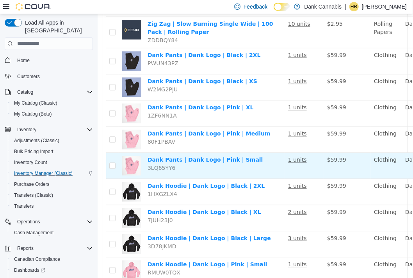
scroll to position [563, 0]
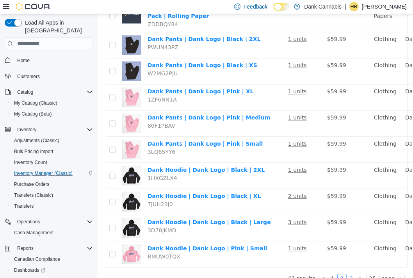
click at [347, 274] on link "3" at bounding box center [351, 278] width 9 height 9
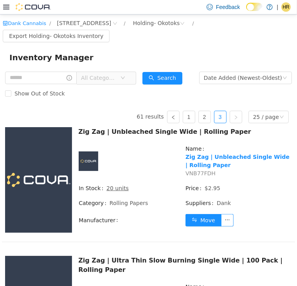
click at [10, 8] on div at bounding box center [27, 7] width 48 height 8
click at [7, 8] on icon at bounding box center [6, 7] width 6 height 6
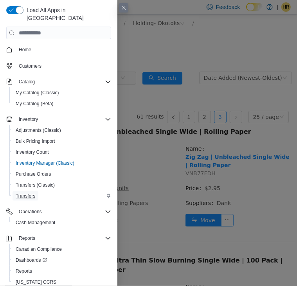
click at [33, 193] on span "Transfers" at bounding box center [26, 196] width 20 height 6
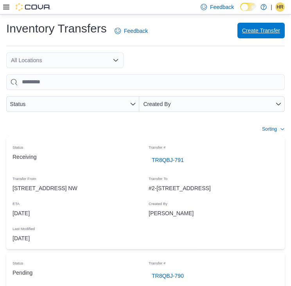
click at [260, 34] on span "Create Transfer" at bounding box center [261, 31] width 38 height 8
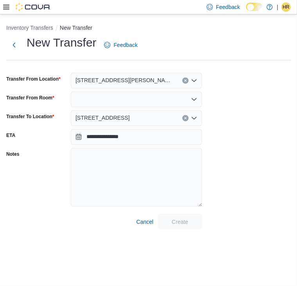
click at [194, 83] on icon "Open list of options" at bounding box center [194, 80] width 6 height 6
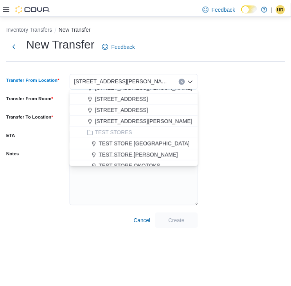
scroll to position [39, 0]
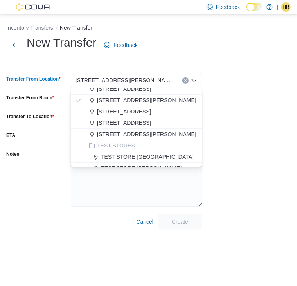
click at [139, 132] on span "[STREET_ADDRESS][PERSON_NAME]" at bounding box center [146, 134] width 99 height 8
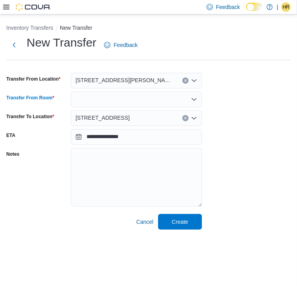
click at [191, 95] on div at bounding box center [136, 99] width 131 height 16
click at [228, 103] on div "**********" at bounding box center [148, 132] width 284 height 195
click at [192, 99] on icon "Open list of options" at bounding box center [193, 99] width 5 height 2
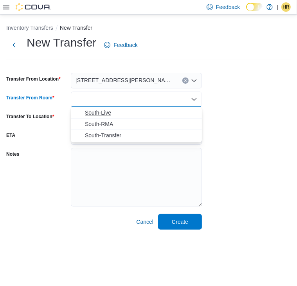
click at [135, 116] on button "South-Live" at bounding box center [136, 112] width 131 height 11
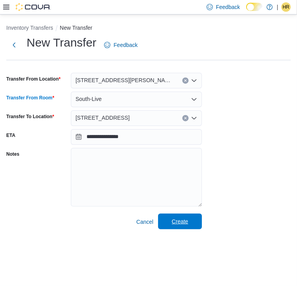
click at [180, 219] on span "Create" at bounding box center [180, 221] width 16 height 8
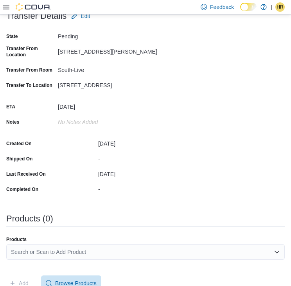
scroll to position [131, 0]
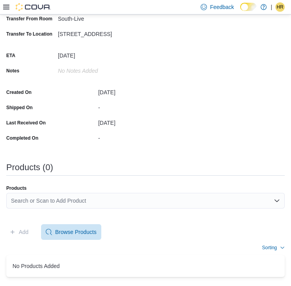
click at [64, 199] on div "Search or Scan to Add Product" at bounding box center [145, 201] width 278 height 16
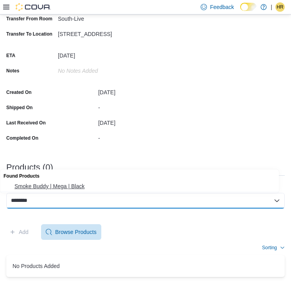
click at [49, 183] on span "Smoke Buddy | Mega | Black" at bounding box center [146, 186] width 265 height 8
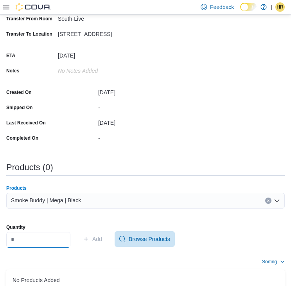
click at [35, 233] on input "Quantity" at bounding box center [38, 240] width 64 height 16
click at [98, 237] on span "Add" at bounding box center [92, 239] width 19 height 16
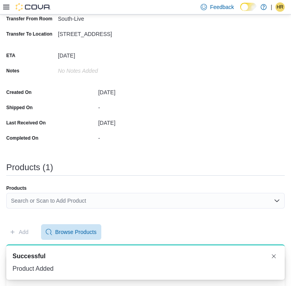
click at [122, 204] on div "Search or Scan to Add Product" at bounding box center [145, 201] width 278 height 16
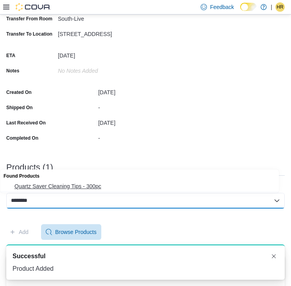
click at [50, 184] on span "Quartz Saver Cleaning Tips - 300pc" at bounding box center [146, 186] width 265 height 8
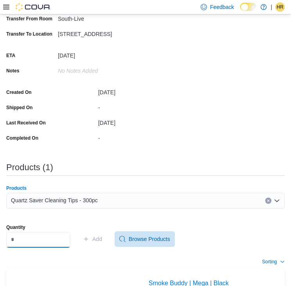
click at [34, 242] on input "Quantity" at bounding box center [38, 240] width 64 height 16
click at [102, 242] on span "Add" at bounding box center [97, 239] width 10 height 8
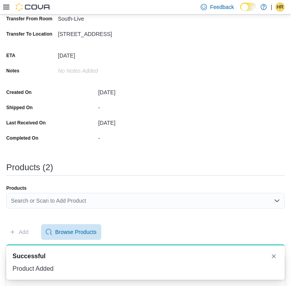
click at [22, 197] on div "Search or Scan to Add Product" at bounding box center [145, 201] width 278 height 16
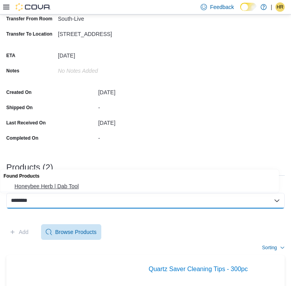
click at [49, 187] on span "Honeybee Herb | Dab Tool" at bounding box center [146, 186] width 265 height 8
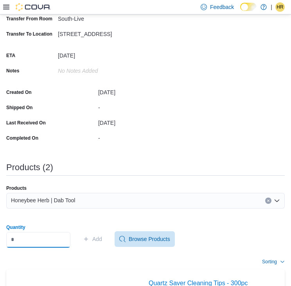
click at [29, 233] on input "Quantity" at bounding box center [38, 240] width 64 height 16
click at [99, 240] on span "Add" at bounding box center [92, 239] width 19 height 16
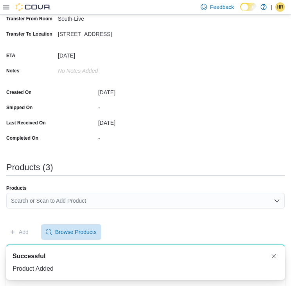
click at [75, 203] on div "Search or Scan to Add Product" at bounding box center [145, 201] width 278 height 16
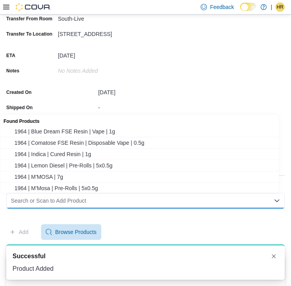
click at [74, 200] on div "Search or Scan to Add Product Combo box. Selected. Combo box input. Search or S…" at bounding box center [145, 201] width 278 height 16
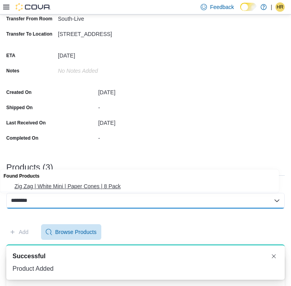
click at [66, 187] on span "Zig Zag | White Mini | Paper Cones | 8 Pack" at bounding box center [146, 186] width 265 height 8
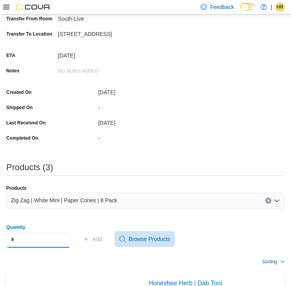
click at [27, 242] on input "Quantity" at bounding box center [38, 240] width 64 height 16
click at [98, 239] on span "Add" at bounding box center [92, 239] width 19 height 16
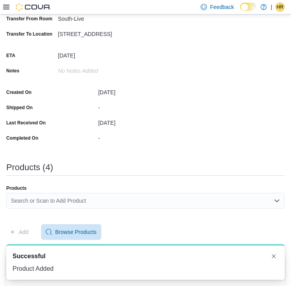
click at [145, 195] on div "Search or Scan to Add Product" at bounding box center [145, 201] width 278 height 16
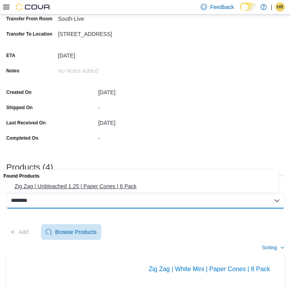
click at [47, 187] on span "Zig Zag | Unbleached 1.25 | Paper Cones | 6 Pack" at bounding box center [146, 186] width 265 height 8
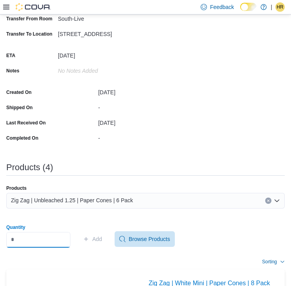
click at [32, 242] on input "Quantity" at bounding box center [38, 240] width 64 height 16
click at [102, 241] on span "Add" at bounding box center [97, 239] width 10 height 8
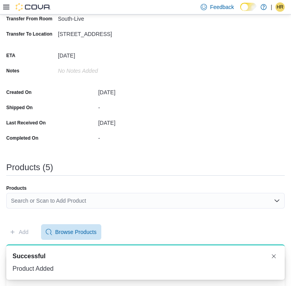
click at [76, 202] on div "Search or Scan to Add Product" at bounding box center [145, 201] width 278 height 16
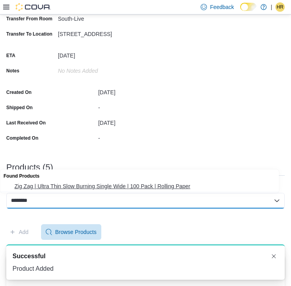
click at [57, 184] on span "Zig Zag | Ultra Thin Slow Burning Single Wide | 100 Pack | Rolling Paper" at bounding box center [146, 186] width 265 height 8
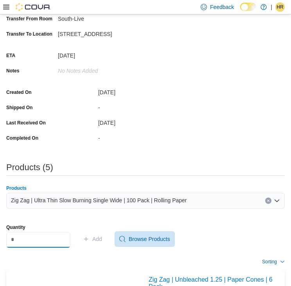
click at [61, 237] on input "Quantity" at bounding box center [38, 240] width 64 height 16
click at [102, 236] on span "Add" at bounding box center [97, 239] width 10 height 8
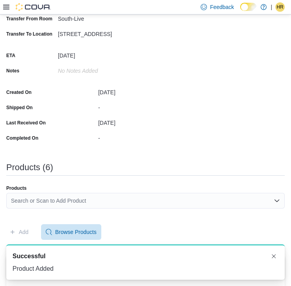
click at [46, 199] on div "Search or Scan to Add Product" at bounding box center [145, 201] width 278 height 16
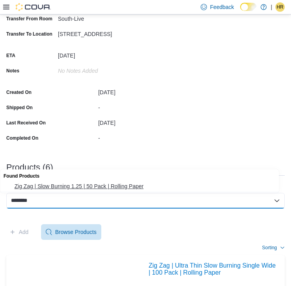
click at [50, 185] on span "Zig Zag | Slow Burning 1.25 | 50 Pack | Rolling Paper" at bounding box center [146, 186] width 265 height 8
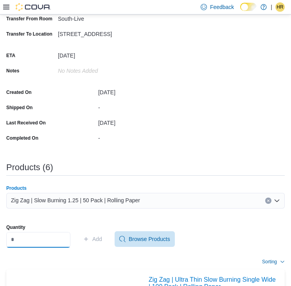
click at [47, 238] on input "Quantity" at bounding box center [38, 240] width 64 height 16
click at [102, 243] on span "Add" at bounding box center [92, 239] width 19 height 16
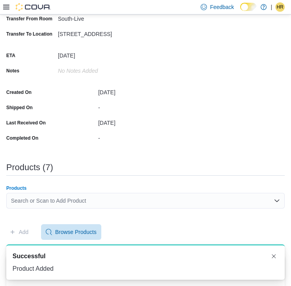
click at [87, 202] on div "Search or Scan to Add Product" at bounding box center [145, 201] width 278 height 16
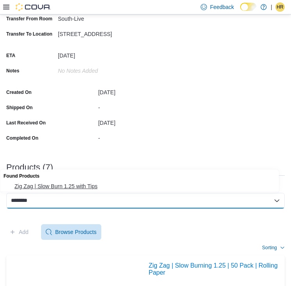
click at [91, 186] on span "Zig Zag | Slow Burn 1.25 with Tips" at bounding box center [146, 186] width 265 height 8
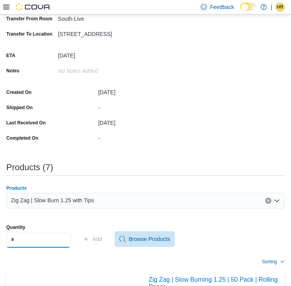
click at [36, 240] on input "Quantity" at bounding box center [38, 240] width 64 height 16
click at [102, 236] on span "Add" at bounding box center [97, 239] width 10 height 8
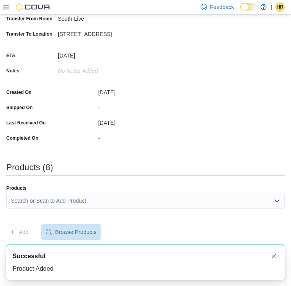
click at [91, 200] on div "Search or Scan to Add Product" at bounding box center [145, 201] width 278 height 16
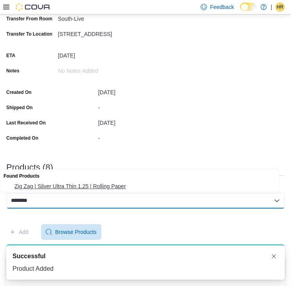
click at [46, 183] on span "Zig Zag | Silver Ultra Thin 1.25 | Rolling Paper" at bounding box center [146, 186] width 265 height 8
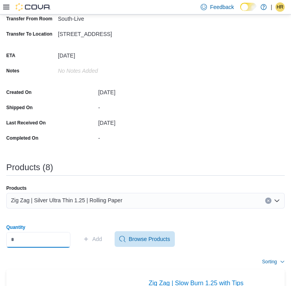
click at [40, 240] on input "Quantity" at bounding box center [38, 240] width 64 height 16
click at [102, 239] on span "Add" at bounding box center [97, 239] width 10 height 8
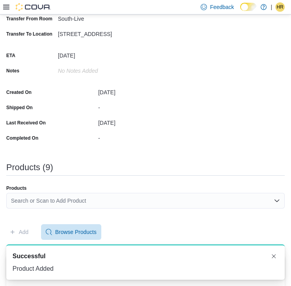
click at [53, 193] on div "Search or Scan to Add Product" at bounding box center [145, 201] width 278 height 16
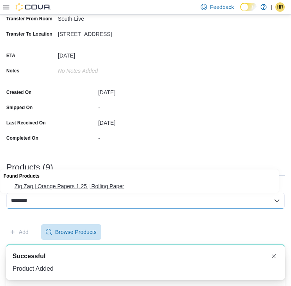
click at [47, 186] on span "Zig Zag | Orange Papers 1.25 | Rolling Paper" at bounding box center [146, 186] width 265 height 8
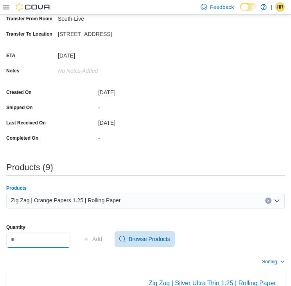
click at [43, 239] on input "Quantity" at bounding box center [38, 240] width 64 height 16
click at [89, 238] on icon "button" at bounding box center [86, 239] width 6 height 6
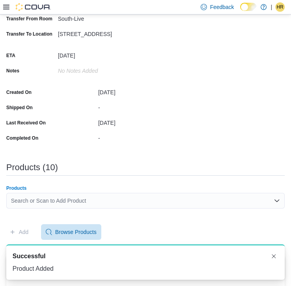
click at [70, 195] on div "Search or Scan to Add Product" at bounding box center [145, 201] width 278 height 16
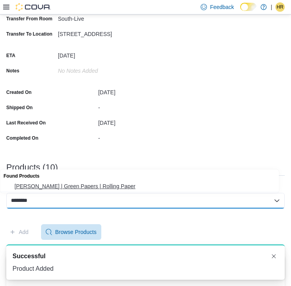
click at [49, 186] on span "[PERSON_NAME] | Green Papers | Rolling Paper" at bounding box center [146, 186] width 265 height 8
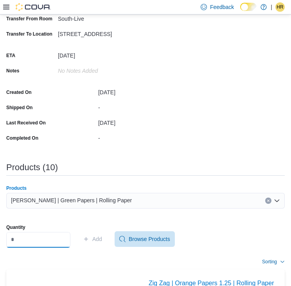
click at [29, 238] on input "Quantity" at bounding box center [38, 240] width 64 height 16
click at [102, 239] on span "Add" at bounding box center [97, 239] width 10 height 8
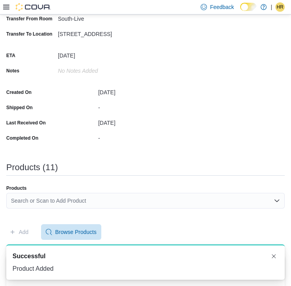
click at [91, 201] on div "Search or Scan to Add Product" at bounding box center [145, 201] width 278 height 16
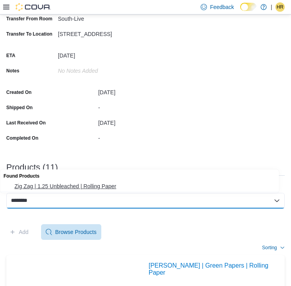
click at [51, 186] on span "Zig Zag | 1.25 Unbleached | Rolling Paper" at bounding box center [146, 186] width 265 height 8
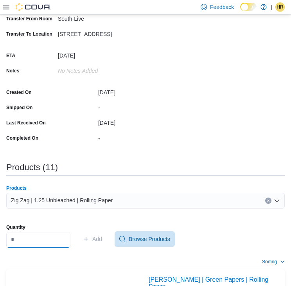
click at [41, 241] on input "Quantity" at bounding box center [38, 240] width 64 height 16
click at [100, 239] on span "Add" at bounding box center [97, 239] width 10 height 8
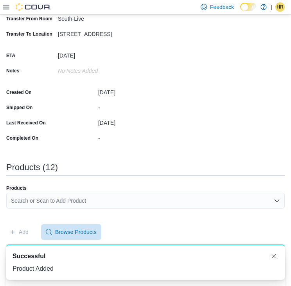
click at [81, 196] on div "Search or Scan to Add Product" at bounding box center [145, 201] width 278 height 16
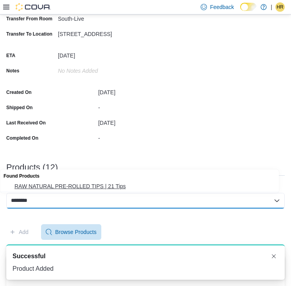
click at [76, 191] on button "RAW NATURAL PRE-ROLLED TIPS | 21 Tips" at bounding box center [142, 186] width 284 height 11
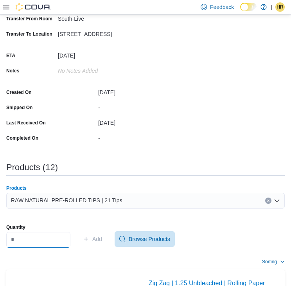
click at [41, 243] on input "Quantity" at bounding box center [38, 240] width 64 height 16
click at [98, 236] on span "Add" at bounding box center [92, 239] width 19 height 16
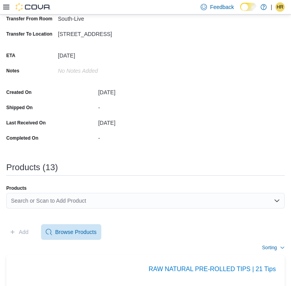
click at [106, 204] on div "Search or Scan to Add Product" at bounding box center [145, 201] width 278 height 16
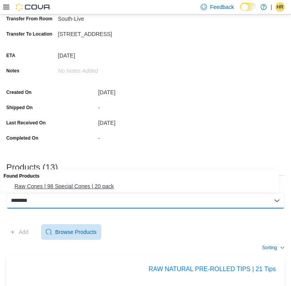
click at [89, 187] on span "Raw Cones | 98 Special Cones | 20 pack" at bounding box center [146, 186] width 265 height 8
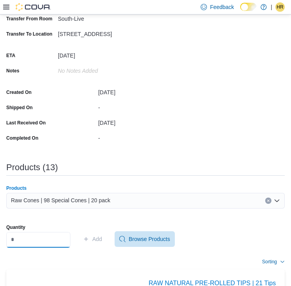
click at [48, 247] on input "Quantity" at bounding box center [38, 240] width 64 height 16
click at [102, 239] on span "Add" at bounding box center [97, 239] width 10 height 8
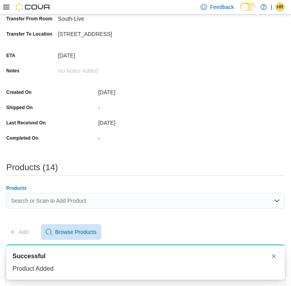
click at [72, 198] on div "Search or Scan to Add Product" at bounding box center [145, 201] width 278 height 16
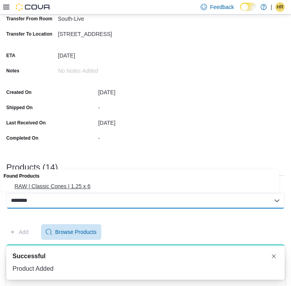
click at [47, 181] on button "RAW | Classic Cones | 1.25 x 6" at bounding box center [142, 186] width 284 height 11
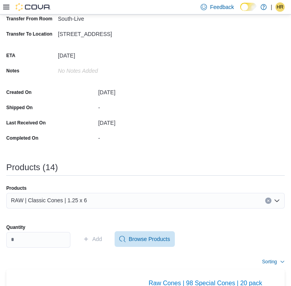
click at [65, 240] on input "Quantity" at bounding box center [38, 240] width 64 height 16
click at [102, 240] on span "Add" at bounding box center [97, 239] width 10 height 8
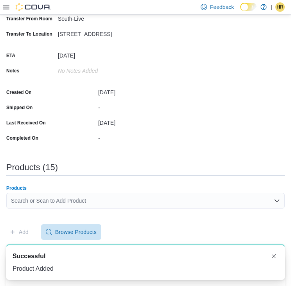
click at [98, 198] on div "Search or Scan to Add Product" at bounding box center [145, 201] width 278 height 16
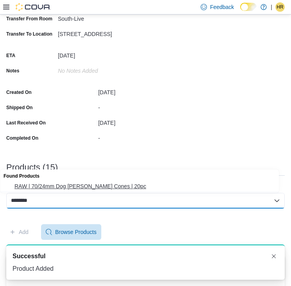
click at [55, 187] on span "RAW | 70/24mm Dog [PERSON_NAME] Cones | 20pc" at bounding box center [146, 186] width 265 height 8
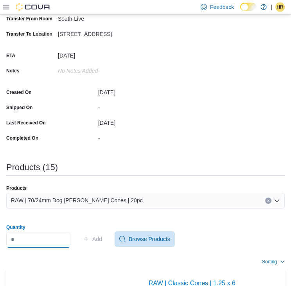
click at [36, 239] on input "Quantity" at bounding box center [38, 240] width 64 height 16
click at [101, 241] on span "Add" at bounding box center [97, 239] width 10 height 8
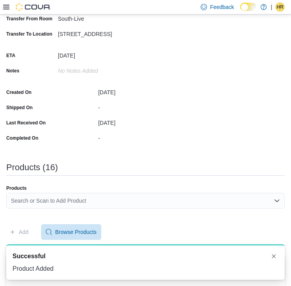
click at [55, 200] on div "Search or Scan to Add Product" at bounding box center [145, 201] width 278 height 16
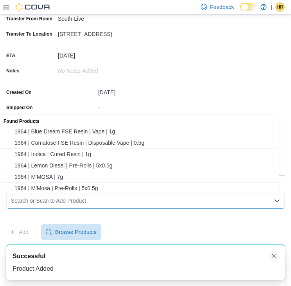
click at [274, 257] on button "Dismiss toast" at bounding box center [273, 255] width 9 height 9
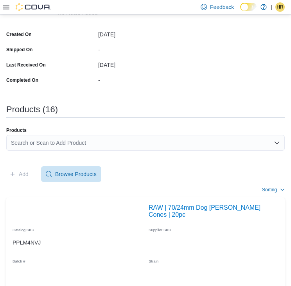
scroll to position [170, 0]
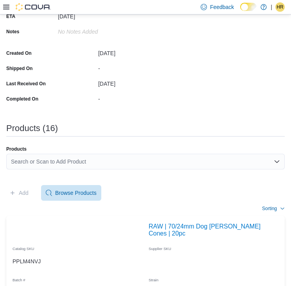
click at [82, 158] on div "Search or Scan to Add Product" at bounding box center [145, 162] width 278 height 16
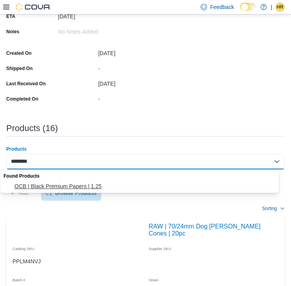
click at [64, 186] on span "OCB | Black Premium Papers | 1.25" at bounding box center [146, 186] width 265 height 8
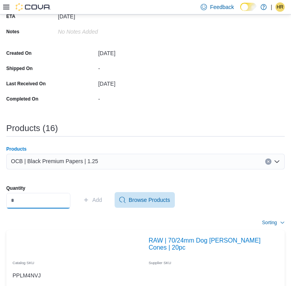
click at [64, 202] on input "Quantity" at bounding box center [38, 201] width 64 height 16
click at [89, 198] on icon "button" at bounding box center [86, 200] width 6 height 6
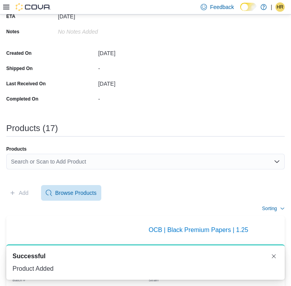
click at [111, 161] on div "Search or Scan to Add Product" at bounding box center [145, 162] width 278 height 16
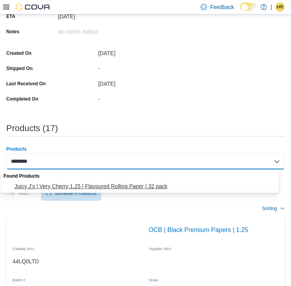
click at [82, 187] on span "Juicy J's | Very Cherry 1.25 | Flavoured Rolling Paper | 32 pack" at bounding box center [146, 186] width 265 height 8
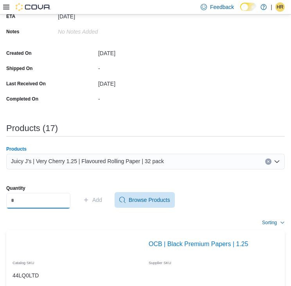
click at [50, 202] on input "Quantity" at bounding box center [38, 201] width 64 height 16
click at [102, 199] on span "Add" at bounding box center [97, 200] width 10 height 8
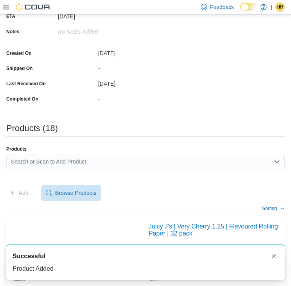
click at [44, 161] on div "Search or Scan to Add Product" at bounding box center [145, 162] width 278 height 16
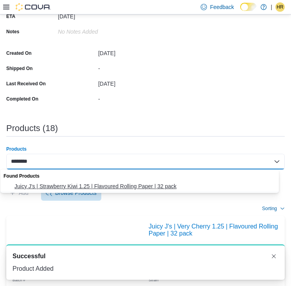
click at [47, 187] on span "Juicy J's | Strawberry Kiwi 1.25 | Flavoured Rolling Paper | 32 pack" at bounding box center [146, 186] width 265 height 8
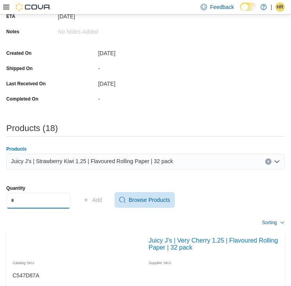
click at [54, 194] on input "Quantity" at bounding box center [38, 201] width 64 height 16
click at [102, 198] on span "Add" at bounding box center [97, 200] width 10 height 8
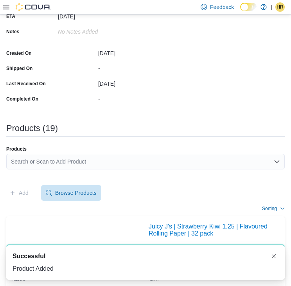
click at [85, 165] on div "Search or Scan to Add Product" at bounding box center [145, 162] width 278 height 16
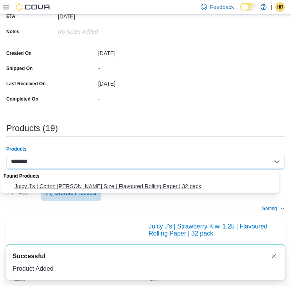
click at [55, 187] on span "Juicy J's | Cotton [PERSON_NAME] Size | Flavoured Rolling Paper | 32 pack" at bounding box center [146, 186] width 265 height 8
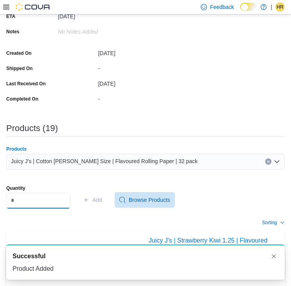
click at [42, 200] on input "Quantity" at bounding box center [38, 201] width 64 height 16
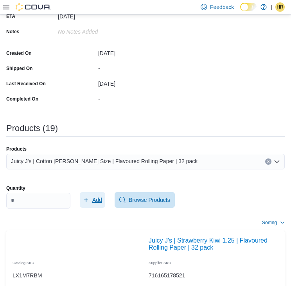
click at [98, 195] on span "Add" at bounding box center [92, 200] width 19 height 16
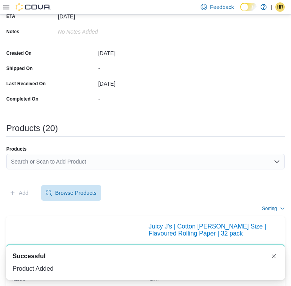
click at [156, 155] on div "Search or Scan to Add Product" at bounding box center [145, 162] width 278 height 16
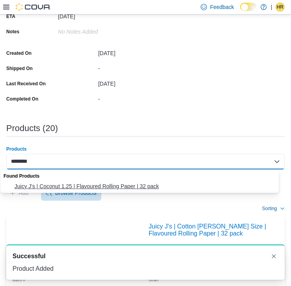
click at [108, 183] on span "Juicy J's | Coconut 1.25 | Flavoured Rolling Paper | 32 pack" at bounding box center [146, 186] width 265 height 8
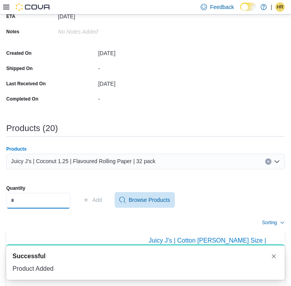
click at [36, 204] on input "Quantity" at bounding box center [38, 201] width 64 height 16
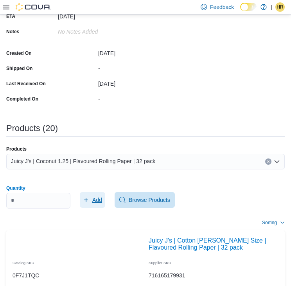
click at [102, 196] on span "Add" at bounding box center [97, 200] width 10 height 8
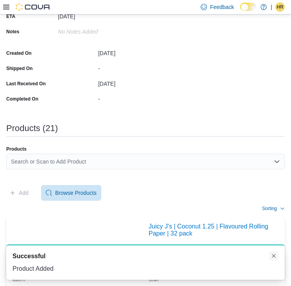
click at [274, 254] on button "Dismiss toast" at bounding box center [273, 255] width 9 height 9
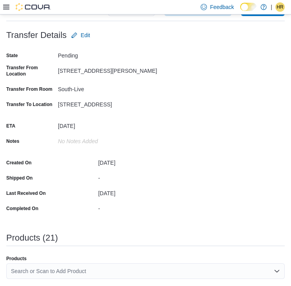
scroll to position [78, 0]
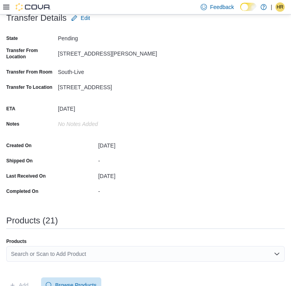
click at [53, 251] on div "Search or Scan to Add Product" at bounding box center [145, 254] width 278 height 16
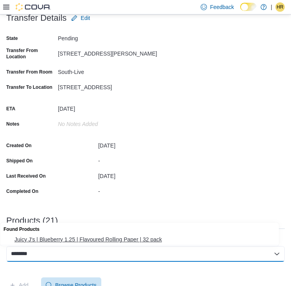
click at [54, 240] on span "Juicy J's | Blueberry 1.25 | Flavoured Rolling Paper | 32 pack" at bounding box center [146, 239] width 265 height 8
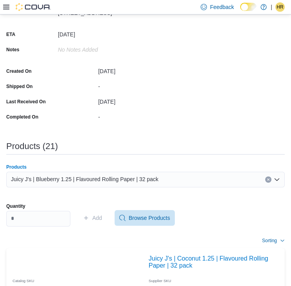
scroll to position [156, 0]
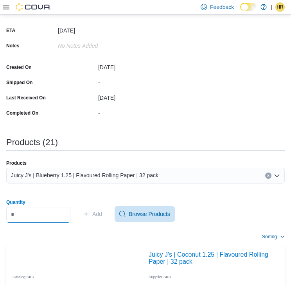
click at [47, 214] on input "Quantity" at bounding box center [38, 215] width 64 height 16
click at [102, 211] on span "Add" at bounding box center [97, 214] width 10 height 8
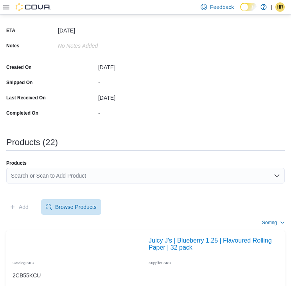
click at [70, 177] on div "Search or Scan to Add Product" at bounding box center [145, 176] width 278 height 16
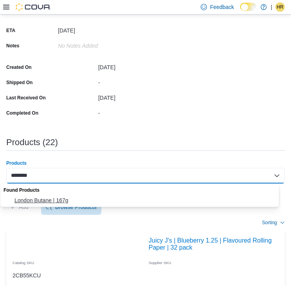
click at [46, 199] on span "London Butane | 167g" at bounding box center [146, 200] width 265 height 8
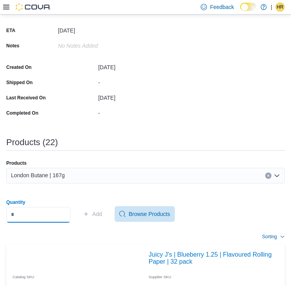
click at [34, 211] on input "Quantity" at bounding box center [38, 215] width 64 height 16
click at [97, 213] on span "Add" at bounding box center [92, 214] width 19 height 16
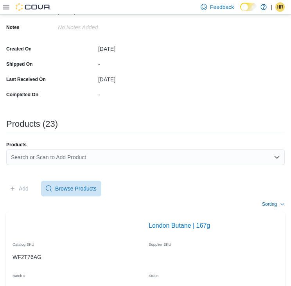
scroll to position [78, 0]
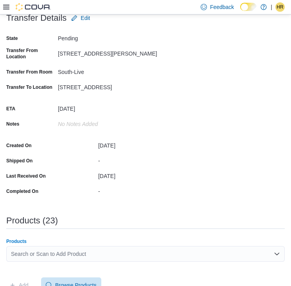
click at [68, 250] on div "Search or Scan to Add Product" at bounding box center [145, 254] width 278 height 16
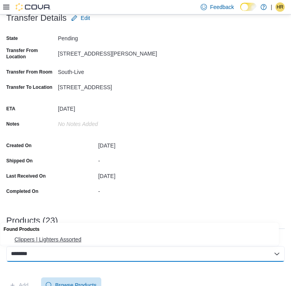
click at [53, 240] on span "Clippers | Lighters Assorted" at bounding box center [146, 239] width 265 height 8
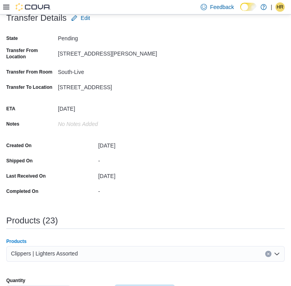
scroll to position [117, 0]
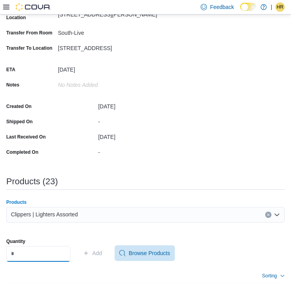
click at [46, 254] on input "Quantity" at bounding box center [38, 254] width 64 height 16
click at [102, 255] on span "Add" at bounding box center [97, 253] width 10 height 8
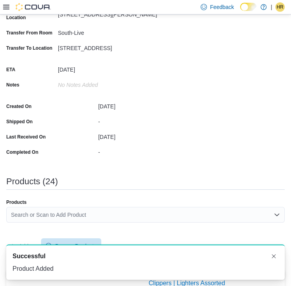
click at [72, 214] on div "Search or Scan to Add Product" at bounding box center [145, 215] width 278 height 16
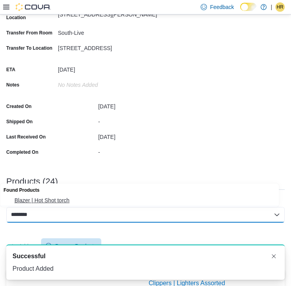
click at [55, 203] on span "Blazer | Hot Shot torch" at bounding box center [146, 200] width 265 height 8
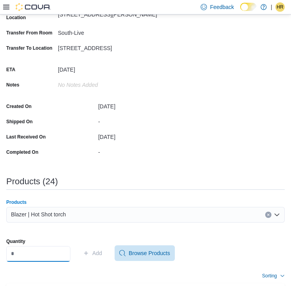
click at [26, 254] on input "Quantity" at bounding box center [38, 254] width 64 height 16
click at [88, 252] on icon "button" at bounding box center [86, 253] width 4 height 4
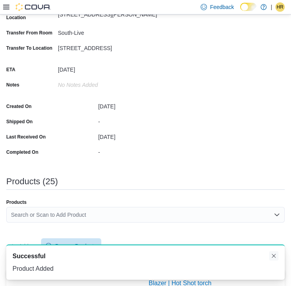
click at [272, 253] on button "Dismiss toast" at bounding box center [273, 255] width 9 height 9
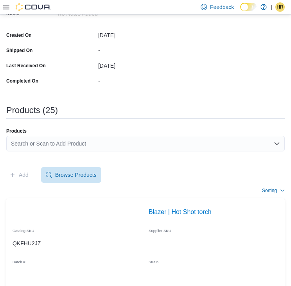
scroll to position [195, 0]
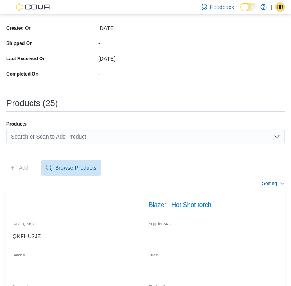
click at [110, 139] on div "Search or Scan to Add Product" at bounding box center [145, 137] width 278 height 16
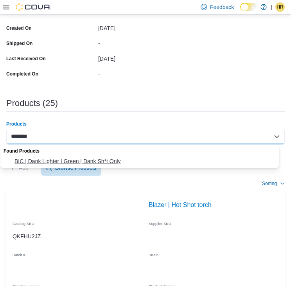
click at [66, 159] on span "BIC | Dank Lighter | Green | Dank Sh*t Only" at bounding box center [146, 161] width 265 height 8
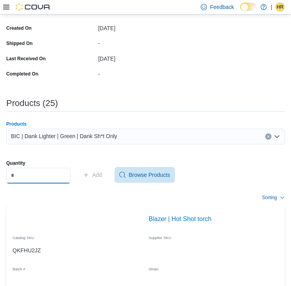
click at [47, 179] on input "Quantity" at bounding box center [38, 176] width 64 height 16
click at [101, 175] on span "Add" at bounding box center [97, 175] width 10 height 8
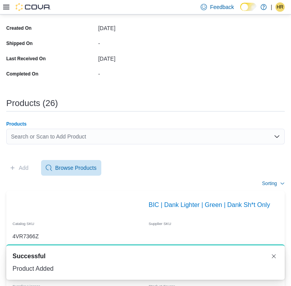
click at [84, 133] on div "Search or Scan to Add Product" at bounding box center [145, 137] width 278 height 16
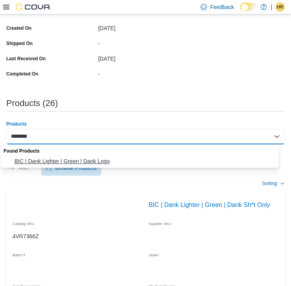
click at [63, 157] on span "BIC | Dank Lighter | Green | Dank Logo" at bounding box center [146, 161] width 265 height 8
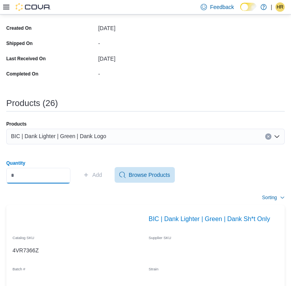
click at [43, 172] on input "Quantity" at bounding box center [38, 176] width 64 height 16
click at [89, 175] on icon "button" at bounding box center [86, 175] width 6 height 6
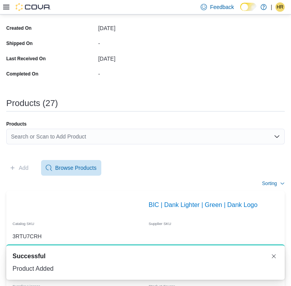
click at [51, 138] on div "Search or Scan to Add Product" at bounding box center [145, 137] width 278 height 16
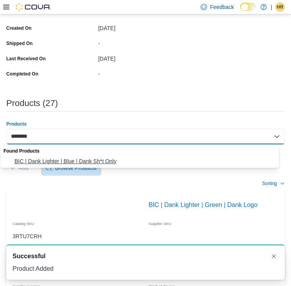
click at [54, 159] on span "BIC | Dank Lighter | Blue | Dank Sh*t Only" at bounding box center [146, 161] width 265 height 8
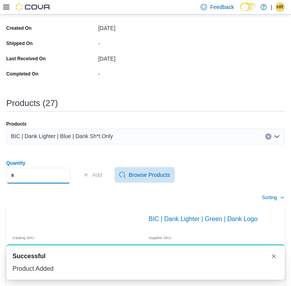
click at [44, 172] on input "Quantity" at bounding box center [38, 176] width 64 height 16
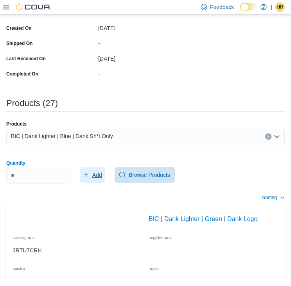
click at [99, 176] on span "Add" at bounding box center [92, 175] width 19 height 16
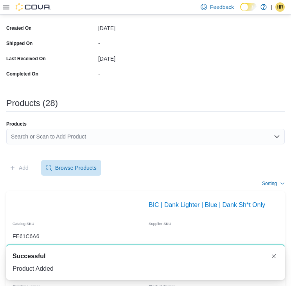
click at [106, 139] on div "Search or Scan to Add Product" at bounding box center [145, 137] width 278 height 16
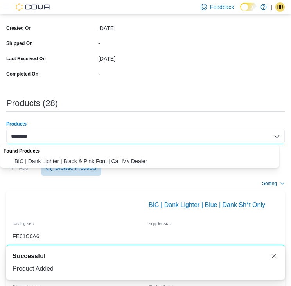
click at [76, 159] on span "BIC | Dank Lighter | Black & Pink Font | Call My Dealer" at bounding box center [146, 161] width 265 height 8
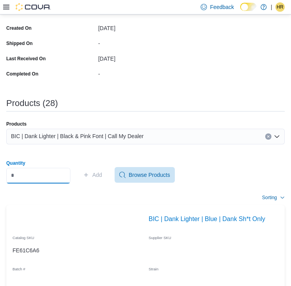
click at [48, 171] on input "Quantity" at bounding box center [38, 176] width 64 height 16
click at [100, 174] on span "Add" at bounding box center [97, 175] width 10 height 8
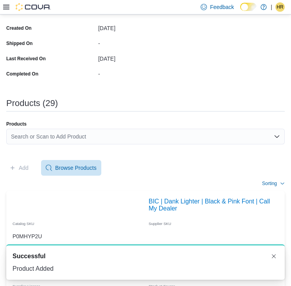
click at [52, 133] on div "Search or Scan to Add Product" at bounding box center [145, 137] width 278 height 16
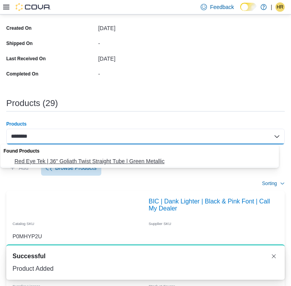
click at [51, 159] on span "Red Eye Tek | 36" Goliath Twist Straight Tube | Green Metallic" at bounding box center [146, 161] width 265 height 8
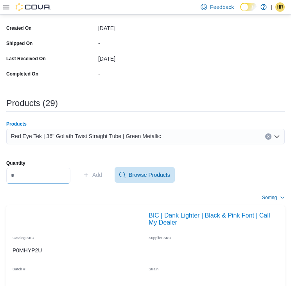
click at [50, 168] on input "Quantity" at bounding box center [38, 176] width 64 height 16
click at [96, 172] on span "Add" at bounding box center [92, 175] width 19 height 16
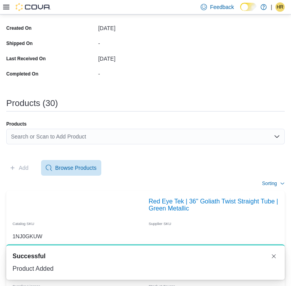
click at [54, 134] on div "Search or Scan to Add Product" at bounding box center [145, 137] width 278 height 16
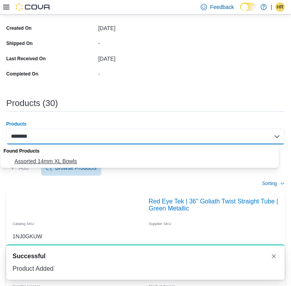
click at [48, 162] on span "Assorted 14mm XL Bowls" at bounding box center [146, 161] width 265 height 8
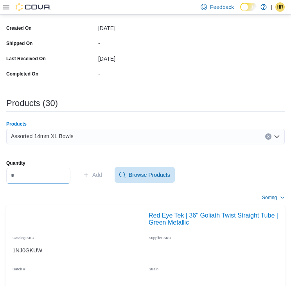
click at [27, 177] on input "Quantity" at bounding box center [38, 176] width 64 height 16
click at [102, 172] on span "Add" at bounding box center [97, 175] width 10 height 8
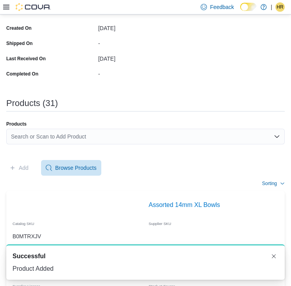
click at [77, 132] on div "Search or Scan to Add Product" at bounding box center [145, 137] width 278 height 16
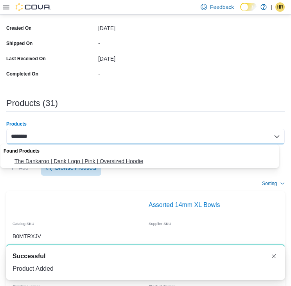
click at [69, 159] on span "The Dankaroo | Dank Logo | Pink | Oversized Hoodie" at bounding box center [146, 161] width 265 height 8
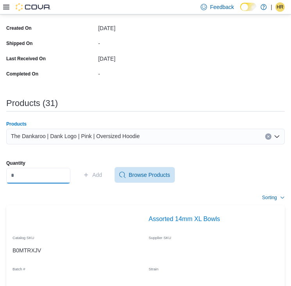
click at [51, 171] on input "Quantity" at bounding box center [38, 176] width 64 height 16
click at [100, 180] on span "Add" at bounding box center [92, 175] width 19 height 16
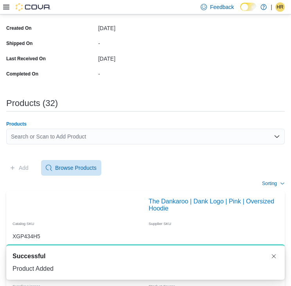
click at [58, 136] on div "Search or Scan to Add Product" at bounding box center [145, 137] width 278 height 16
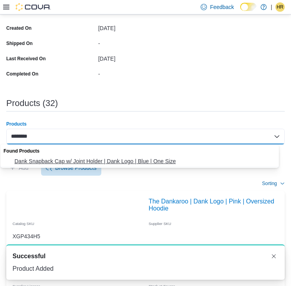
click at [43, 161] on span "Dank Snapback Cap w/ Joint Holder | Dank Logo | Blue | One Size" at bounding box center [146, 161] width 265 height 8
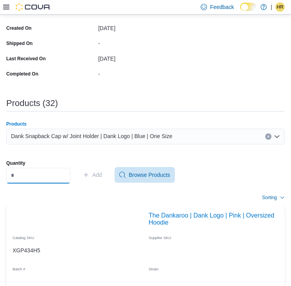
click at [26, 181] on input "Quantity" at bounding box center [38, 176] width 64 height 16
click at [102, 175] on span "Add" at bounding box center [97, 175] width 10 height 8
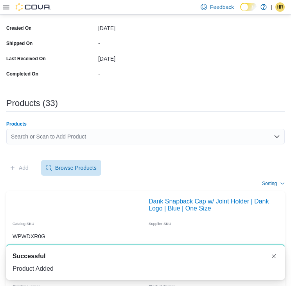
click at [48, 134] on div "Search or Scan to Add Product" at bounding box center [145, 137] width 278 height 16
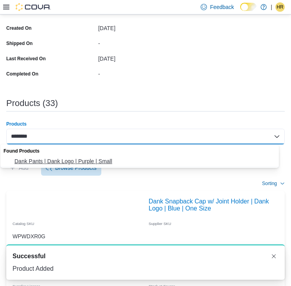
click at [53, 159] on span "Dank Pants | Dank Logo | Purple | Small" at bounding box center [146, 161] width 265 height 8
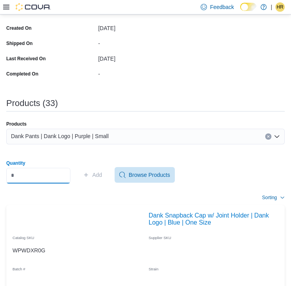
click at [47, 175] on input "Quantity" at bounding box center [38, 176] width 64 height 16
click at [92, 179] on span "Add" at bounding box center [92, 175] width 19 height 16
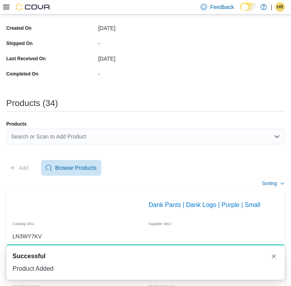
click at [71, 137] on div "Search or Scan to Add Product" at bounding box center [145, 137] width 278 height 16
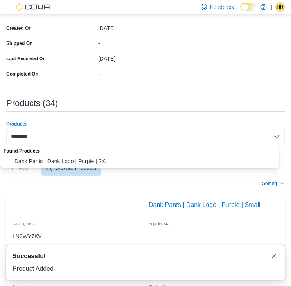
click at [58, 159] on span "Dank Pants | Dank Logo | Purple | 2XL" at bounding box center [146, 161] width 265 height 8
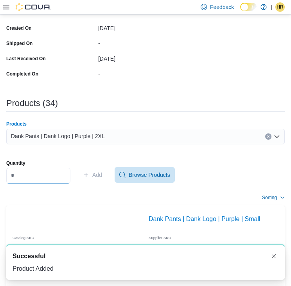
click at [59, 178] on input "Quantity" at bounding box center [38, 176] width 64 height 16
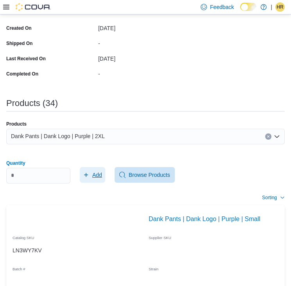
click at [102, 172] on span "Add" at bounding box center [97, 175] width 10 height 8
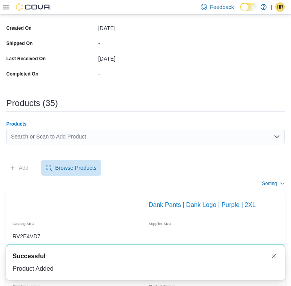
click at [45, 136] on div "Search or Scan to Add Product" at bounding box center [145, 137] width 278 height 16
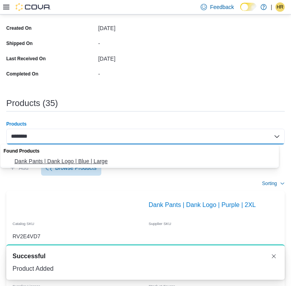
click at [47, 159] on span "Dank Pants | Dank Logo | Blue | Large" at bounding box center [146, 161] width 265 height 8
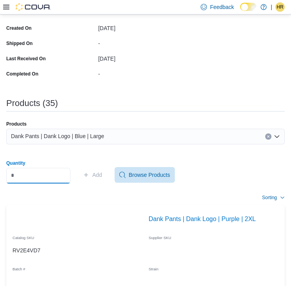
click at [43, 179] on input "Quantity" at bounding box center [38, 176] width 64 height 16
click at [102, 173] on span "Add" at bounding box center [97, 175] width 10 height 8
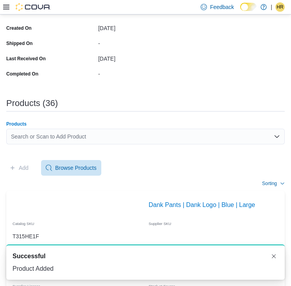
click at [84, 139] on div "Search or Scan to Add Product" at bounding box center [145, 137] width 278 height 16
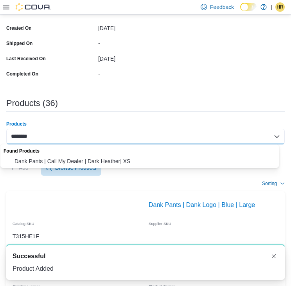
click at [64, 159] on span "Dank Pants | Call My Dealer | Dark Heather| XS" at bounding box center [146, 161] width 265 height 8
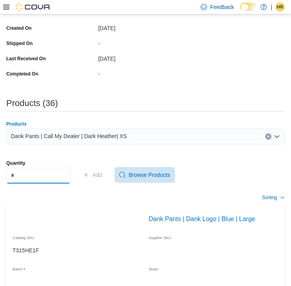
click at [48, 174] on input "Quantity" at bounding box center [38, 176] width 64 height 16
click at [89, 175] on icon "button" at bounding box center [86, 175] width 6 height 6
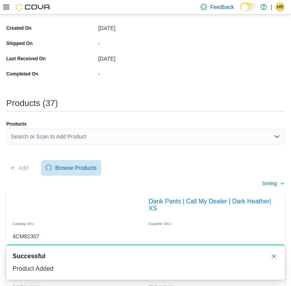
click at [106, 138] on div "Search or Scan to Add Product" at bounding box center [145, 137] width 278 height 16
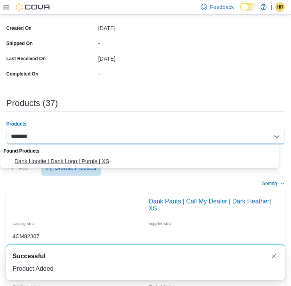
click at [86, 159] on span "Dank Hoodie | Dank Logo | Purple | XS" at bounding box center [146, 161] width 265 height 8
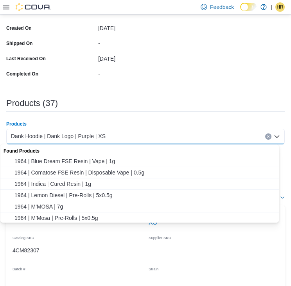
click at [123, 109] on div "Products (37)" at bounding box center [145, 104] width 278 height 13
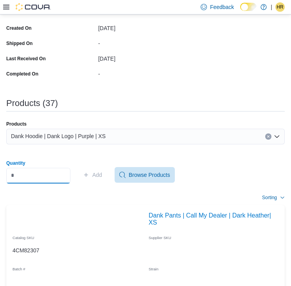
click at [70, 170] on input "Quantity" at bounding box center [38, 176] width 64 height 16
click at [100, 181] on span "Add" at bounding box center [92, 175] width 19 height 16
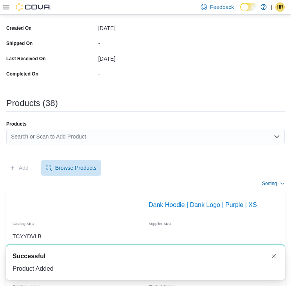
click at [80, 132] on div "Search or Scan to Add Product" at bounding box center [145, 137] width 278 height 16
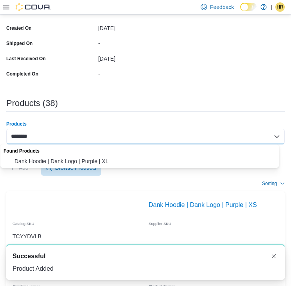
click at [59, 159] on span "Dank Hoodie | Dank Logo | Purple | XL" at bounding box center [146, 161] width 265 height 8
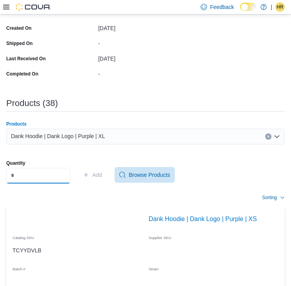
click at [28, 179] on input "Quantity" at bounding box center [38, 176] width 64 height 16
click at [102, 179] on span "Add" at bounding box center [92, 175] width 19 height 16
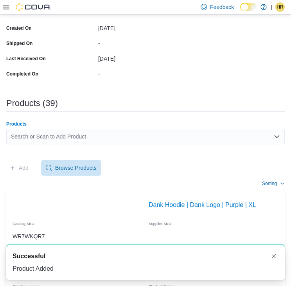
click at [66, 140] on div "Search or Scan to Add Product" at bounding box center [145, 137] width 278 height 16
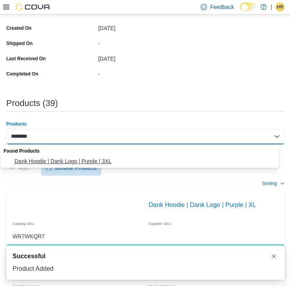
click at [61, 163] on span "Dank Hoodie | Dank Logo | Purple | 3XL" at bounding box center [146, 161] width 265 height 8
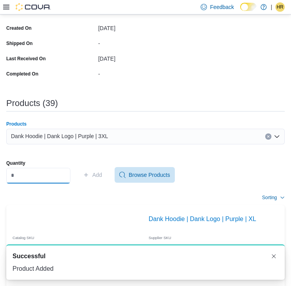
click at [55, 172] on input "Quantity" at bounding box center [38, 176] width 64 height 16
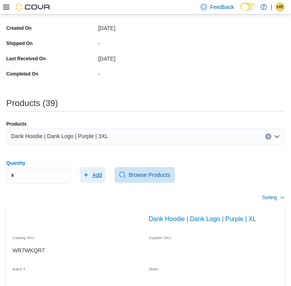
click at [102, 173] on span "Add" at bounding box center [97, 175] width 10 height 8
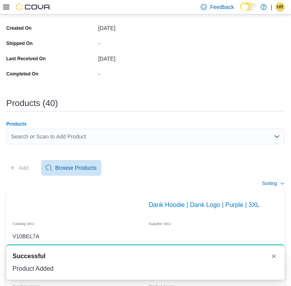
click at [159, 137] on div "Search or Scan to Add Product" at bounding box center [145, 137] width 278 height 16
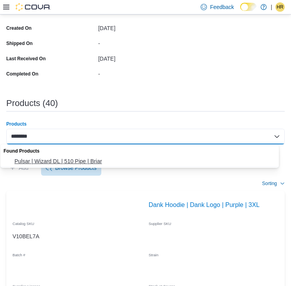
click at [92, 163] on span "Pulsar | Wizard DL | 510 Pipe | Briar" at bounding box center [146, 161] width 265 height 8
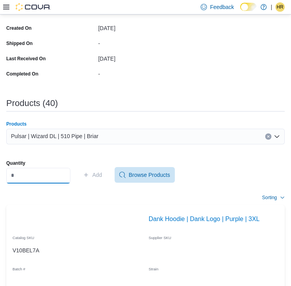
click at [9, 181] on input "Quantity" at bounding box center [38, 176] width 64 height 16
click at [101, 174] on span "Add" at bounding box center [97, 175] width 10 height 8
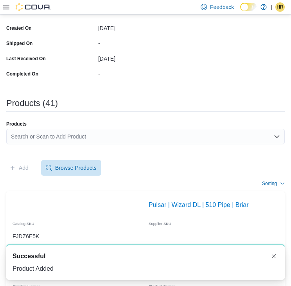
click at [75, 137] on div "Search or Scan to Add Product" at bounding box center [145, 137] width 278 height 16
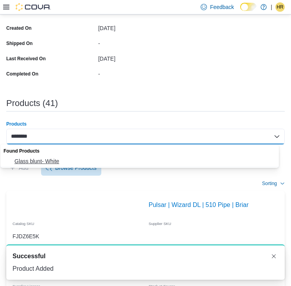
click at [63, 157] on span "Glass blunt- White" at bounding box center [146, 161] width 265 height 8
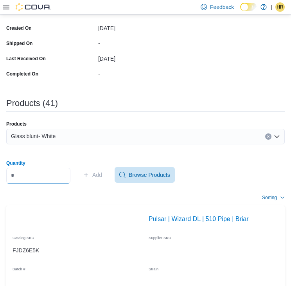
click at [31, 169] on input "Quantity" at bounding box center [38, 176] width 64 height 16
click at [88, 175] on icon "button" at bounding box center [86, 175] width 4 height 4
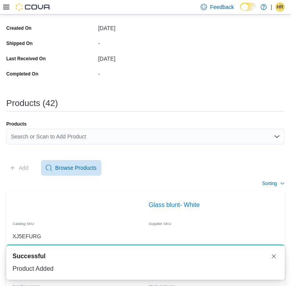
click at [72, 132] on div "Search or Scan to Add Product" at bounding box center [145, 137] width 278 height 16
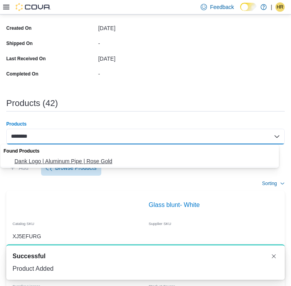
click at [55, 159] on span "Dank Logo | Aluminum Pipe | Rose Gold" at bounding box center [146, 161] width 265 height 8
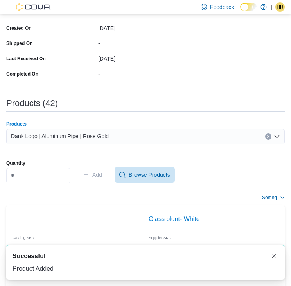
click at [48, 173] on input "Quantity" at bounding box center [38, 176] width 64 height 16
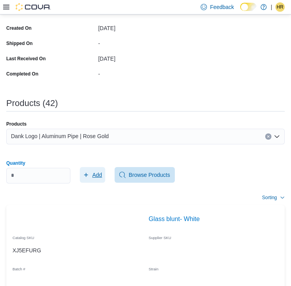
click at [102, 176] on span "Add" at bounding box center [97, 175] width 10 height 8
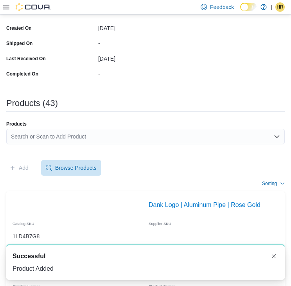
click at [114, 139] on div "Search or Scan to Add Product" at bounding box center [145, 137] width 278 height 16
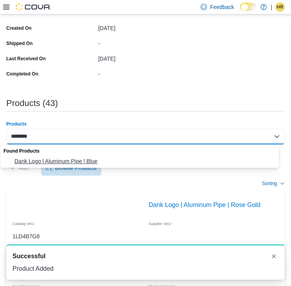
click at [89, 156] on button "Dank Logo | Aluminum Pipe | Blue" at bounding box center [142, 161] width 284 height 11
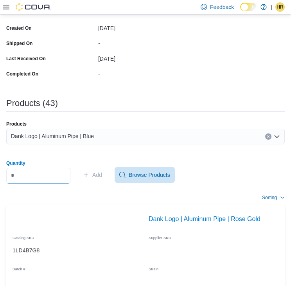
click at [24, 172] on input "Quantity" at bounding box center [38, 176] width 64 height 16
click at [102, 173] on span "Add" at bounding box center [97, 175] width 10 height 8
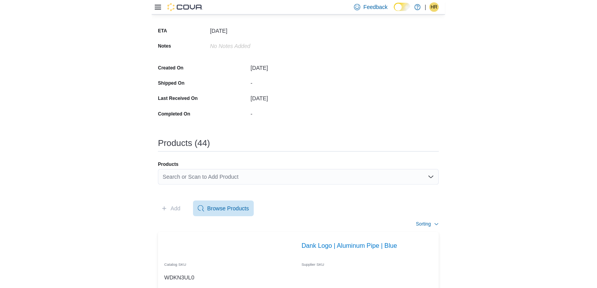
scroll to position [0, 0]
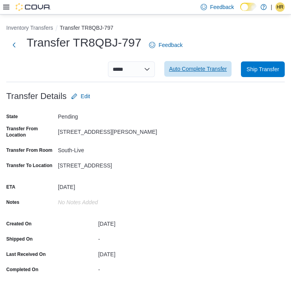
click at [208, 68] on span "Auto Complete Transfer" at bounding box center [198, 69] width 58 height 8
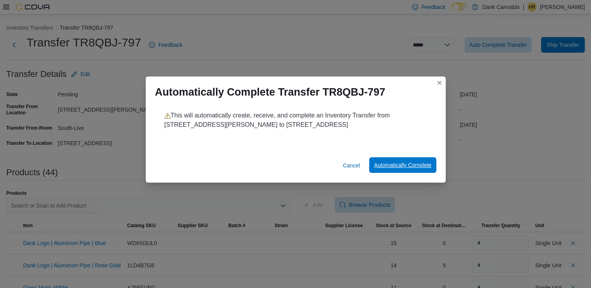
click at [401, 170] on span "Automatically Complete" at bounding box center [402, 165] width 57 height 16
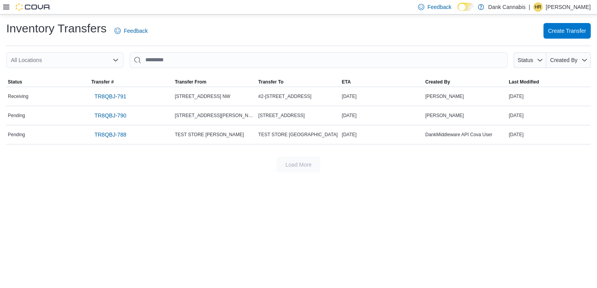
click at [6, 9] on icon at bounding box center [6, 7] width 6 height 5
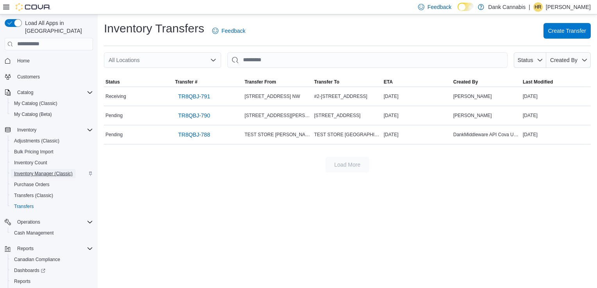
click at [56, 171] on span "Inventory Manager (Classic)" at bounding box center [43, 174] width 59 height 6
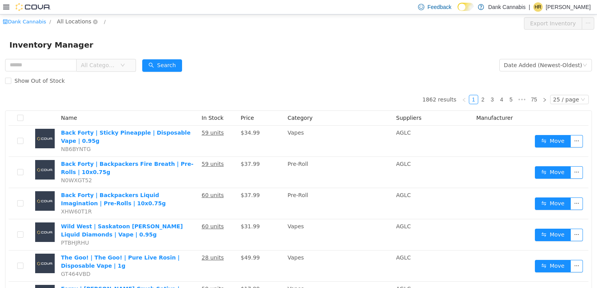
click at [66, 24] on span "All Locations" at bounding box center [74, 21] width 34 height 9
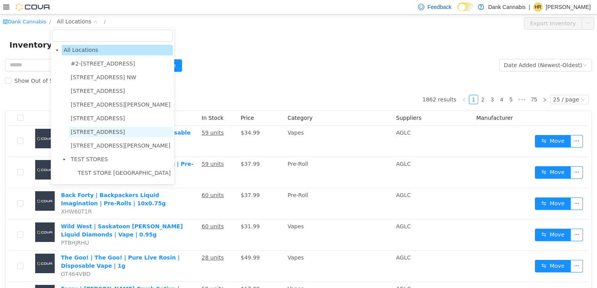
click at [95, 135] on span "[STREET_ADDRESS]" at bounding box center [98, 132] width 54 height 6
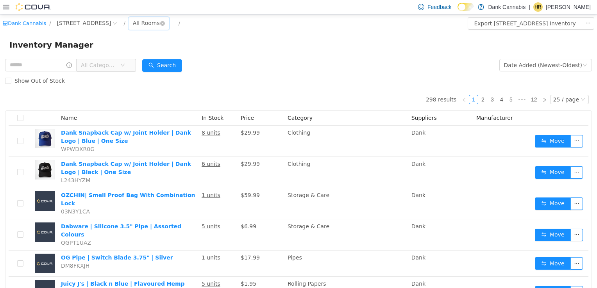
click at [159, 17] on div "All Rooms" at bounding box center [146, 23] width 27 height 12
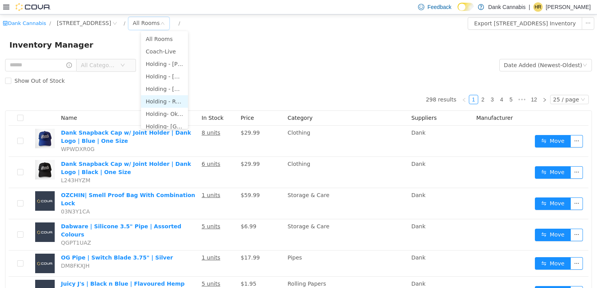
click at [158, 104] on li "Holding - Ranchlands" at bounding box center [164, 101] width 47 height 13
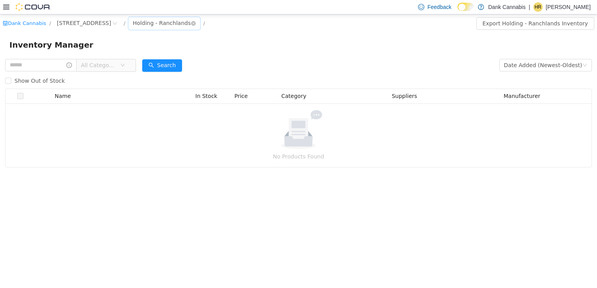
click at [166, 22] on div "Holding - Ranchlands" at bounding box center [162, 23] width 58 height 12
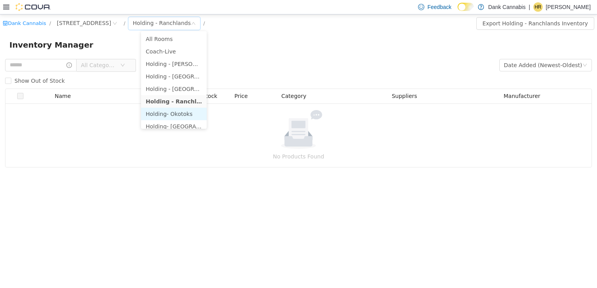
click at [175, 114] on li "Holding- Okotoks" at bounding box center [174, 113] width 66 height 13
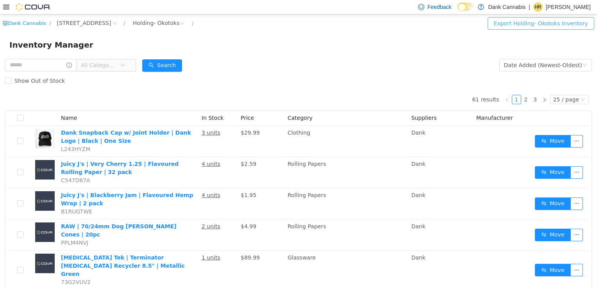
click at [563, 21] on button "Export Holding- Okotoks Inventory" at bounding box center [541, 23] width 107 height 13
click at [166, 20] on div "Holding- Okotoks" at bounding box center [156, 23] width 47 height 12
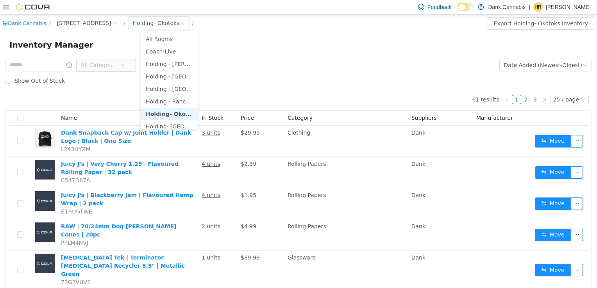
scroll to position [5, 0]
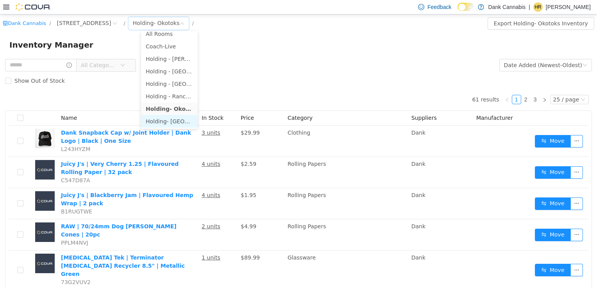
click at [173, 118] on li "Holding- [GEOGRAPHIC_DATA]" at bounding box center [169, 121] width 57 height 13
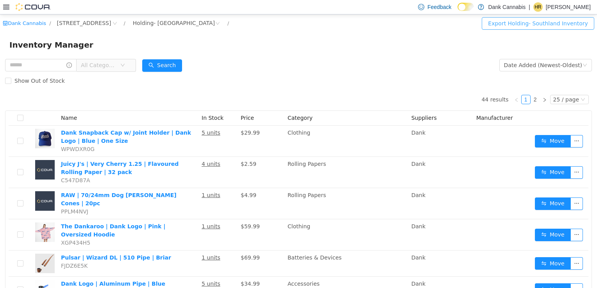
click at [510, 25] on button "Export Holding- Southland Inventory" at bounding box center [538, 23] width 113 height 13
click at [170, 19] on div "Holding- [GEOGRAPHIC_DATA]" at bounding box center [174, 23] width 82 height 12
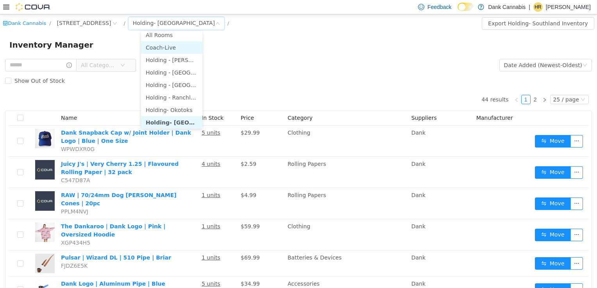
scroll to position [2, 0]
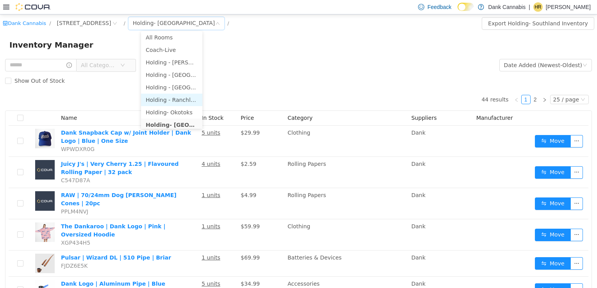
click at [182, 104] on li "Holding - Ranchlands" at bounding box center [171, 99] width 61 height 13
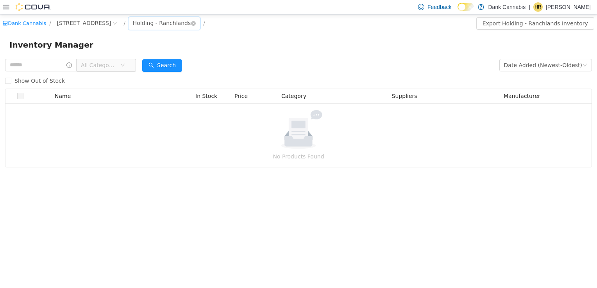
click at [172, 20] on div "Holding - Ranchlands" at bounding box center [162, 23] width 58 height 12
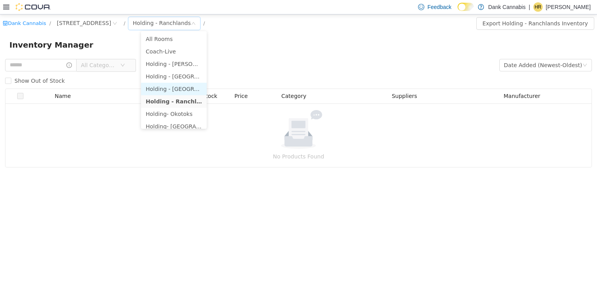
click at [180, 88] on li "Holding - [GEOGRAPHIC_DATA]" at bounding box center [174, 88] width 66 height 13
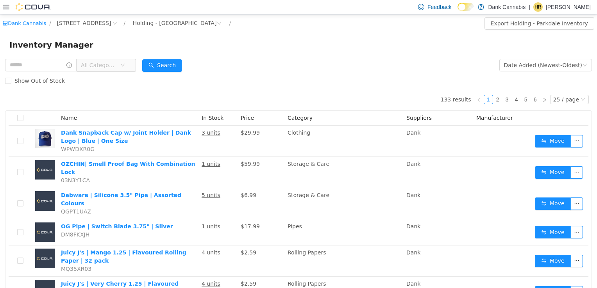
click at [7, 7] on icon at bounding box center [6, 7] width 6 height 5
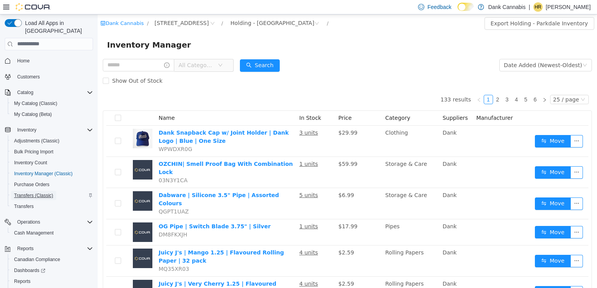
click at [50, 193] on span "Transfers (Classic)" at bounding box center [33, 196] width 39 height 6
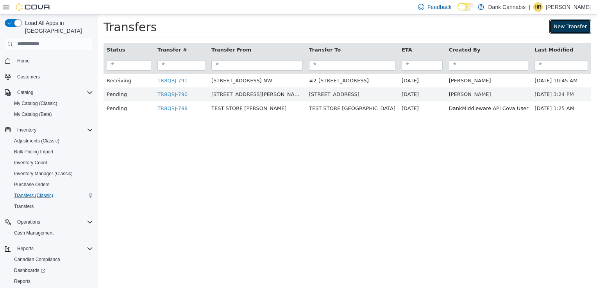
click at [577, 27] on link "New Transfer" at bounding box center [570, 26] width 42 height 14
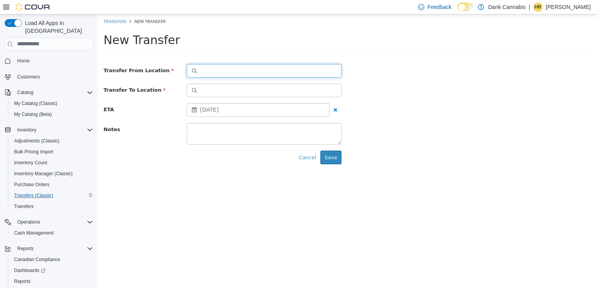
click at [222, 71] on button "button" at bounding box center [264, 71] width 155 height 14
click at [324, 85] on span "or browse" at bounding box center [322, 84] width 38 height 13
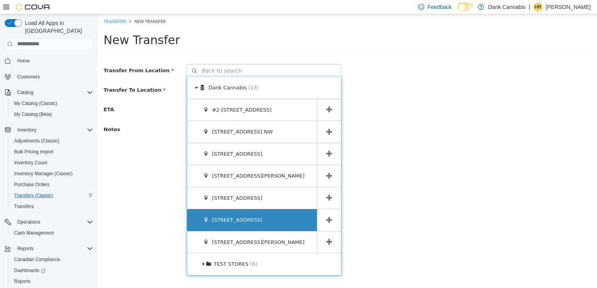
click at [295, 220] on div "[STREET_ADDRESS]" at bounding box center [252, 220] width 130 height 22
click at [292, 225] on div "[STREET_ADDRESS]" at bounding box center [252, 220] width 130 height 22
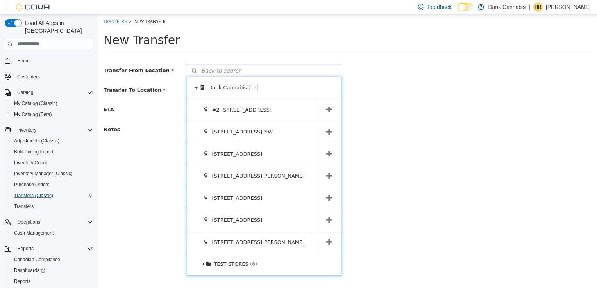
click at [326, 220] on span at bounding box center [329, 220] width 24 height 22
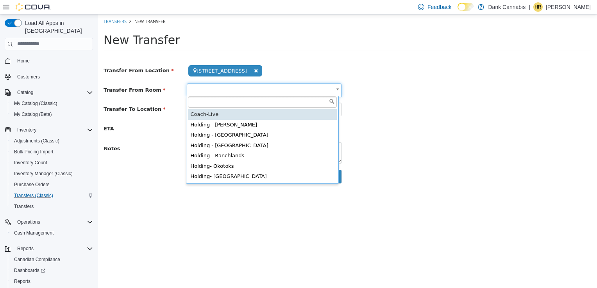
click at [339, 89] on body "**********" at bounding box center [347, 101] width 499 height 175
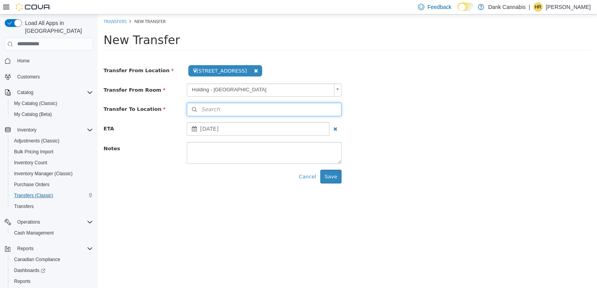
click at [316, 106] on button "Search" at bounding box center [264, 109] width 155 height 14
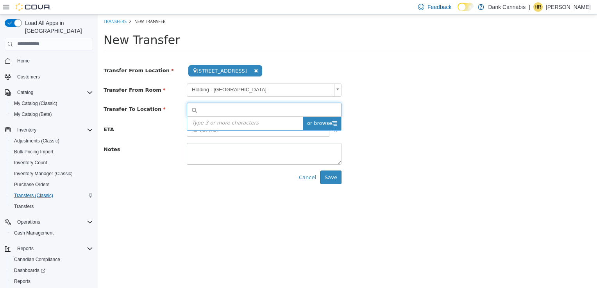
click at [327, 120] on span "or browse" at bounding box center [322, 122] width 38 height 13
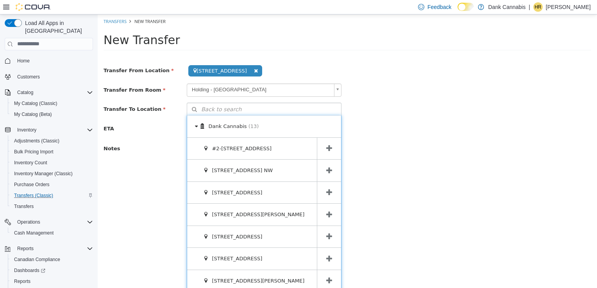
click at [333, 259] on span at bounding box center [329, 259] width 24 height 22
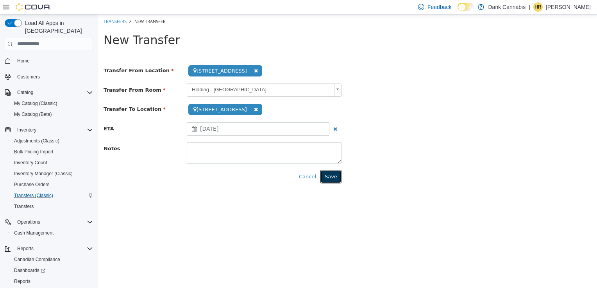
click at [339, 178] on button "Save" at bounding box center [330, 177] width 21 height 14
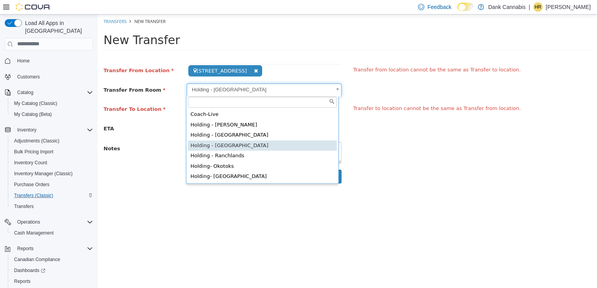
click at [338, 89] on body "**********" at bounding box center [347, 101] width 499 height 175
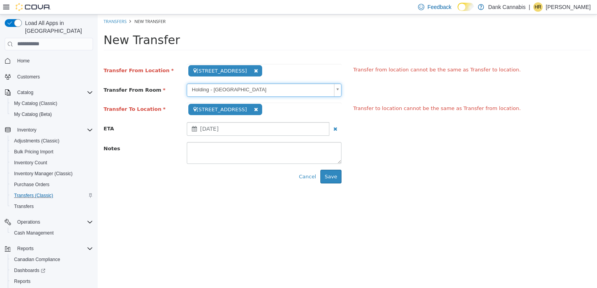
click at [338, 89] on body "**********" at bounding box center [347, 101] width 499 height 175
click at [237, 109] on span "[STREET_ADDRESS]" at bounding box center [225, 109] width 74 height 11
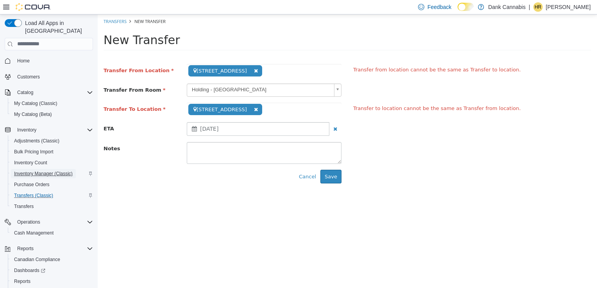
click at [43, 169] on span "Inventory Manager (Classic)" at bounding box center [43, 173] width 59 height 9
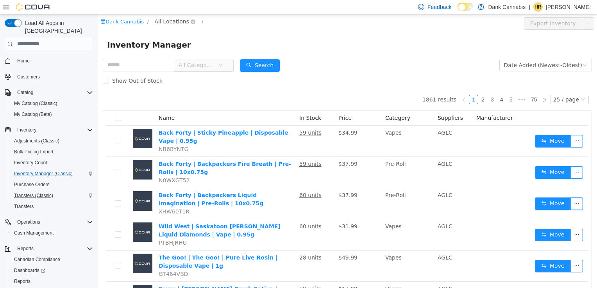
click at [168, 21] on span "All Locations" at bounding box center [172, 21] width 34 height 9
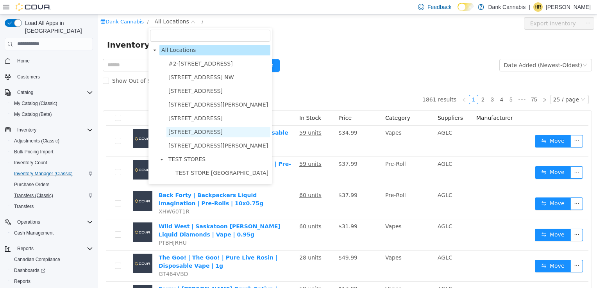
click at [211, 133] on span "[STREET_ADDRESS]" at bounding box center [195, 132] width 54 height 6
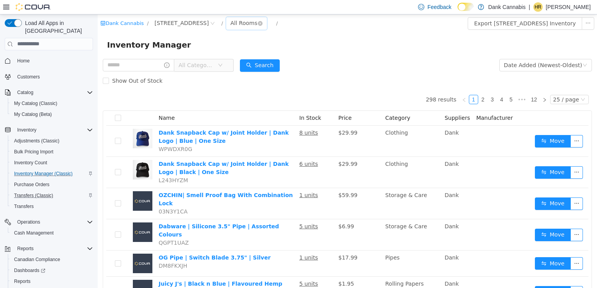
click at [258, 23] on div "All Rooms" at bounding box center [244, 23] width 27 height 12
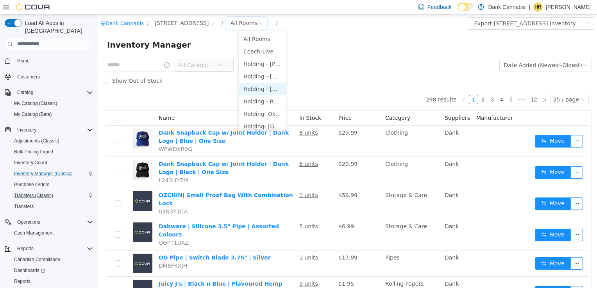
click at [266, 86] on li "Holding - [GEOGRAPHIC_DATA]" at bounding box center [262, 88] width 47 height 13
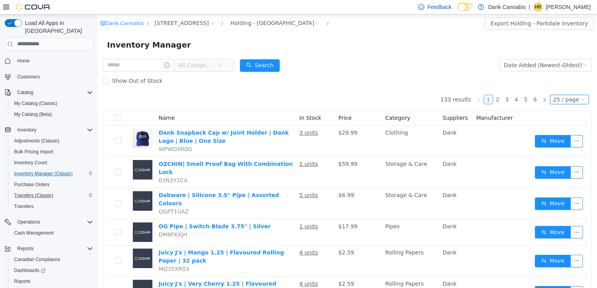
click at [553, 99] on div "25 / page" at bounding box center [566, 99] width 26 height 9
click at [562, 147] on li "50 / page" at bounding box center [566, 149] width 38 height 13
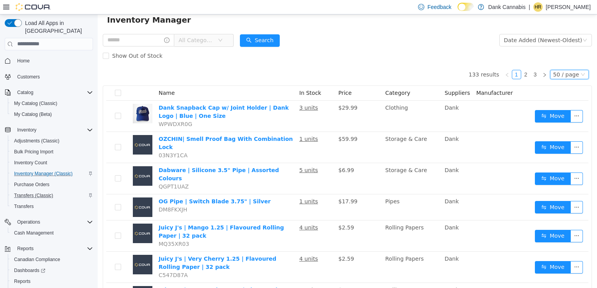
scroll to position [39, 0]
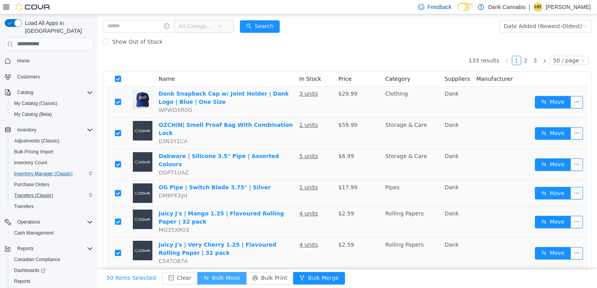
click at [208, 275] on button "Bulk Move" at bounding box center [221, 278] width 49 height 13
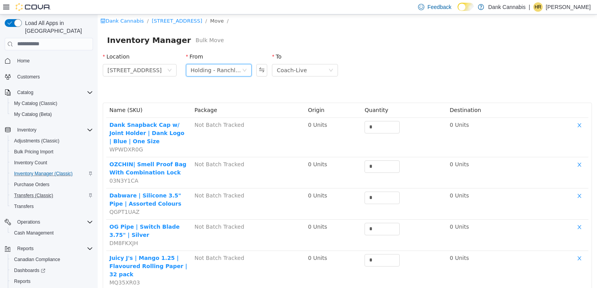
click at [243, 70] on icon "icon: down" at bounding box center [245, 69] width 4 height 3
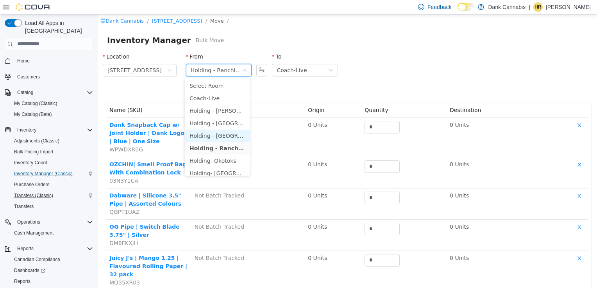
click at [232, 139] on li "Holding - [GEOGRAPHIC_DATA]" at bounding box center [217, 135] width 65 height 13
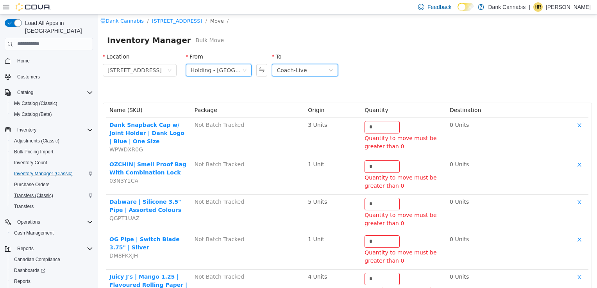
click at [317, 69] on div "Coach-Live" at bounding box center [303, 70] width 52 height 12
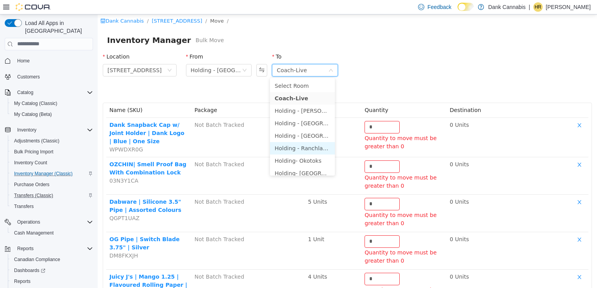
click at [313, 148] on li "Holding - Ranchlands" at bounding box center [302, 148] width 65 height 13
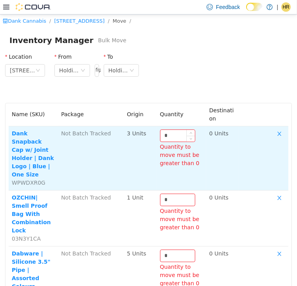
click at [167, 131] on input "*" at bounding box center [177, 135] width 34 height 12
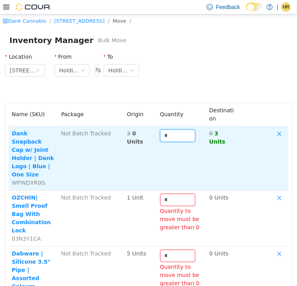
scroll to position [39, 0]
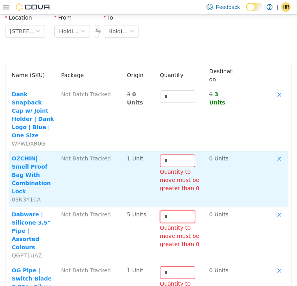
drag, startPoint x: 172, startPoint y: 199, endPoint x: 142, endPoint y: 189, distance: 31.5
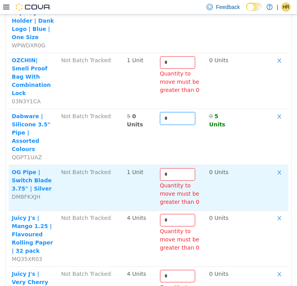
scroll to position [156, 0]
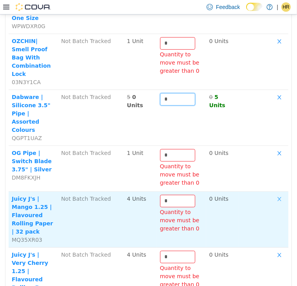
click at [273, 194] on button "button" at bounding box center [279, 198] width 12 height 9
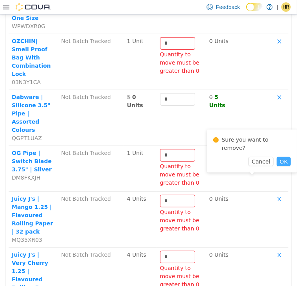
click at [276, 156] on button "OK" at bounding box center [283, 160] width 14 height 9
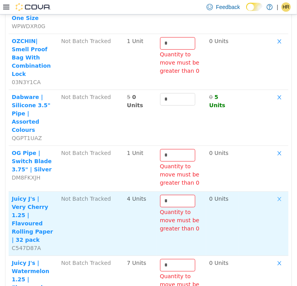
click at [273, 194] on button "button" at bounding box center [279, 198] width 12 height 9
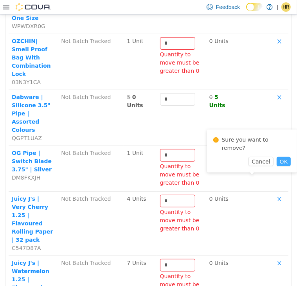
click at [280, 156] on button "OK" at bounding box center [283, 160] width 14 height 9
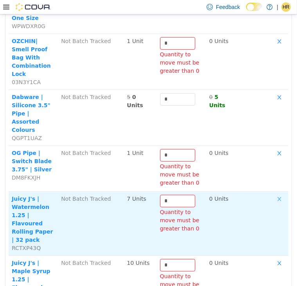
click at [274, 194] on button "button" at bounding box center [279, 198] width 12 height 9
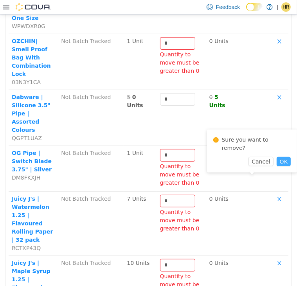
click at [277, 156] on button "OK" at bounding box center [283, 160] width 14 height 9
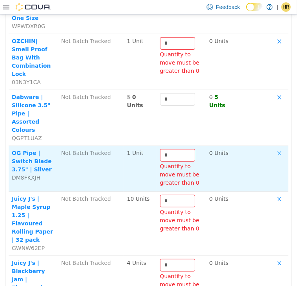
click at [275, 148] on button "button" at bounding box center [279, 152] width 12 height 9
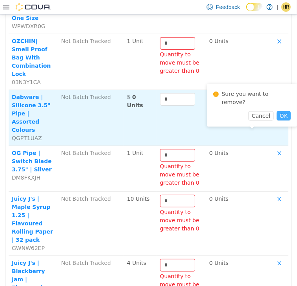
click at [278, 111] on button "OK" at bounding box center [283, 115] width 14 height 9
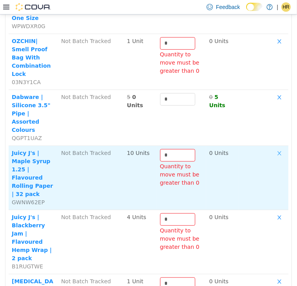
click at [273, 148] on button "button" at bounding box center [279, 152] width 12 height 9
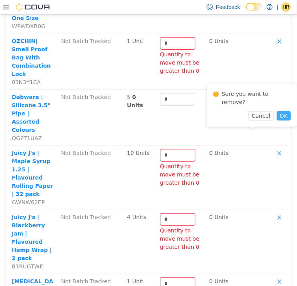
click at [277, 111] on button "OK" at bounding box center [283, 115] width 14 height 9
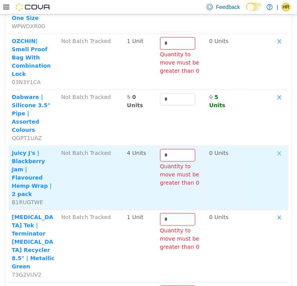
click at [273, 148] on button "button" at bounding box center [279, 152] width 12 height 9
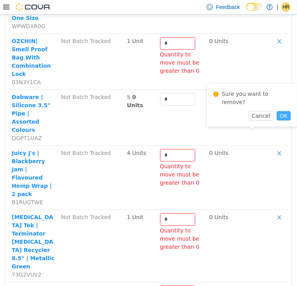
click at [277, 111] on button "OK" at bounding box center [283, 115] width 14 height 9
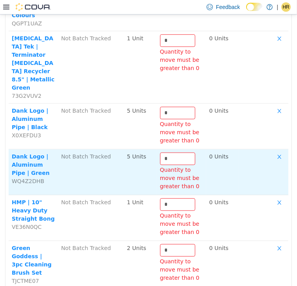
scroll to position [274, 0]
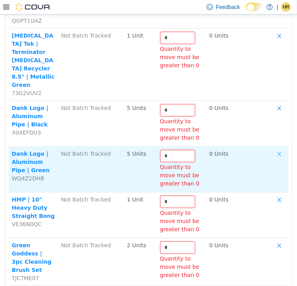
click at [273, 149] on button "button" at bounding box center [279, 153] width 12 height 9
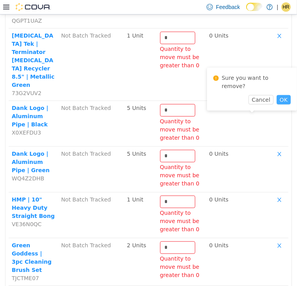
click at [278, 95] on button "OK" at bounding box center [283, 99] width 14 height 9
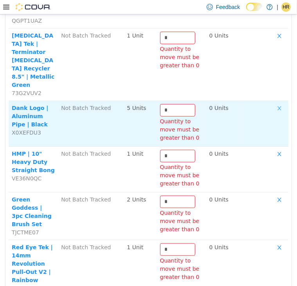
click at [274, 104] on button "button" at bounding box center [279, 108] width 12 height 9
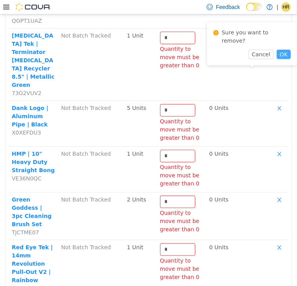
click at [276, 49] on button "OK" at bounding box center [283, 53] width 14 height 9
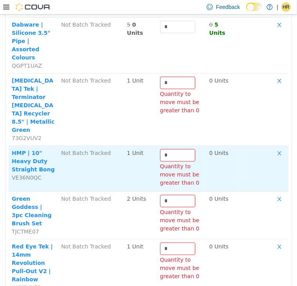
scroll to position [195, 0]
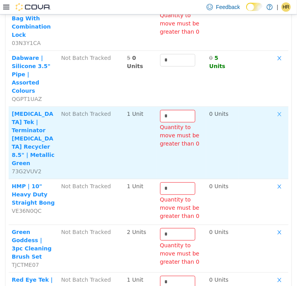
click at [275, 109] on button "button" at bounding box center [279, 113] width 12 height 9
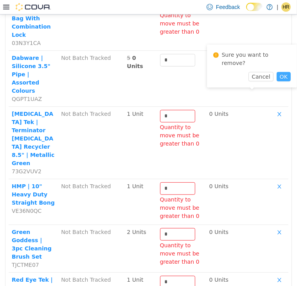
click at [277, 72] on button "OK" at bounding box center [283, 76] width 14 height 9
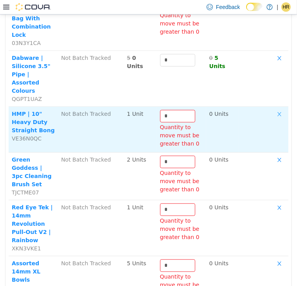
click at [273, 109] on button "button" at bounding box center [279, 113] width 12 height 9
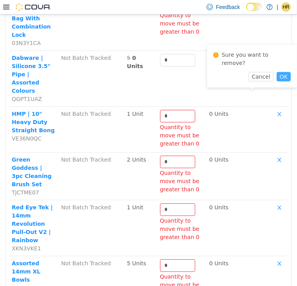
click at [276, 72] on button "OK" at bounding box center [283, 76] width 14 height 9
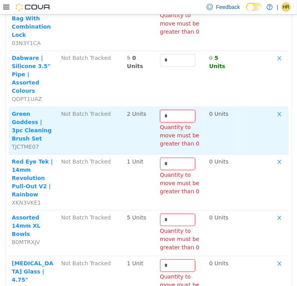
drag, startPoint x: 166, startPoint y: 86, endPoint x: 150, endPoint y: 84, distance: 15.4
click at [150, 106] on tr "Green Goddess | 3pc Cleaning Brush Set TJCTME07 Not Batch Tracked 2 Units * Qua…" at bounding box center [148, 130] width 279 height 48
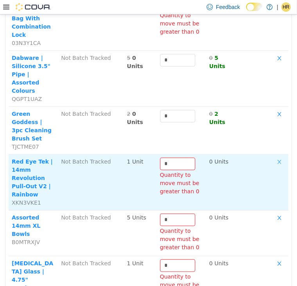
click at [273, 157] on button "button" at bounding box center [279, 161] width 12 height 9
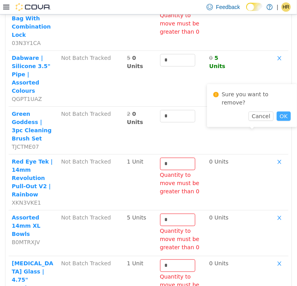
click at [276, 112] on button "OK" at bounding box center [283, 115] width 14 height 9
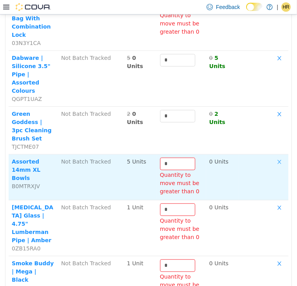
click at [273, 157] on button "button" at bounding box center [279, 161] width 12 height 9
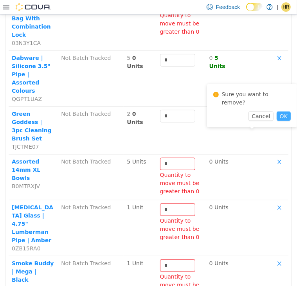
click at [276, 111] on button "OK" at bounding box center [283, 115] width 14 height 9
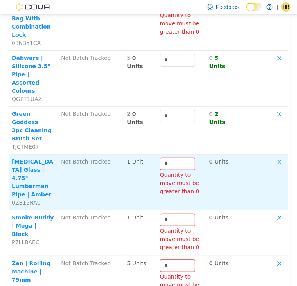
click at [274, 157] on button "button" at bounding box center [279, 161] width 12 height 9
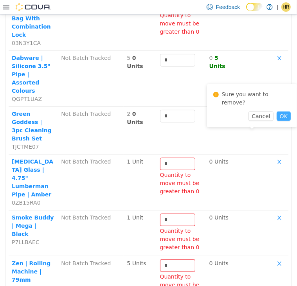
click at [277, 111] on button "OK" at bounding box center [283, 115] width 14 height 9
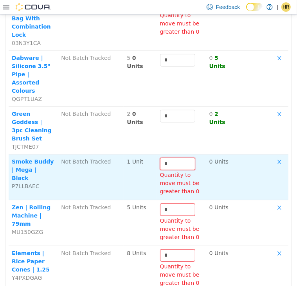
drag, startPoint x: 167, startPoint y: 127, endPoint x: 134, endPoint y: 122, distance: 32.8
click at [134, 154] on tr "Smoke Buddy | Mega | Black P7LLBAEC Not Batch Tracked 1 Unit * Quantity to move…" at bounding box center [148, 177] width 279 height 46
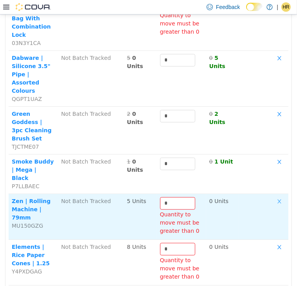
click at [273, 197] on button "button" at bounding box center [279, 201] width 12 height 9
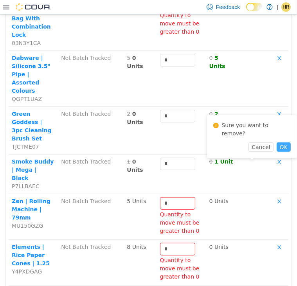
click at [277, 142] on button "OK" at bounding box center [283, 146] width 14 height 9
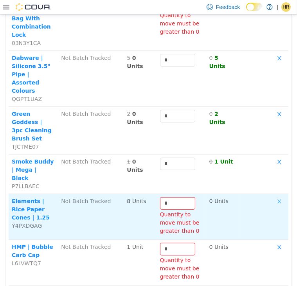
click at [273, 197] on button "button" at bounding box center [279, 201] width 12 height 9
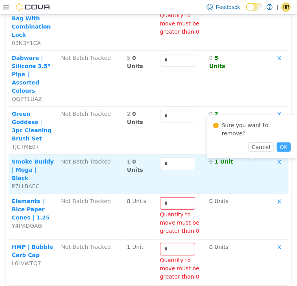
click at [279, 142] on button "OK" at bounding box center [283, 146] width 14 height 9
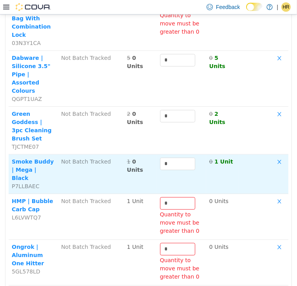
scroll to position [156, 0]
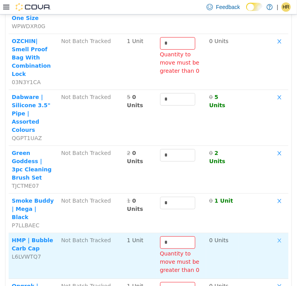
click at [273, 236] on button "button" at bounding box center [279, 240] width 12 height 9
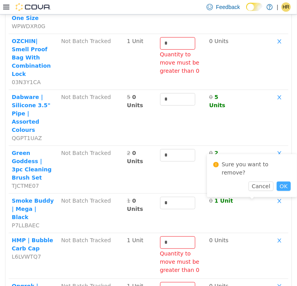
click at [279, 181] on button "OK" at bounding box center [283, 185] width 14 height 9
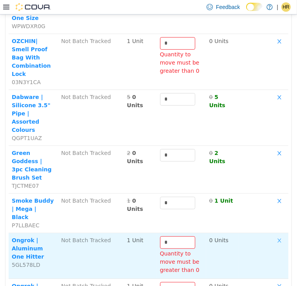
click at [273, 236] on button "button" at bounding box center [279, 240] width 12 height 9
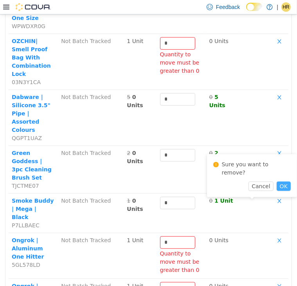
click at [277, 181] on button "OK" at bounding box center [283, 185] width 14 height 9
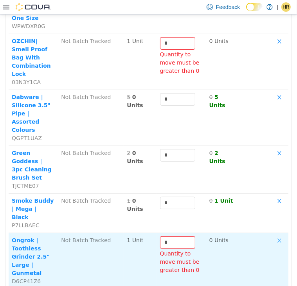
click at [273, 236] on button "button" at bounding box center [279, 240] width 12 height 9
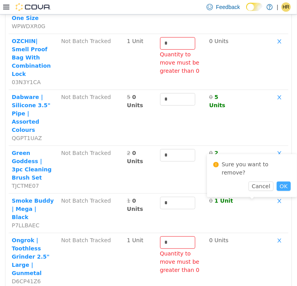
click at [279, 181] on button "OK" at bounding box center [283, 185] width 14 height 9
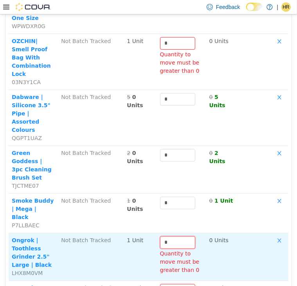
drag, startPoint x: 169, startPoint y: 201, endPoint x: 146, endPoint y: 196, distance: 24.1
click at [146, 233] on tr "Ongrok | Toothless Grinder 2.5" Large | Black LHX8M0VM Not Batch Tracked 1 Unit…" at bounding box center [148, 257] width 279 height 48
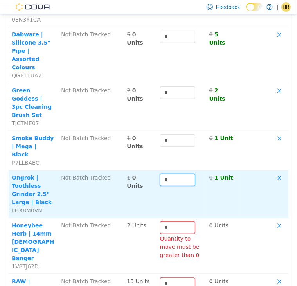
scroll to position [234, 0]
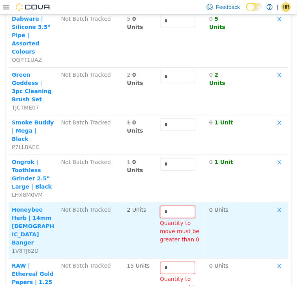
drag, startPoint x: 182, startPoint y: 166, endPoint x: 152, endPoint y: 161, distance: 30.9
click at [152, 202] on tr "Honeybee Herb | 14mm [DEMOGRAPHIC_DATA] Banger 1V8TJ62D Not Batch Tracked 2 Uni…" at bounding box center [148, 230] width 279 height 56
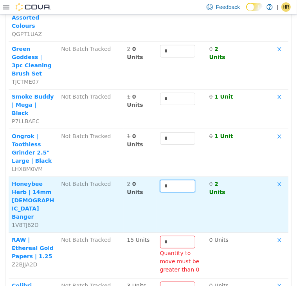
scroll to position [274, 0]
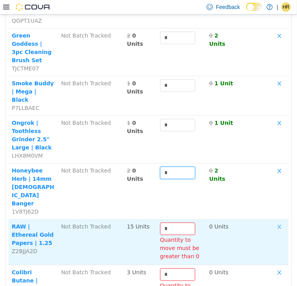
click at [273, 222] on button "button" at bounding box center [279, 226] width 12 height 9
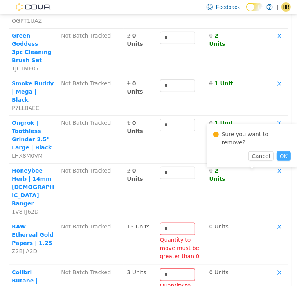
click at [276, 151] on button "OK" at bounding box center [283, 155] width 14 height 9
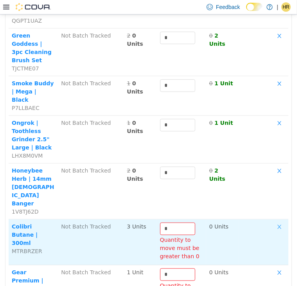
click at [273, 222] on button "button" at bounding box center [279, 226] width 12 height 9
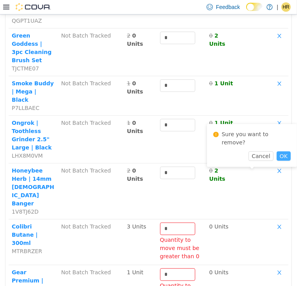
click at [276, 151] on button "OK" at bounding box center [283, 155] width 14 height 9
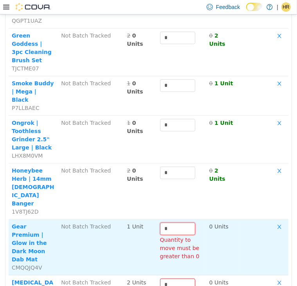
drag, startPoint x: 163, startPoint y: 169, endPoint x: 154, endPoint y: 168, distance: 9.4
click at [157, 219] on td "* Quantity to move must be greater than 0" at bounding box center [181, 247] width 49 height 56
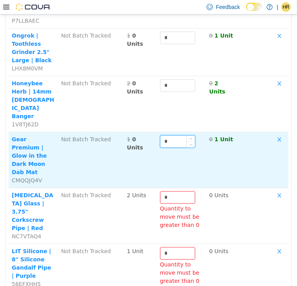
scroll to position [391, 0]
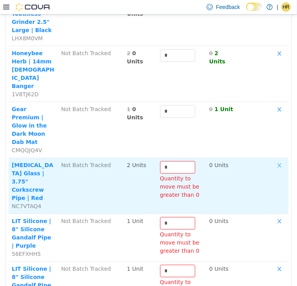
click at [273, 161] on button "button" at bounding box center [279, 165] width 12 height 9
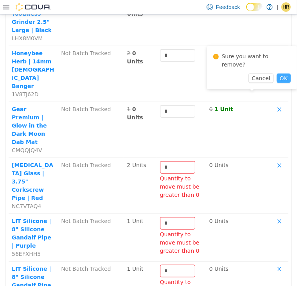
click at [277, 73] on button "OK" at bounding box center [283, 77] width 14 height 9
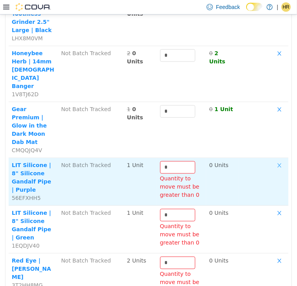
click at [273, 161] on button "button" at bounding box center [279, 165] width 12 height 9
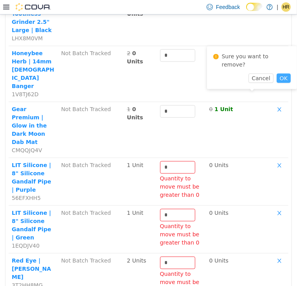
click at [276, 73] on button "OK" at bounding box center [283, 77] width 14 height 9
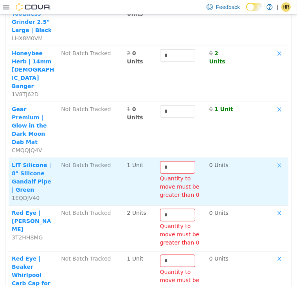
click at [274, 161] on button "button" at bounding box center [279, 165] width 12 height 9
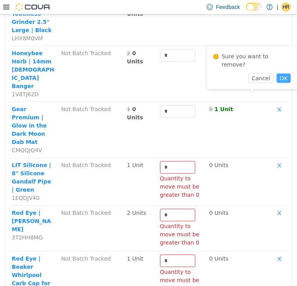
click at [276, 73] on button "OK" at bounding box center [283, 77] width 14 height 9
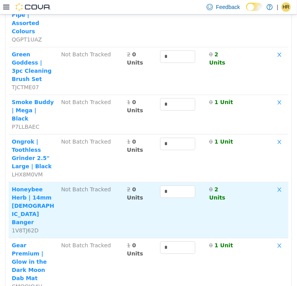
scroll to position [274, 0]
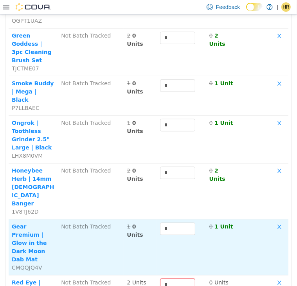
click at [106, 219] on td "Not Batch Tracked" at bounding box center [91, 247] width 66 height 56
click at [82, 219] on td "Not Batch Tracked" at bounding box center [91, 247] width 66 height 56
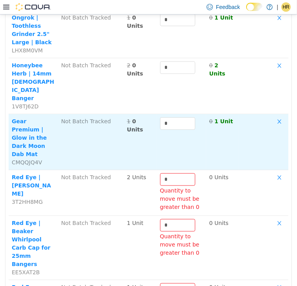
scroll to position [391, 0]
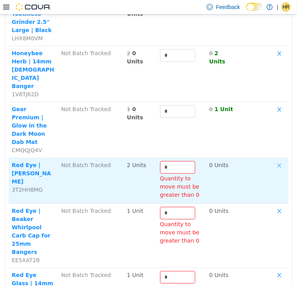
click at [275, 161] on button "button" at bounding box center [279, 165] width 12 height 9
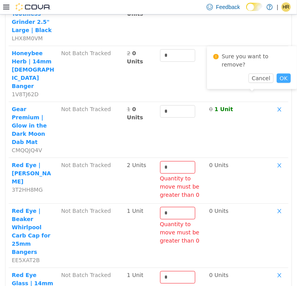
click at [276, 73] on button "OK" at bounding box center [283, 77] width 14 height 9
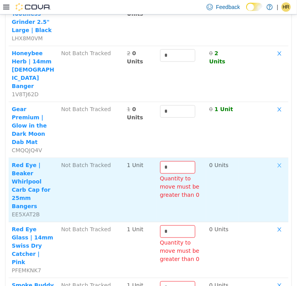
click at [274, 161] on button "button" at bounding box center [279, 165] width 12 height 9
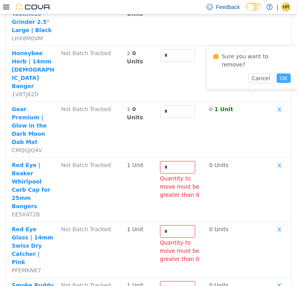
click at [278, 73] on button "OK" at bounding box center [283, 77] width 14 height 9
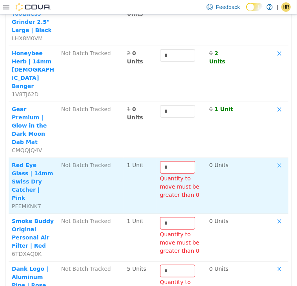
click at [273, 161] on button "button" at bounding box center [279, 165] width 12 height 9
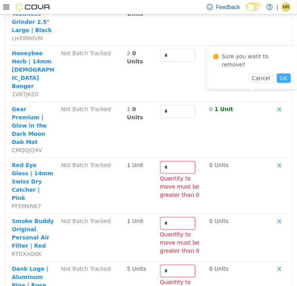
click at [276, 73] on button "OK" at bounding box center [283, 77] width 14 height 9
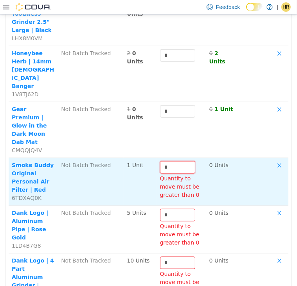
drag, startPoint x: 165, startPoint y: 88, endPoint x: 148, endPoint y: 86, distance: 16.1
click at [150, 157] on tr "Smoke Buddy Original Personal Air Filter | Red 6TDXAQ0K Not Batch Tracked 1 Uni…" at bounding box center [148, 181] width 279 height 48
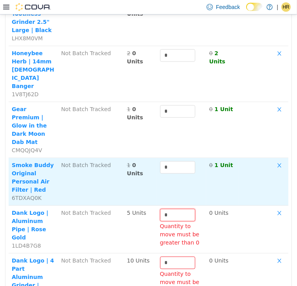
drag, startPoint x: 179, startPoint y: 138, endPoint x: 139, endPoint y: 130, distance: 41.0
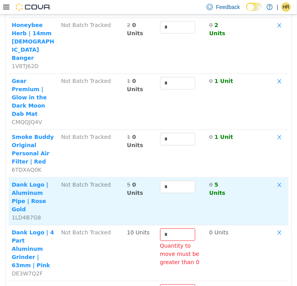
scroll to position [430, 0]
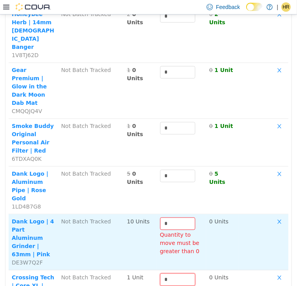
drag, startPoint x: 181, startPoint y: 186, endPoint x: 143, endPoint y: 175, distance: 39.5
click at [274, 217] on button "button" at bounding box center [279, 221] width 12 height 9
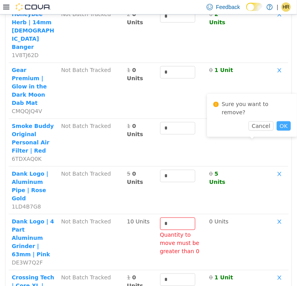
click at [277, 121] on button "OK" at bounding box center [283, 125] width 14 height 9
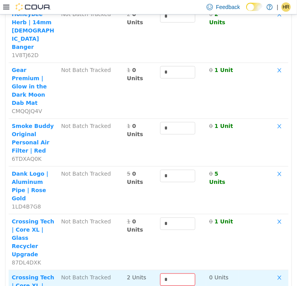
scroll to position [469, 0]
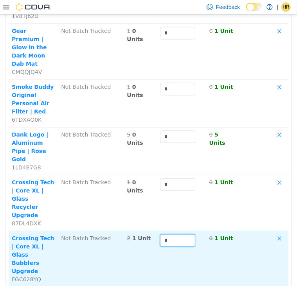
drag, startPoint x: 170, startPoint y: 145, endPoint x: 145, endPoint y: 144, distance: 24.6
click at [145, 231] on tr "Crossing Tech | Core XL | Glass Bubblers Upgrade FGC628YQ Not Batch Tracked 2 1…" at bounding box center [148, 259] width 279 height 56
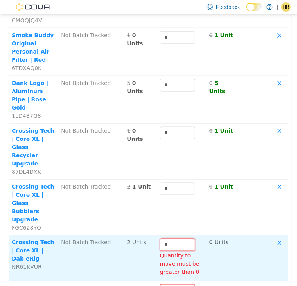
scroll to position [508, 0]
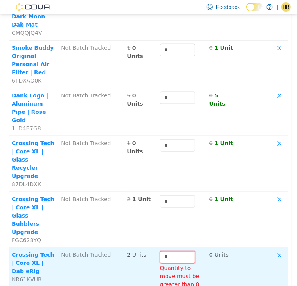
drag, startPoint x: 166, startPoint y: 154, endPoint x: 155, endPoint y: 153, distance: 11.4
click at [157, 247] on td "* Quantity to move must be greater than 0" at bounding box center [181, 270] width 49 height 46
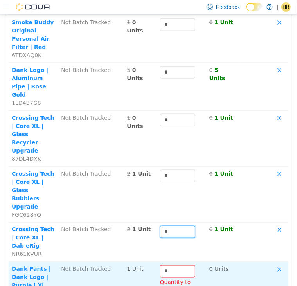
scroll to position [547, 0]
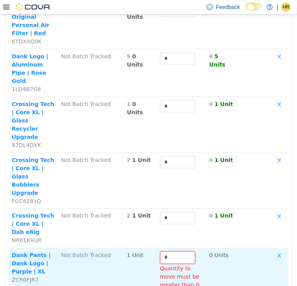
drag, startPoint x: 177, startPoint y: 157, endPoint x: 124, endPoint y: 150, distance: 53.7
click at [125, 248] on tr "Dank Pants | Dank Logo | Purple | XL ZCR0FJR7 Not Batch Tracked 1 Unit * Quanti…" at bounding box center [148, 271] width 279 height 46
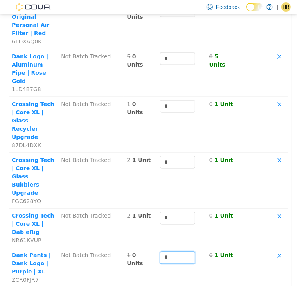
scroll to position [586, 0]
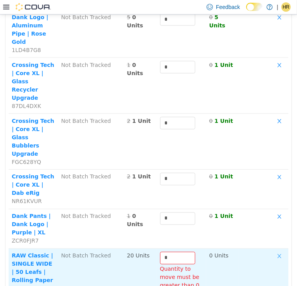
click at [276, 251] on button "button" at bounding box center [279, 255] width 12 height 9
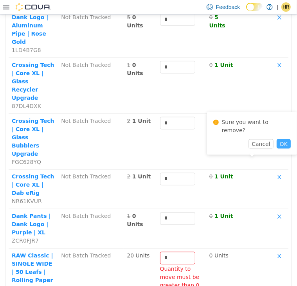
click at [277, 139] on button "OK" at bounding box center [283, 143] width 14 height 9
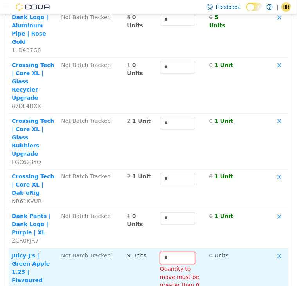
drag, startPoint x: 179, startPoint y: 161, endPoint x: 127, endPoint y: 155, distance: 53.1
click at [127, 248] on tr "Juicy J's | Green Apple 1.25 | Flavoured Rolling Paper | 32 pack 8AGXXG63 Not B…" at bounding box center [148, 280] width 279 height 64
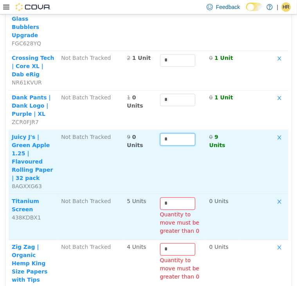
scroll to position [703, 0]
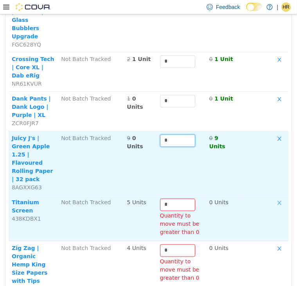
click at [274, 198] on button "button" at bounding box center [279, 202] width 12 height 9
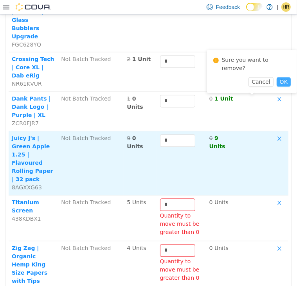
click at [276, 77] on button "OK" at bounding box center [283, 81] width 14 height 9
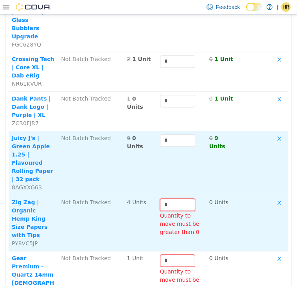
drag, startPoint x: 171, startPoint y: 100, endPoint x: 152, endPoint y: 94, distance: 20.4
click at [152, 195] on tr "Zig Zag | Organic Hemp King Size Papers with Tips PY8VC5JP Not Batch Tracked 4 …" at bounding box center [148, 223] width 279 height 56
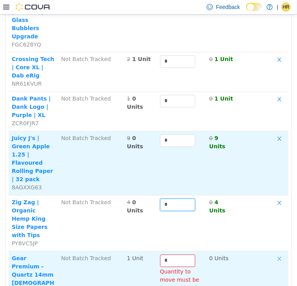
click at [273, 254] on button "button" at bounding box center [279, 258] width 12 height 9
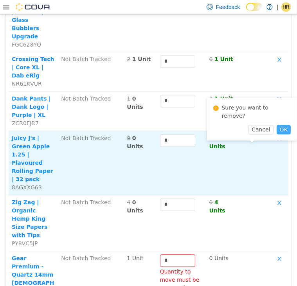
click at [276, 125] on button "OK" at bounding box center [283, 129] width 14 height 9
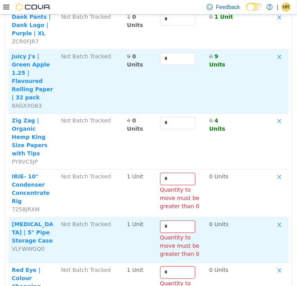
scroll to position [786, 0]
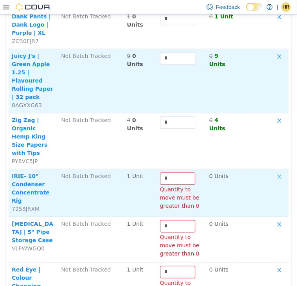
click at [273, 172] on button "button" at bounding box center [279, 176] width 12 height 9
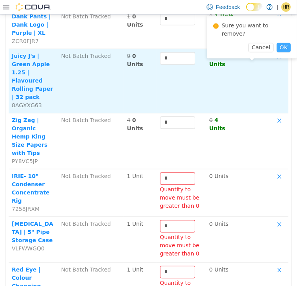
click at [278, 42] on button "OK" at bounding box center [283, 46] width 14 height 9
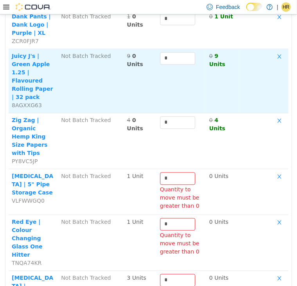
scroll to position [740, 0]
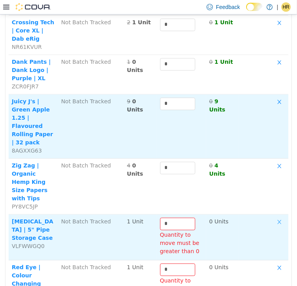
click at [273, 217] on button "button" at bounding box center [279, 221] width 12 height 9
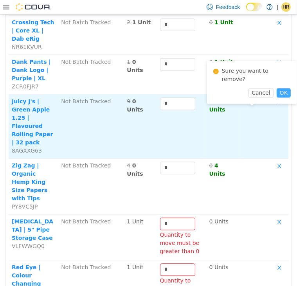
click at [277, 88] on button "OK" at bounding box center [283, 92] width 14 height 9
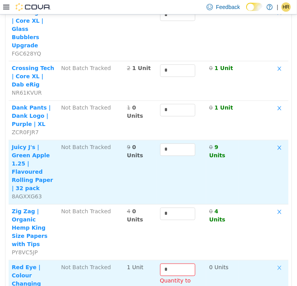
click at [274, 263] on button "button" at bounding box center [279, 267] width 12 height 9
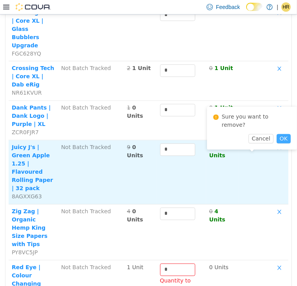
click at [276, 134] on button "OK" at bounding box center [283, 138] width 14 height 9
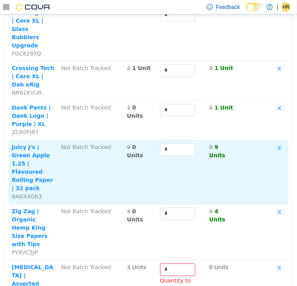
scroll to position [649, 0]
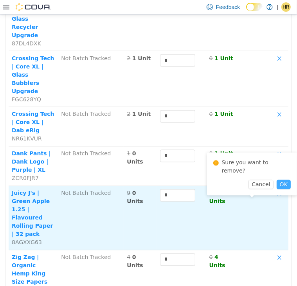
click at [277, 179] on button "OK" at bounding box center [283, 183] width 14 height 9
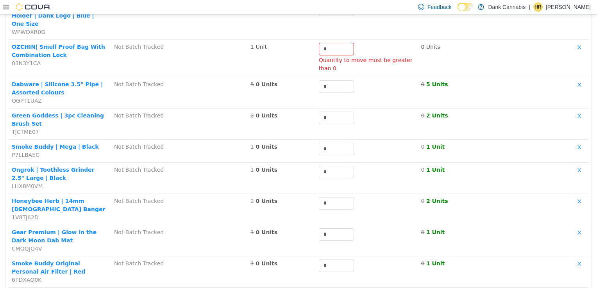
scroll to position [0, 0]
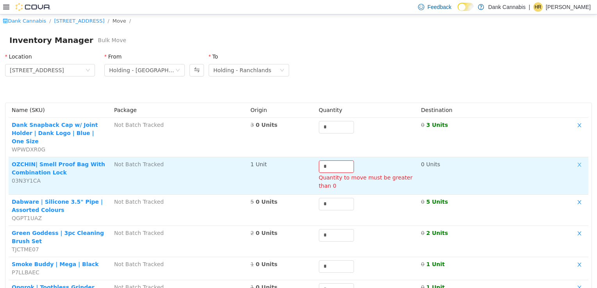
click at [574, 160] on button "button" at bounding box center [580, 164] width 12 height 9
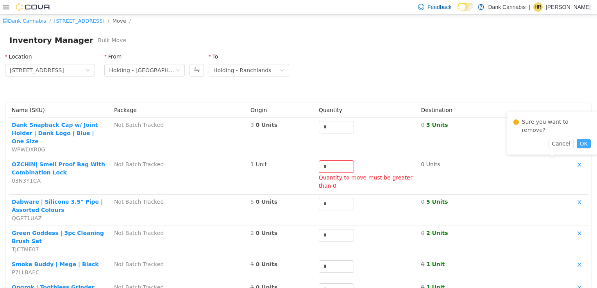
click at [577, 144] on button "OK" at bounding box center [584, 143] width 14 height 9
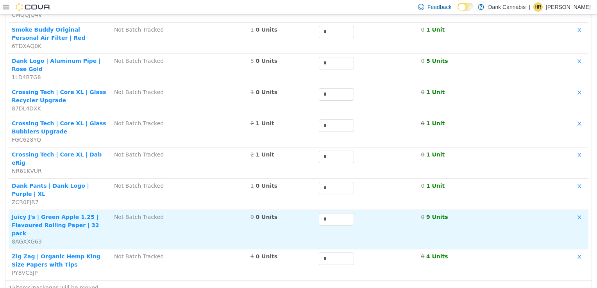
scroll to position [315, 0]
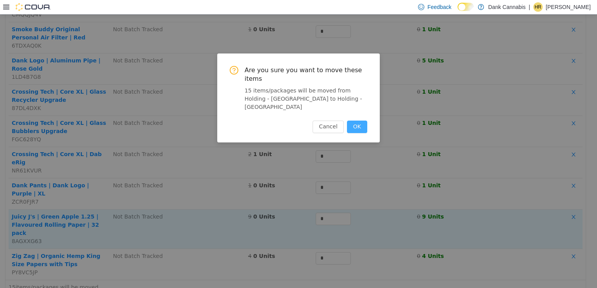
click at [354, 120] on button "OK" at bounding box center [357, 126] width 20 height 13
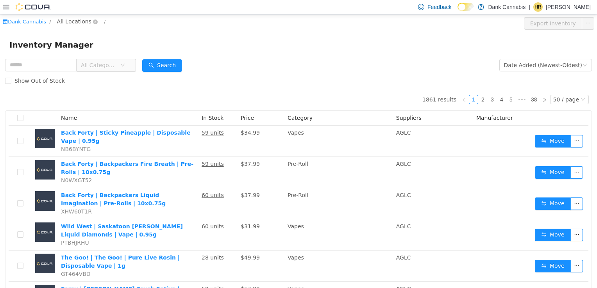
click at [78, 18] on span "All Locations" at bounding box center [74, 21] width 34 height 9
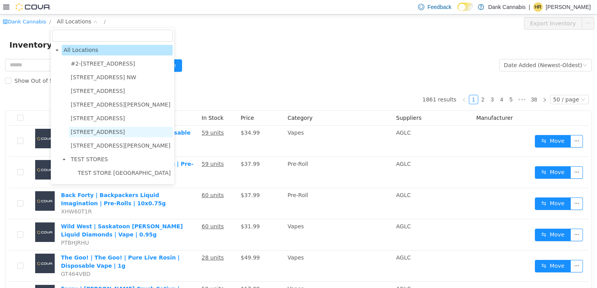
click at [114, 130] on span "[STREET_ADDRESS]" at bounding box center [98, 132] width 54 height 6
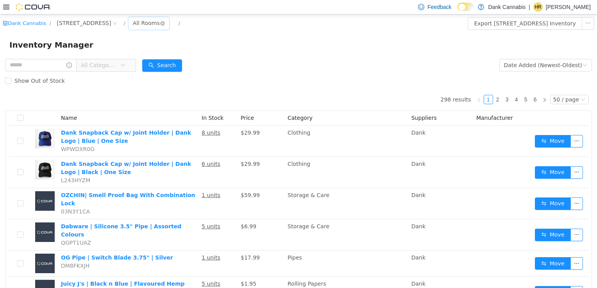
click at [153, 22] on div "All Rooms" at bounding box center [146, 23] width 27 height 12
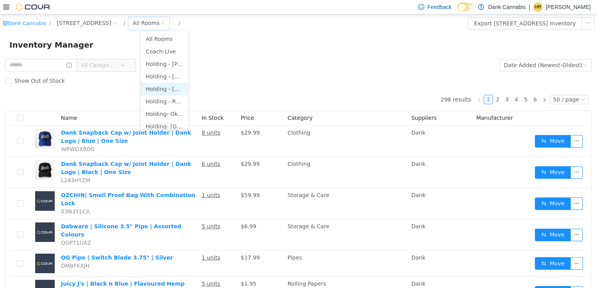
click at [172, 89] on li "Holding - [GEOGRAPHIC_DATA]" at bounding box center [164, 88] width 47 height 13
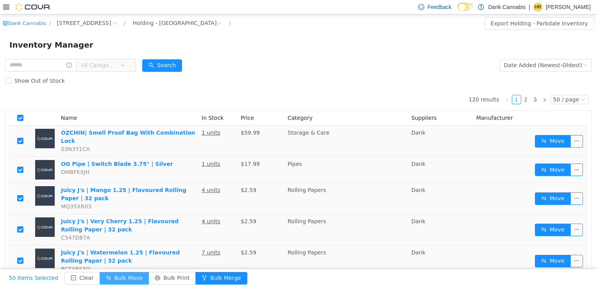
click at [119, 279] on button "Bulk Move" at bounding box center [124, 278] width 49 height 13
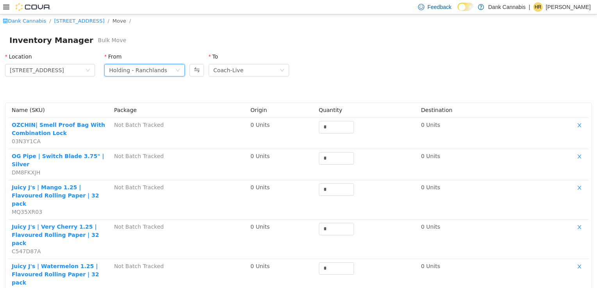
click at [175, 71] on icon "icon: down" at bounding box center [177, 70] width 5 height 5
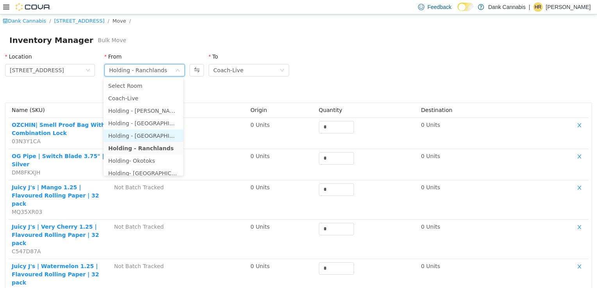
click at [155, 140] on li "Holding - [GEOGRAPHIC_DATA]" at bounding box center [144, 135] width 80 height 13
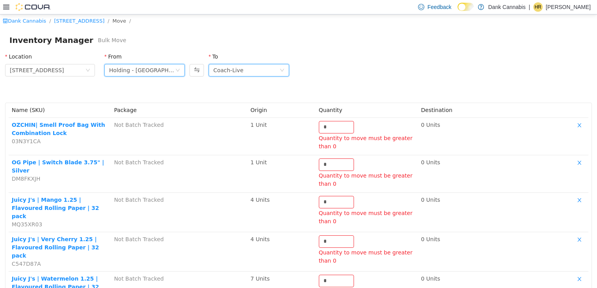
click at [282, 68] on div "Coach-Live" at bounding box center [249, 70] width 80 height 13
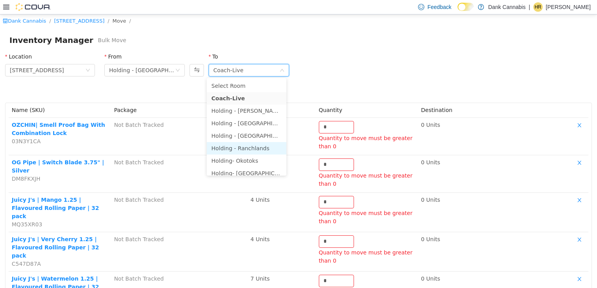
click at [258, 149] on li "Holding - Ranchlands" at bounding box center [247, 148] width 80 height 13
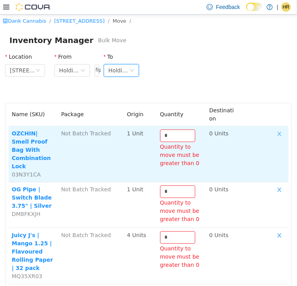
click at [273, 135] on button "button" at bounding box center [279, 133] width 12 height 9
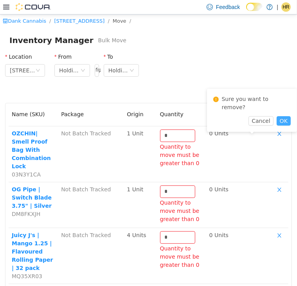
click at [277, 116] on button "OK" at bounding box center [283, 120] width 14 height 9
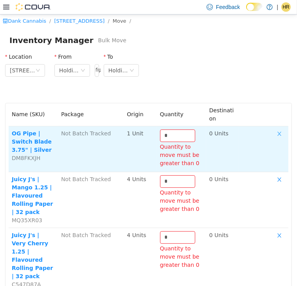
click at [274, 131] on button "button" at bounding box center [279, 133] width 12 height 9
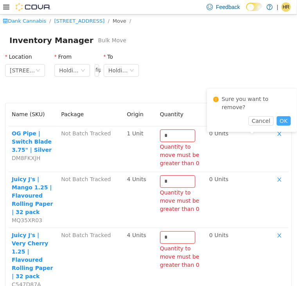
click at [280, 116] on button "OK" at bounding box center [283, 120] width 14 height 9
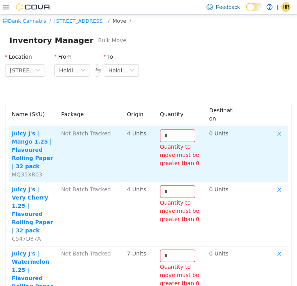
click at [275, 133] on button "button" at bounding box center [279, 133] width 12 height 9
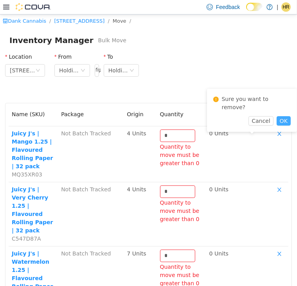
click at [280, 116] on button "OK" at bounding box center [283, 120] width 14 height 9
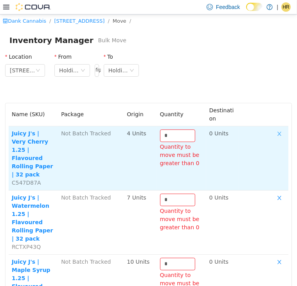
click at [274, 131] on button "button" at bounding box center [279, 133] width 12 height 9
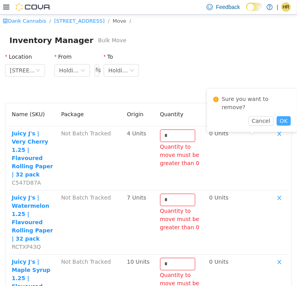
click at [278, 106] on div "Sure you want to remove?" at bounding box center [251, 104] width 77 height 23
click at [277, 116] on button "OK" at bounding box center [283, 120] width 14 height 9
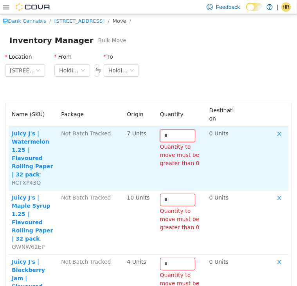
drag, startPoint x: 172, startPoint y: 134, endPoint x: 136, endPoint y: 130, distance: 36.2
click at [136, 131] on tr "Juicy J's | Watermelon 1.25 | Flavoured Rolling Paper | 32 pack RCTXP43Q Not Ba…" at bounding box center [148, 158] width 279 height 64
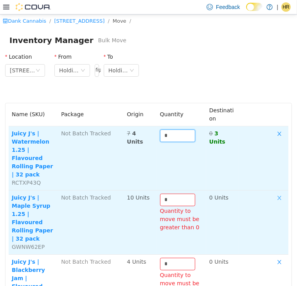
click at [273, 193] on button "button" at bounding box center [279, 197] width 12 height 9
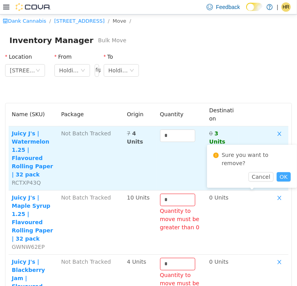
click at [276, 172] on button "OK" at bounding box center [283, 176] width 14 height 9
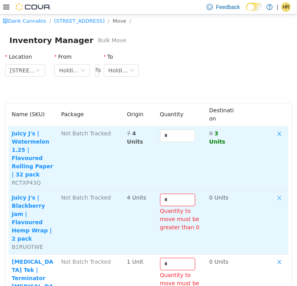
click at [273, 193] on button "button" at bounding box center [279, 197] width 12 height 9
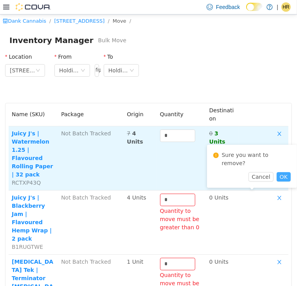
click at [276, 172] on button "OK" at bounding box center [283, 176] width 14 height 9
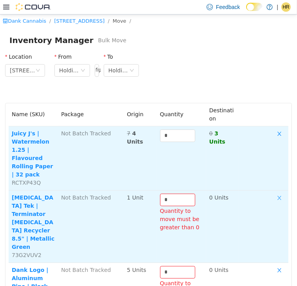
click at [273, 193] on button "button" at bounding box center [279, 197] width 12 height 9
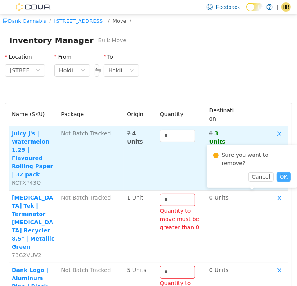
click at [276, 172] on button "OK" at bounding box center [283, 176] width 14 height 9
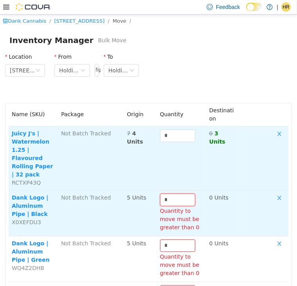
drag, startPoint x: 175, startPoint y: 189, endPoint x: 118, endPoint y: 183, distance: 57.4
click at [118, 190] on tr "Dank Logo | Aluminum Pipe | Black X0XEFDU3 Not Batch Tracked 5 Units * Quantity…" at bounding box center [148, 213] width 279 height 46
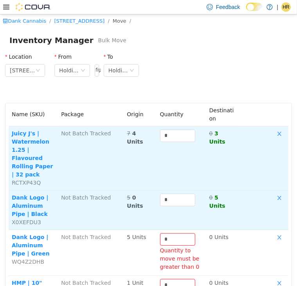
scroll to position [39, 0]
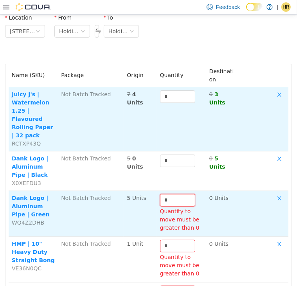
drag, startPoint x: 163, startPoint y: 192, endPoint x: 150, endPoint y: 189, distance: 13.2
click at [150, 190] on tr "Dank Logo | Aluminum Pipe | Green WQ4Z2DHB Not Batch Tracked 5 Units * Quantity…" at bounding box center [148, 213] width 279 height 46
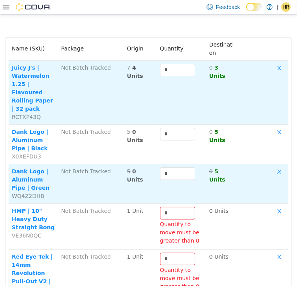
scroll to position [78, 0]
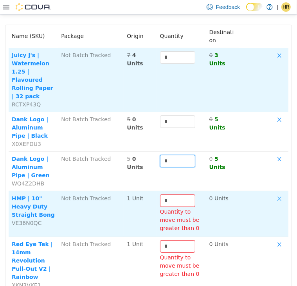
click at [276, 194] on button "button" at bounding box center [279, 198] width 12 height 9
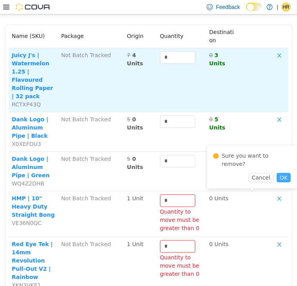
click at [278, 172] on button "OK" at bounding box center [283, 176] width 14 height 9
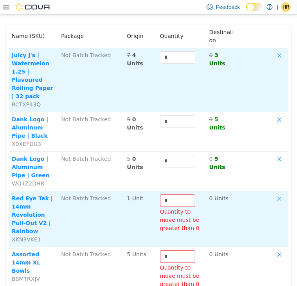
click at [274, 194] on button "button" at bounding box center [279, 198] width 12 height 9
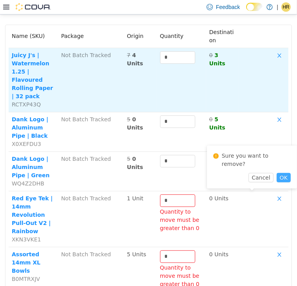
click at [280, 172] on button "OK" at bounding box center [283, 176] width 14 height 9
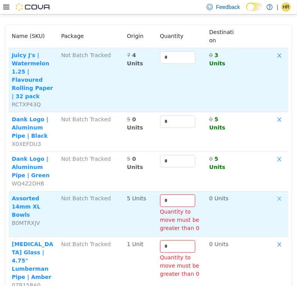
click at [273, 194] on button "button" at bounding box center [279, 198] width 12 height 9
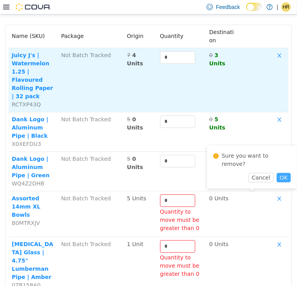
click at [280, 172] on button "OK" at bounding box center [283, 176] width 14 height 9
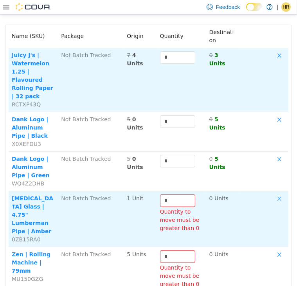
click at [273, 194] on button "button" at bounding box center [279, 198] width 12 height 9
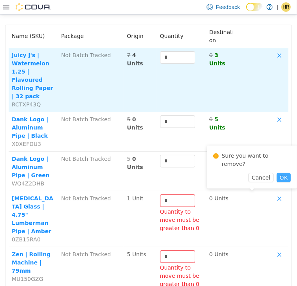
click at [281, 172] on button "OK" at bounding box center [283, 176] width 14 height 9
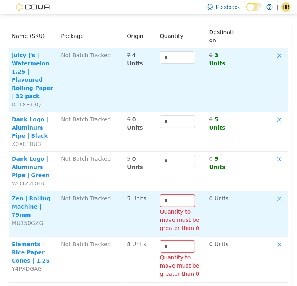
click at [273, 194] on button "button" at bounding box center [279, 198] width 12 height 9
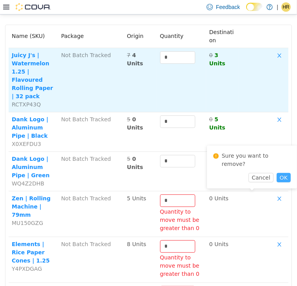
click at [278, 172] on button "OK" at bounding box center [283, 176] width 14 height 9
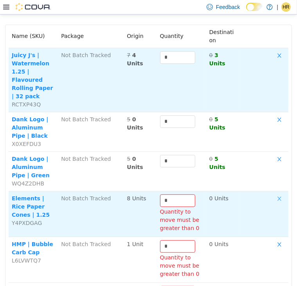
click at [273, 194] on button "button" at bounding box center [279, 198] width 12 height 9
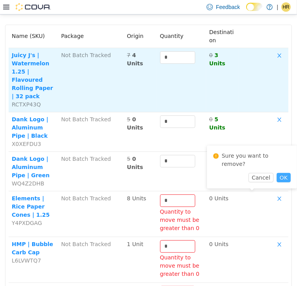
click at [276, 172] on button "OK" at bounding box center [283, 176] width 14 height 9
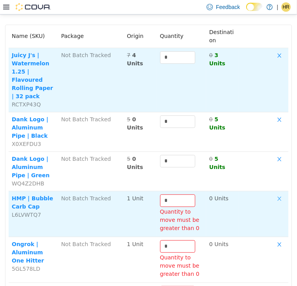
click at [273, 194] on button "button" at bounding box center [279, 198] width 12 height 9
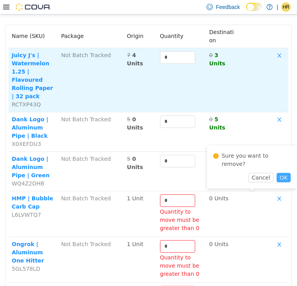
click at [279, 172] on button "OK" at bounding box center [283, 176] width 14 height 9
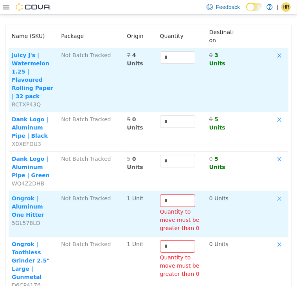
click at [273, 194] on button "button" at bounding box center [279, 198] width 12 height 9
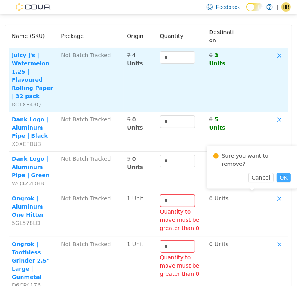
click at [278, 172] on button "OK" at bounding box center [283, 176] width 14 height 9
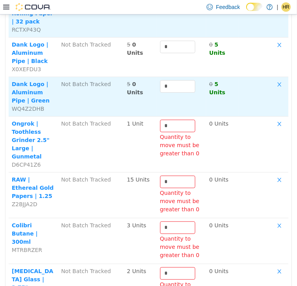
scroll to position [156, 0]
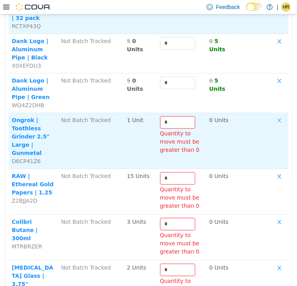
click at [274, 116] on button "button" at bounding box center [279, 120] width 12 height 9
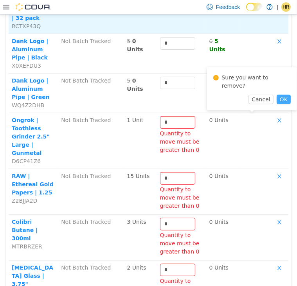
click at [277, 94] on button "OK" at bounding box center [283, 98] width 14 height 9
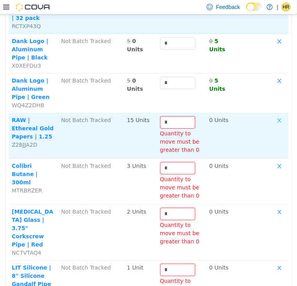
click at [274, 116] on button "button" at bounding box center [279, 120] width 12 height 9
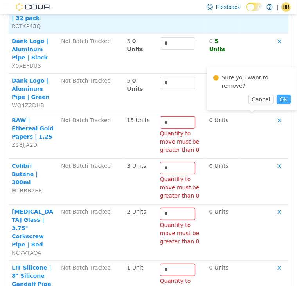
click at [276, 94] on button "OK" at bounding box center [283, 98] width 14 height 9
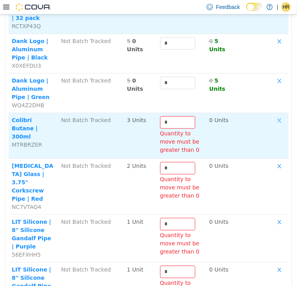
click at [275, 116] on button "button" at bounding box center [279, 120] width 12 height 9
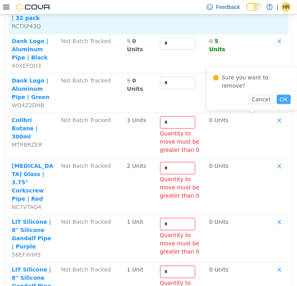
click at [278, 94] on button "OK" at bounding box center [283, 98] width 14 height 9
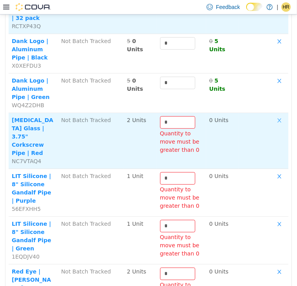
click at [273, 116] on button "button" at bounding box center [279, 120] width 12 height 9
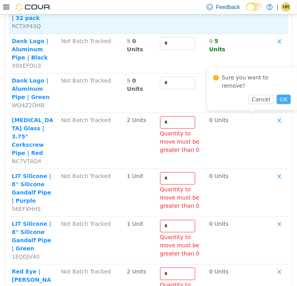
click at [276, 94] on button "OK" at bounding box center [283, 98] width 14 height 9
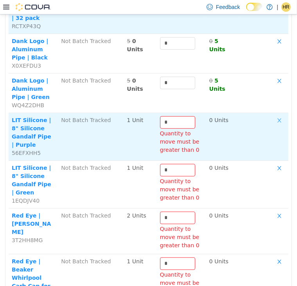
click at [274, 116] on button "button" at bounding box center [279, 120] width 12 height 9
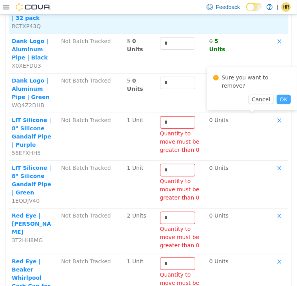
click at [276, 94] on button "OK" at bounding box center [283, 98] width 14 height 9
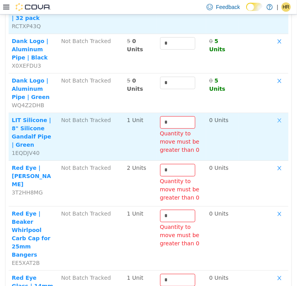
click at [274, 116] on button "button" at bounding box center [279, 120] width 12 height 9
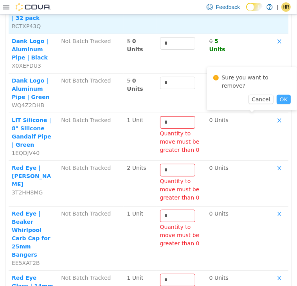
click at [276, 94] on button "OK" at bounding box center [283, 98] width 14 height 9
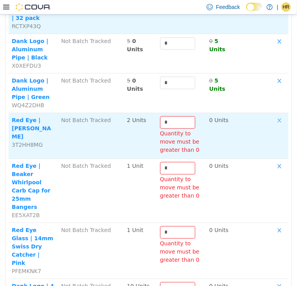
click at [275, 116] on button "button" at bounding box center [279, 120] width 12 height 9
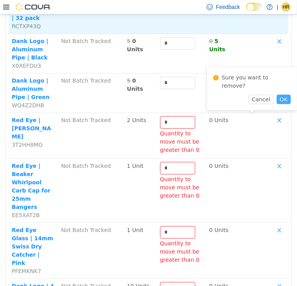
click at [279, 94] on button "OK" at bounding box center [283, 98] width 14 height 9
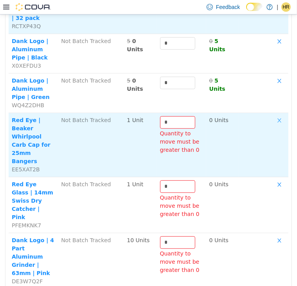
click at [276, 116] on button "button" at bounding box center [279, 120] width 12 height 9
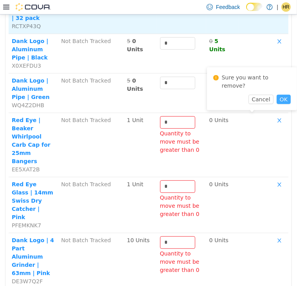
click at [276, 94] on button "OK" at bounding box center [283, 98] width 14 height 9
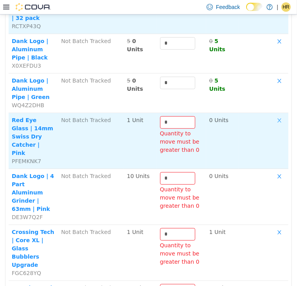
click at [273, 116] on button "button" at bounding box center [279, 120] width 12 height 9
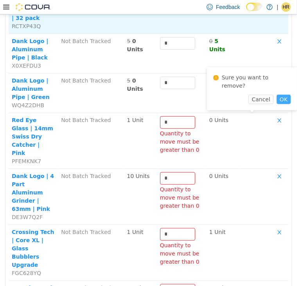
click at [281, 94] on button "OK" at bounding box center [283, 98] width 14 height 9
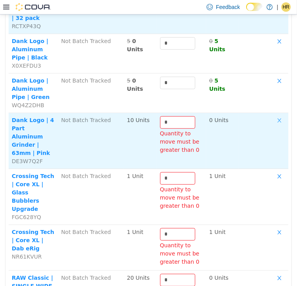
click at [274, 116] on button "button" at bounding box center [279, 120] width 12 height 9
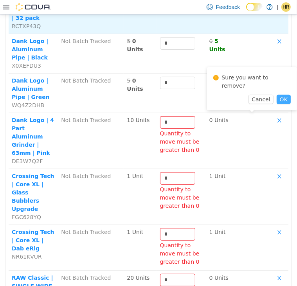
click at [278, 94] on button "OK" at bounding box center [283, 98] width 14 height 9
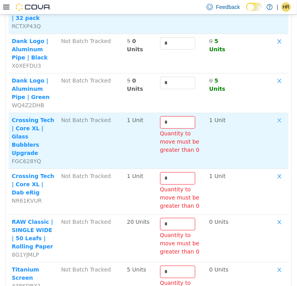
click at [273, 116] on button "button" at bounding box center [279, 120] width 12 height 9
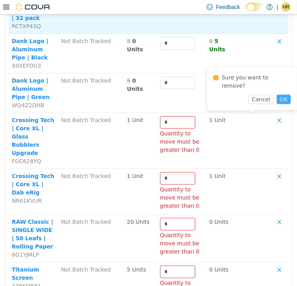
click at [277, 94] on button "OK" at bounding box center [283, 98] width 14 height 9
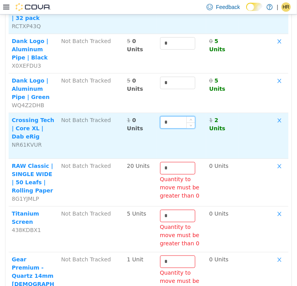
drag, startPoint x: 190, startPoint y: 113, endPoint x: 178, endPoint y: 112, distance: 12.5
click at [178, 116] on div "*" at bounding box center [177, 122] width 35 height 13
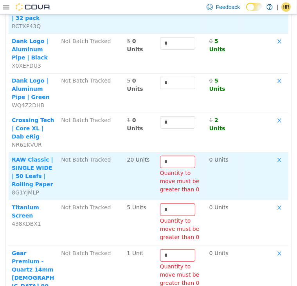
click at [117, 170] on td "Not Batch Tracked" at bounding box center [91, 176] width 66 height 48
click at [273, 155] on button "button" at bounding box center [279, 159] width 12 height 9
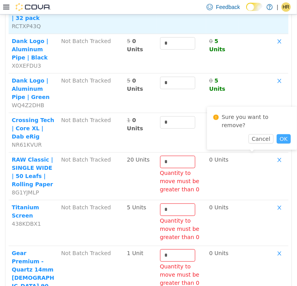
click at [278, 134] on button "OK" at bounding box center [283, 138] width 14 height 9
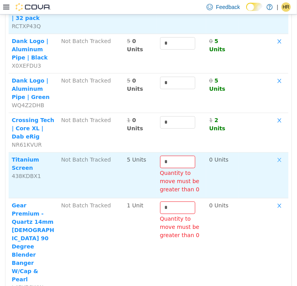
click at [273, 155] on button "button" at bounding box center [279, 159] width 12 height 9
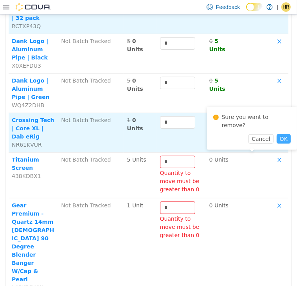
click at [276, 134] on button "OK" at bounding box center [283, 138] width 14 height 9
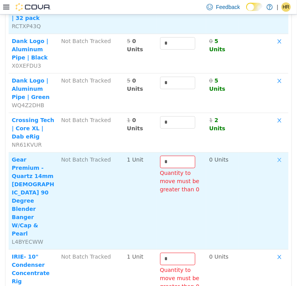
click at [273, 155] on button "button" at bounding box center [279, 159] width 12 height 9
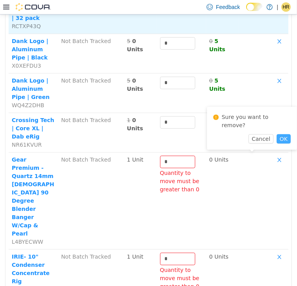
click at [280, 134] on button "OK" at bounding box center [283, 138] width 14 height 9
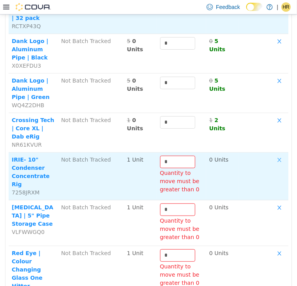
click at [273, 155] on button "button" at bounding box center [279, 159] width 12 height 9
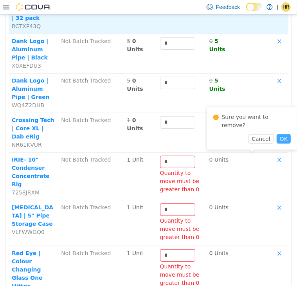
click at [279, 134] on button "OK" at bounding box center [283, 138] width 14 height 9
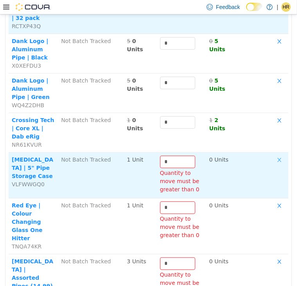
click at [273, 155] on button "button" at bounding box center [279, 159] width 12 height 9
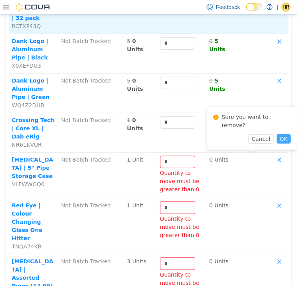
click at [276, 134] on button "OK" at bounding box center [283, 138] width 14 height 9
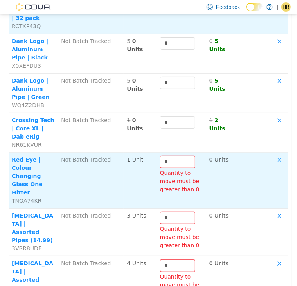
click at [273, 155] on button "button" at bounding box center [279, 159] width 12 height 9
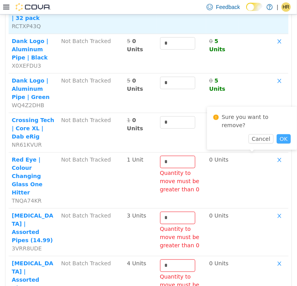
click at [276, 134] on button "OK" at bounding box center [283, 138] width 14 height 9
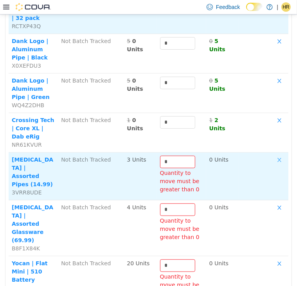
click at [273, 155] on button "button" at bounding box center [279, 159] width 12 height 9
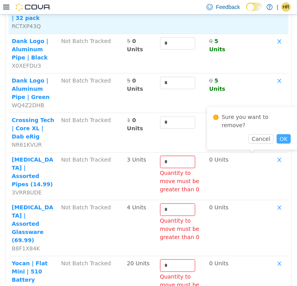
click at [276, 134] on button "OK" at bounding box center [283, 138] width 14 height 9
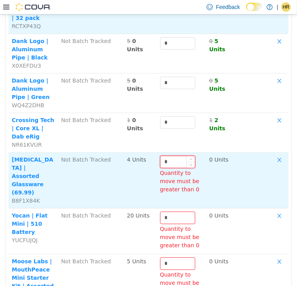
drag, startPoint x: 170, startPoint y: 153, endPoint x: 156, endPoint y: 155, distance: 13.4
click at [160, 156] on input "*" at bounding box center [177, 162] width 34 height 12
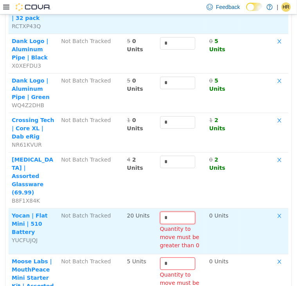
drag, startPoint x: 164, startPoint y: 198, endPoint x: 150, endPoint y: 197, distance: 13.7
click at [151, 208] on tr "Yocan | Flat Mini | 510 Battery YUCFUJQJ Not Batch Tracked 20 Units * Quantity …" at bounding box center [148, 231] width 279 height 46
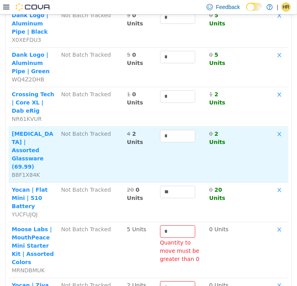
scroll to position [195, 0]
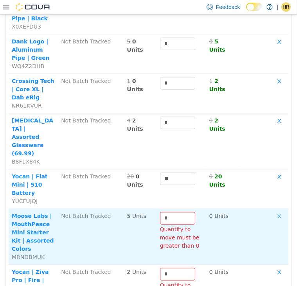
click at [273, 211] on button "button" at bounding box center [279, 215] width 12 height 9
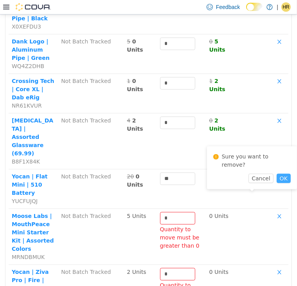
click at [278, 173] on button "OK" at bounding box center [283, 177] width 14 height 9
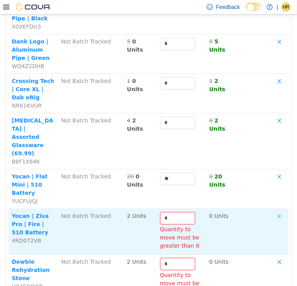
click at [273, 211] on button "button" at bounding box center [279, 215] width 12 height 9
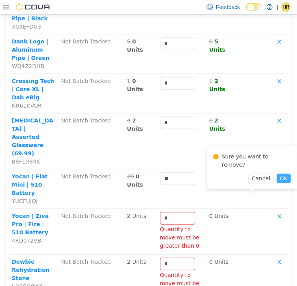
click at [277, 173] on button "OK" at bounding box center [283, 177] width 14 height 9
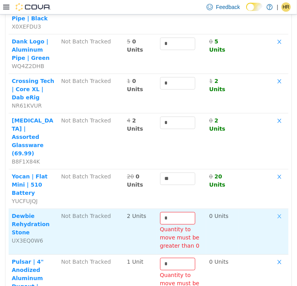
click at [274, 211] on button "button" at bounding box center [279, 215] width 12 height 9
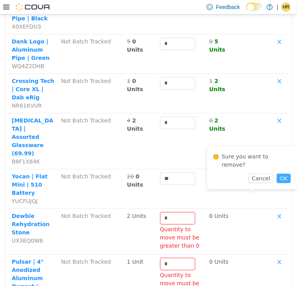
click at [276, 173] on button "OK" at bounding box center [283, 177] width 14 height 9
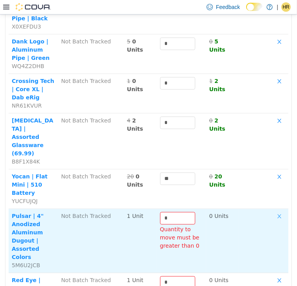
click at [273, 211] on button "button" at bounding box center [279, 215] width 12 height 9
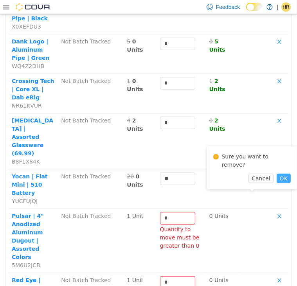
click at [276, 173] on button "OK" at bounding box center [283, 177] width 14 height 9
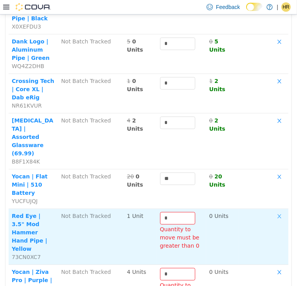
click at [273, 211] on button "button" at bounding box center [279, 215] width 12 height 9
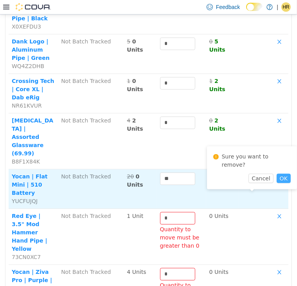
click at [280, 173] on button "OK" at bounding box center [283, 177] width 14 height 9
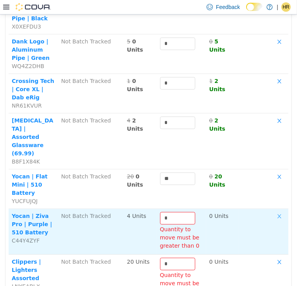
click at [273, 211] on button "button" at bounding box center [279, 215] width 12 height 9
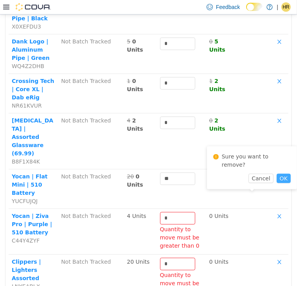
click at [281, 173] on button "OK" at bounding box center [283, 177] width 14 height 9
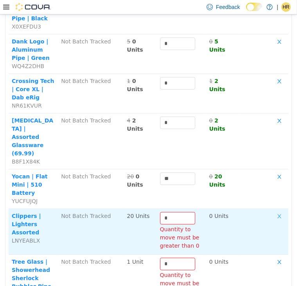
click at [273, 211] on button "button" at bounding box center [279, 215] width 12 height 9
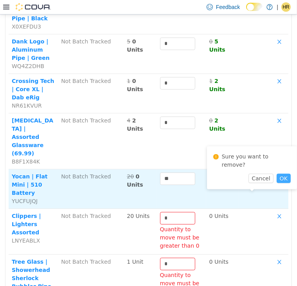
click at [278, 173] on button "OK" at bounding box center [283, 177] width 14 height 9
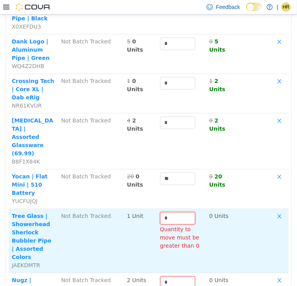
drag, startPoint x: 168, startPoint y: 189, endPoint x: 145, endPoint y: 186, distance: 23.6
click at [145, 208] on tr "Tree Glass | Showerhead Sherlock Bubbler Pipe | Assorted Colors JAEKDMTR Not Ba…" at bounding box center [148, 240] width 279 height 64
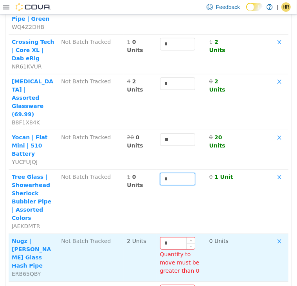
scroll to position [274, 0]
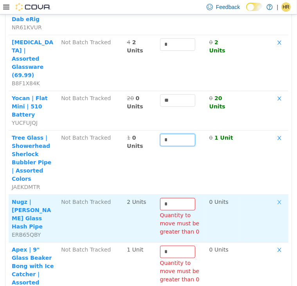
click at [273, 197] on button "button" at bounding box center [279, 201] width 12 height 9
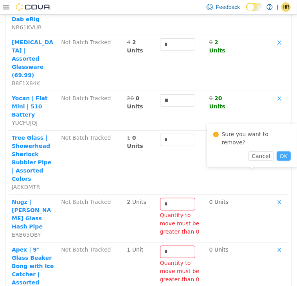
click at [276, 151] on button "OK" at bounding box center [283, 155] width 14 height 9
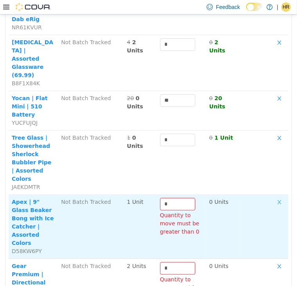
click at [273, 197] on button "button" at bounding box center [279, 201] width 12 height 9
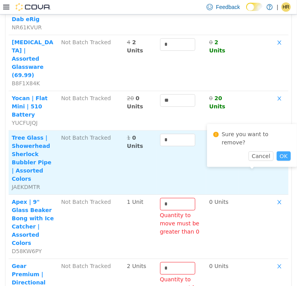
click at [276, 151] on button "OK" at bounding box center [283, 155] width 14 height 9
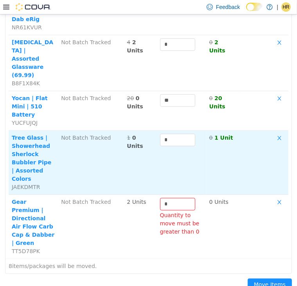
scroll to position [247, 0]
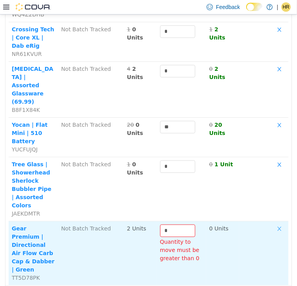
click at [275, 224] on button "button" at bounding box center [279, 228] width 12 height 9
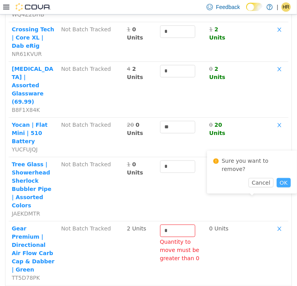
click at [276, 177] on button "OK" at bounding box center [283, 181] width 14 height 9
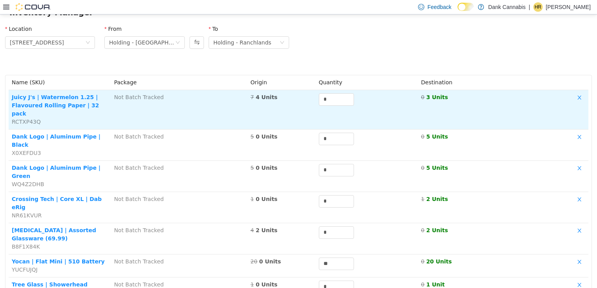
scroll to position [57, 0]
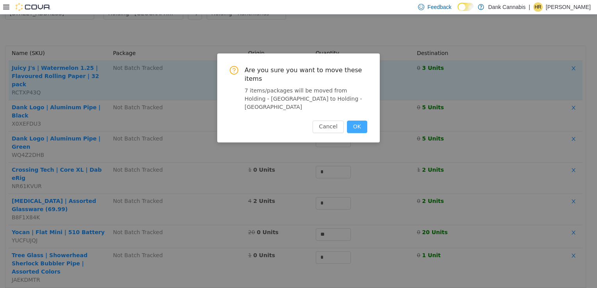
click at [364, 120] on button "OK" at bounding box center [357, 126] width 20 height 13
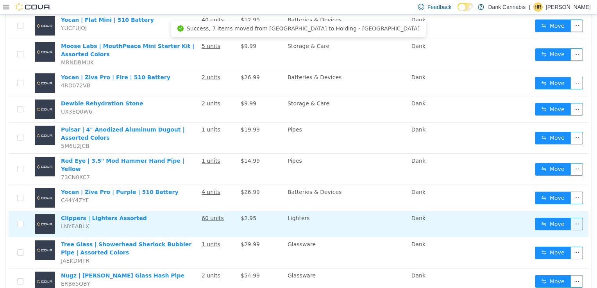
scroll to position [1231, 0]
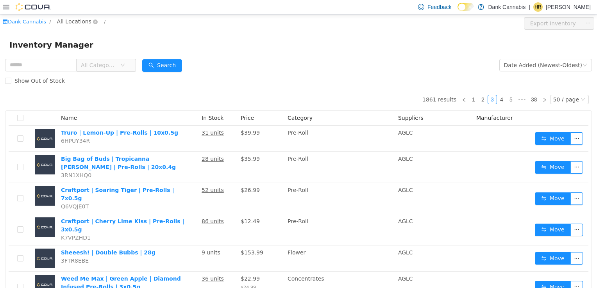
click at [72, 22] on span "All Locations" at bounding box center [74, 21] width 34 height 9
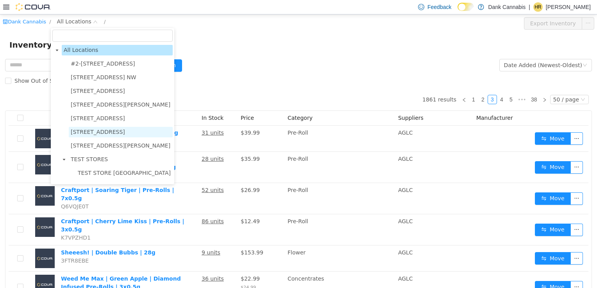
click at [111, 132] on span "[STREET_ADDRESS]" at bounding box center [98, 132] width 54 height 6
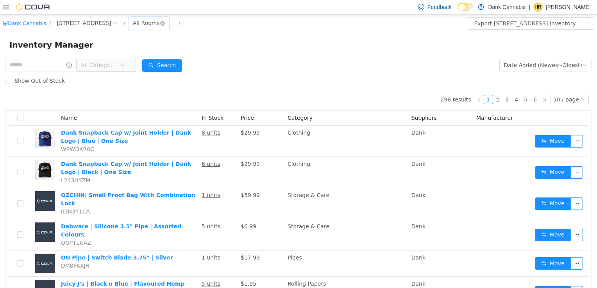
click at [156, 22] on div "All Rooms" at bounding box center [146, 23] width 27 height 12
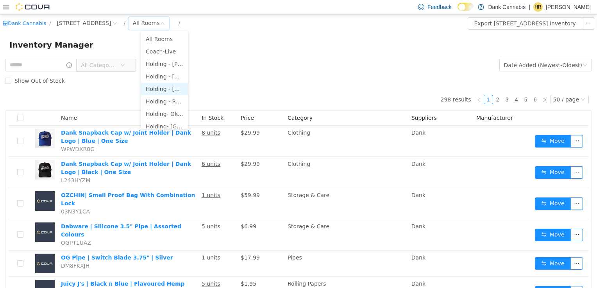
click at [170, 91] on li "Holding - [GEOGRAPHIC_DATA]" at bounding box center [164, 88] width 47 height 13
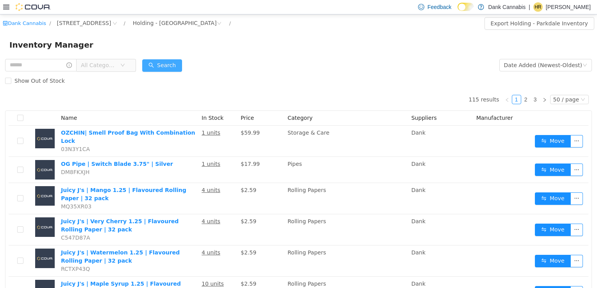
click at [172, 63] on button "Search" at bounding box center [162, 65] width 40 height 13
click at [20, 114] on label at bounding box center [20, 118] width 6 height 8
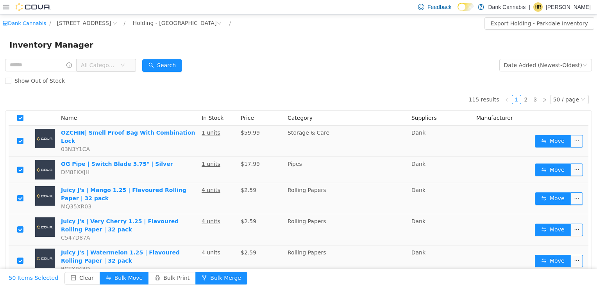
click at [242, 80] on div "Show Out of Stock" at bounding box center [298, 81] width 587 height 16
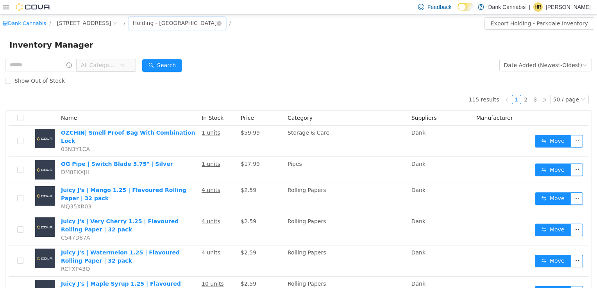
click at [169, 23] on div "Holding - [GEOGRAPHIC_DATA]" at bounding box center [175, 23] width 84 height 12
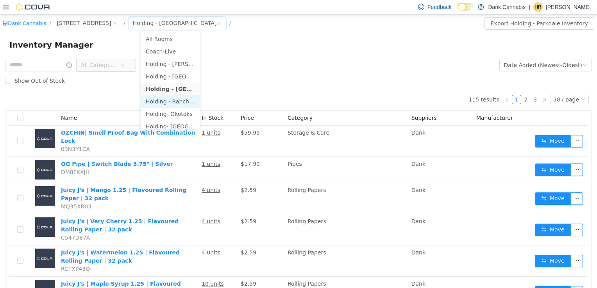
click at [178, 102] on li "Holding - Ranchlands" at bounding box center [170, 101] width 59 height 13
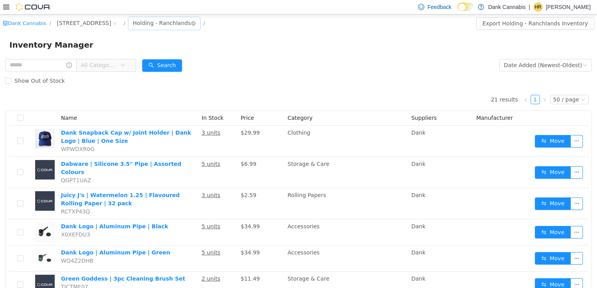
click at [175, 23] on div "Holding - Ranchlands" at bounding box center [162, 23] width 58 height 12
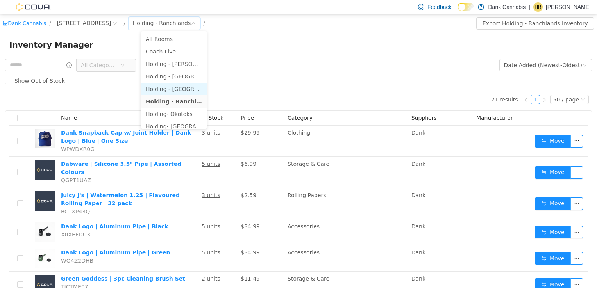
click at [188, 89] on li "Holding - [GEOGRAPHIC_DATA]" at bounding box center [174, 88] width 66 height 13
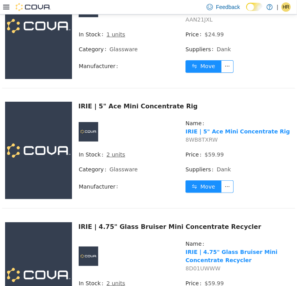
scroll to position [6041, 0]
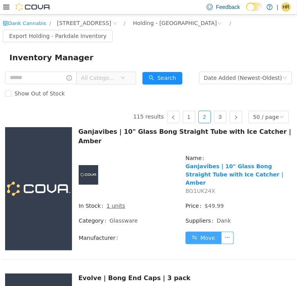
click at [205, 231] on button "Move" at bounding box center [203, 237] width 36 height 13
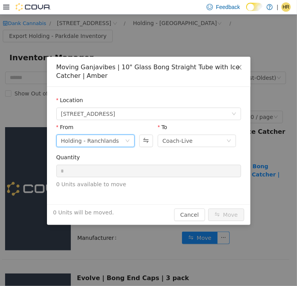
click at [120, 141] on div "Holding - Ranchlands" at bounding box center [93, 140] width 64 height 12
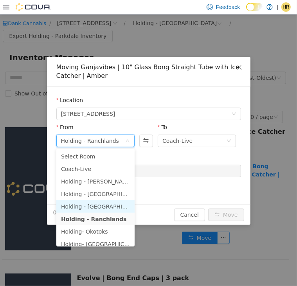
click at [100, 209] on li "Holding - [GEOGRAPHIC_DATA]" at bounding box center [95, 206] width 78 height 13
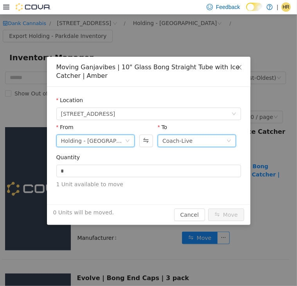
click at [179, 140] on div "Coach-Live" at bounding box center [177, 140] width 30 height 12
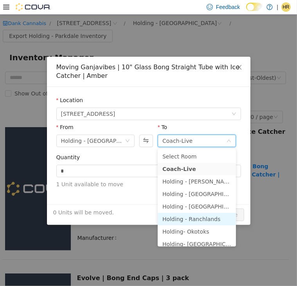
click at [210, 216] on li "Holding - Ranchlands" at bounding box center [196, 218] width 78 height 13
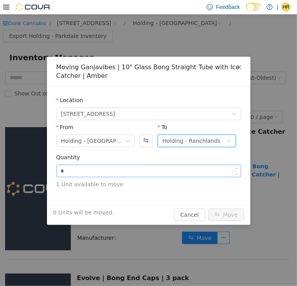
click at [116, 175] on input "*" at bounding box center [149, 171] width 184 height 12
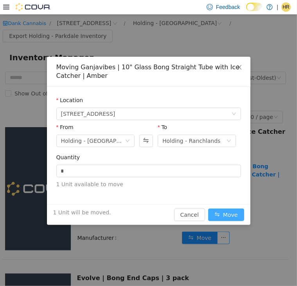
click at [227, 214] on button "Move" at bounding box center [226, 214] width 36 height 13
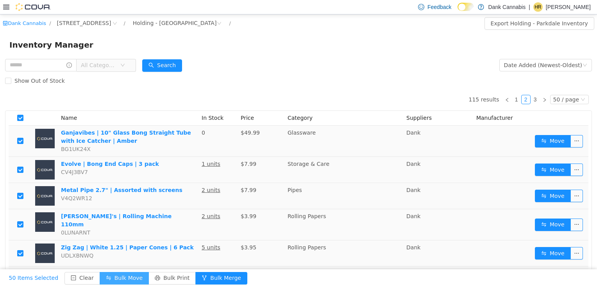
click at [117, 276] on button "Bulk Move" at bounding box center [124, 278] width 49 height 13
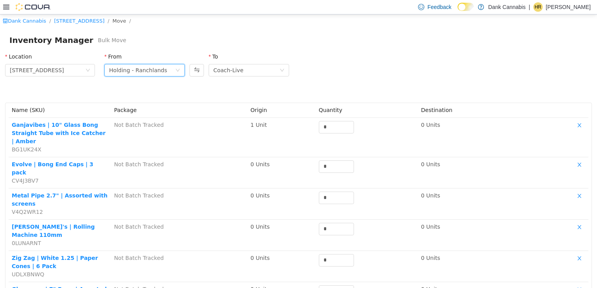
click at [125, 68] on div "Holding - Ranchlands" at bounding box center [138, 70] width 58 height 12
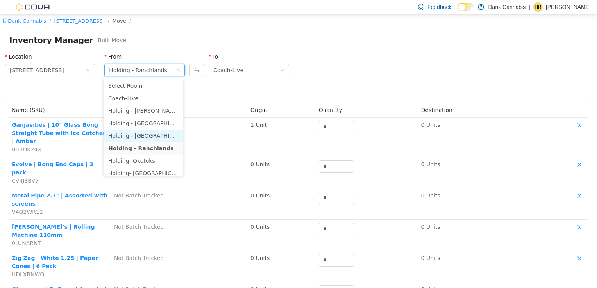
click at [147, 135] on li "Holding - [GEOGRAPHIC_DATA]" at bounding box center [144, 135] width 80 height 13
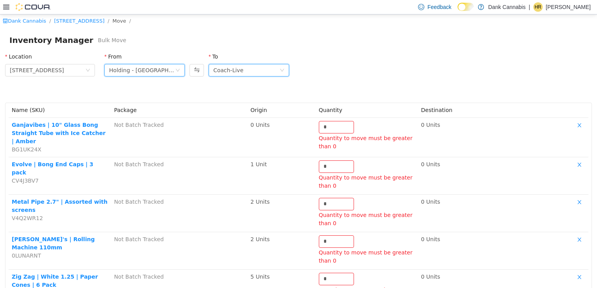
click at [243, 69] on div "Coach-Live" at bounding box center [246, 70] width 66 height 12
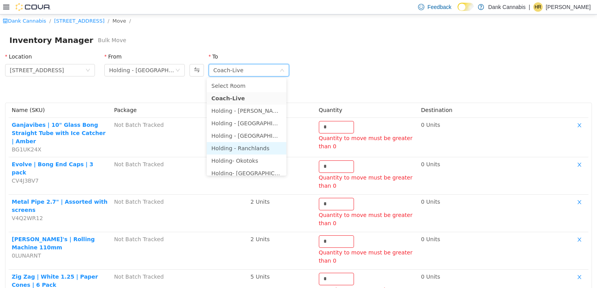
click at [256, 147] on li "Holding - Ranchlands" at bounding box center [247, 148] width 80 height 13
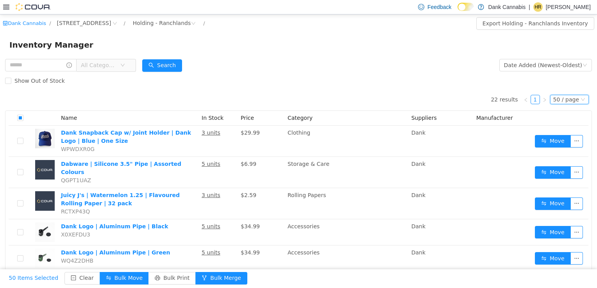
click at [563, 97] on div "50 / page" at bounding box center [566, 99] width 26 height 9
click at [563, 149] on li "50 / page" at bounding box center [566, 149] width 38 height 13
click at [174, 23] on div "Holding - Ranchlands" at bounding box center [162, 23] width 58 height 12
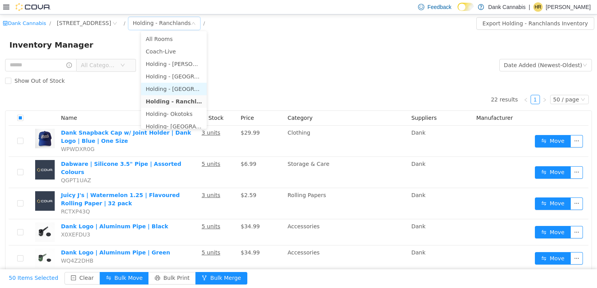
click at [184, 91] on li "Holding - [GEOGRAPHIC_DATA]" at bounding box center [174, 88] width 66 height 13
